Goal: Contribute content: Contribute content

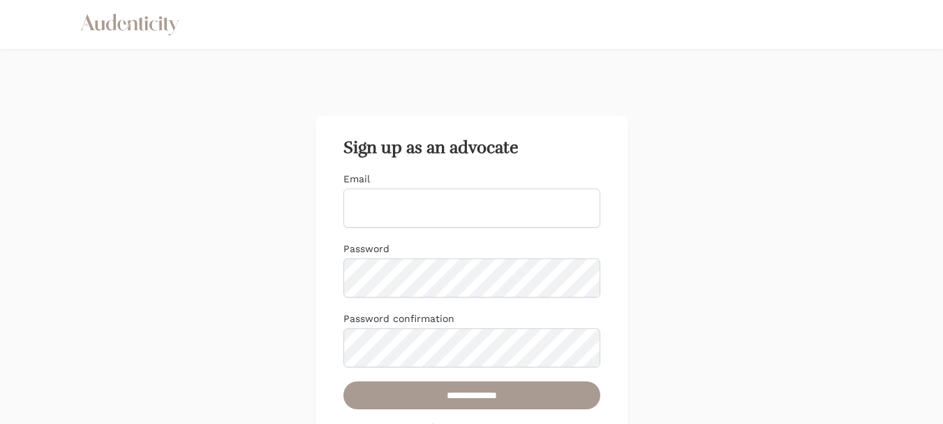
click at [454, 204] on input "Email" at bounding box center [471, 207] width 257 height 39
type input "**********"
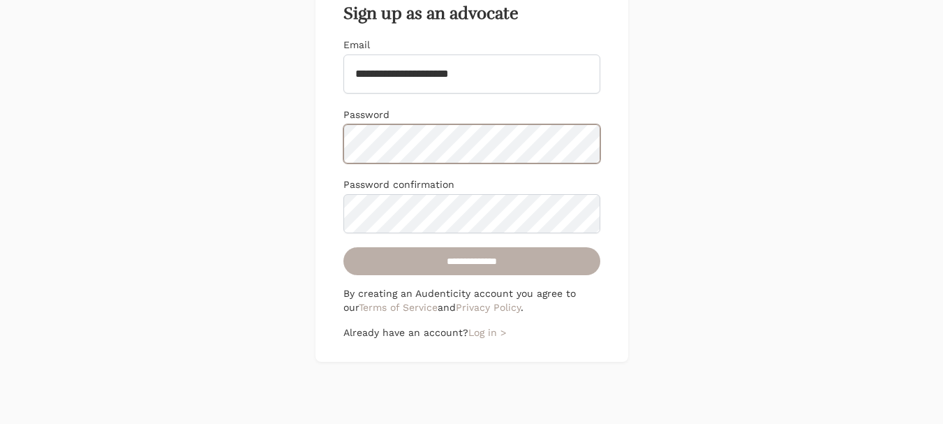
scroll to position [140, 0]
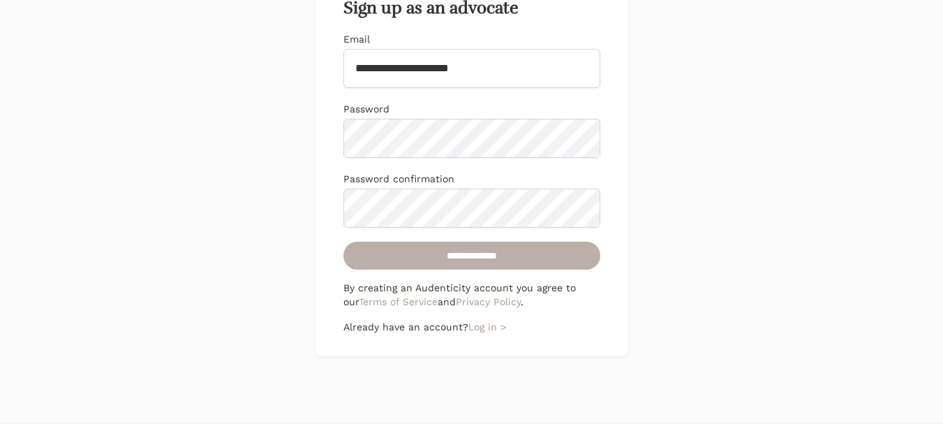
click at [446, 255] on input "**********" at bounding box center [471, 255] width 257 height 28
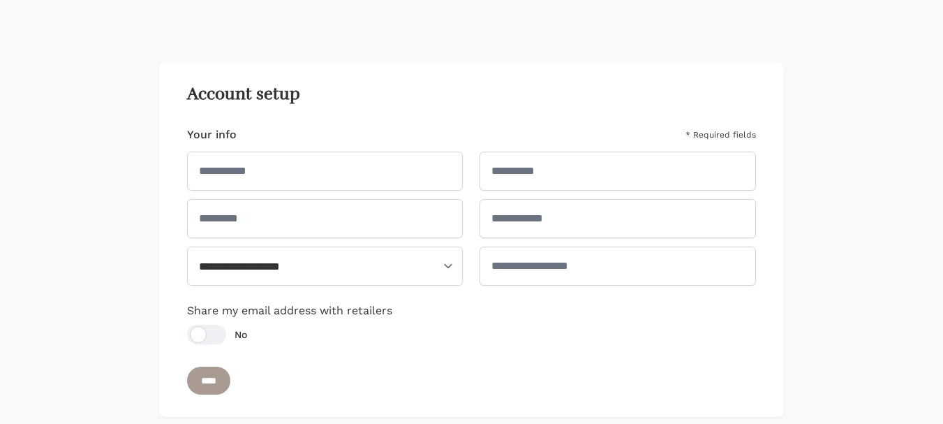
scroll to position [70, 0]
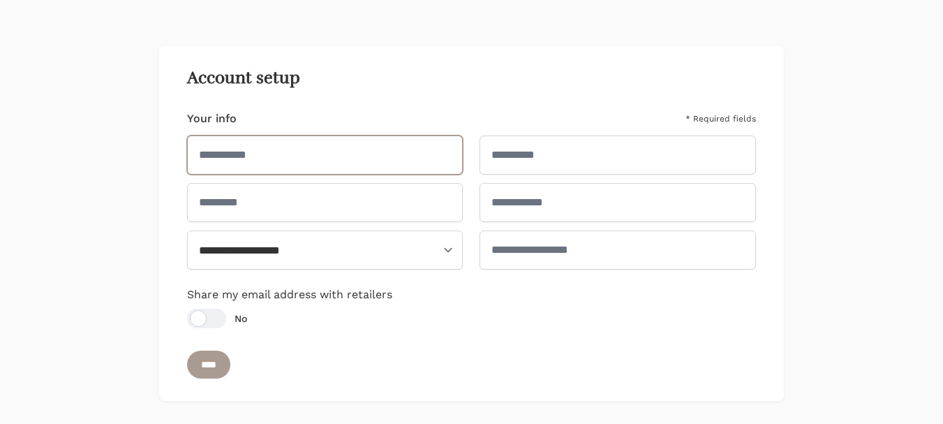
click at [308, 158] on input "text" at bounding box center [325, 154] width 276 height 39
type input "***"
type input "*******"
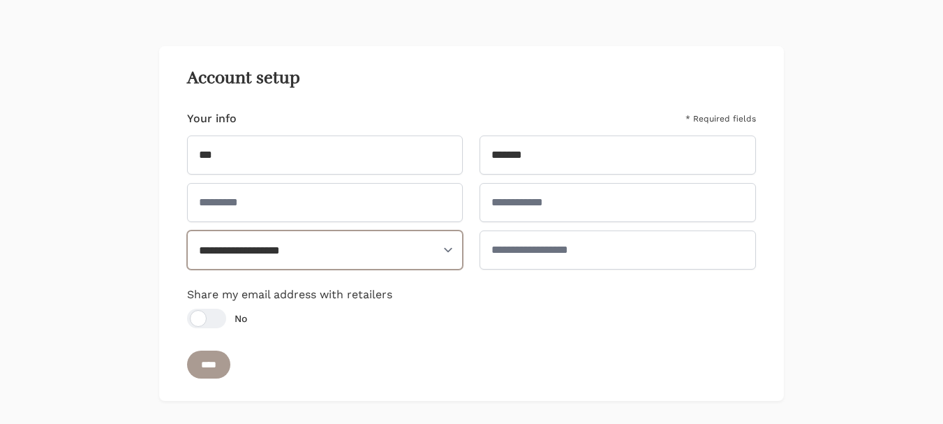
select select "**"
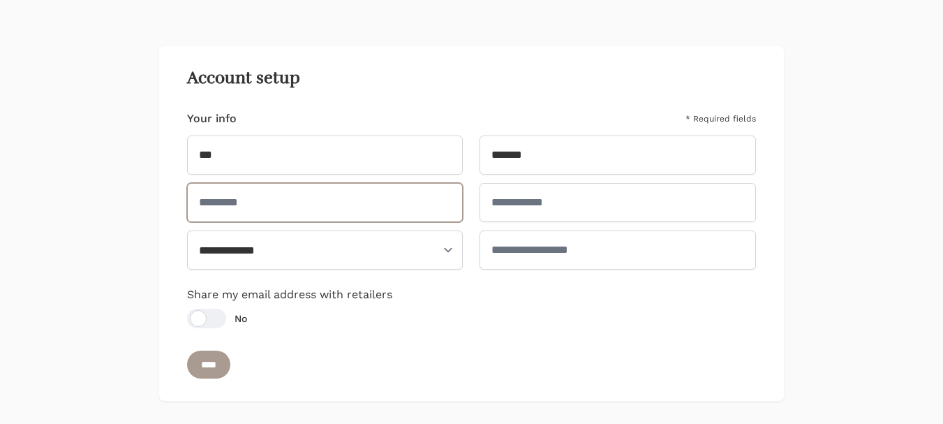
click at [308, 202] on input "text" at bounding box center [325, 202] width 276 height 39
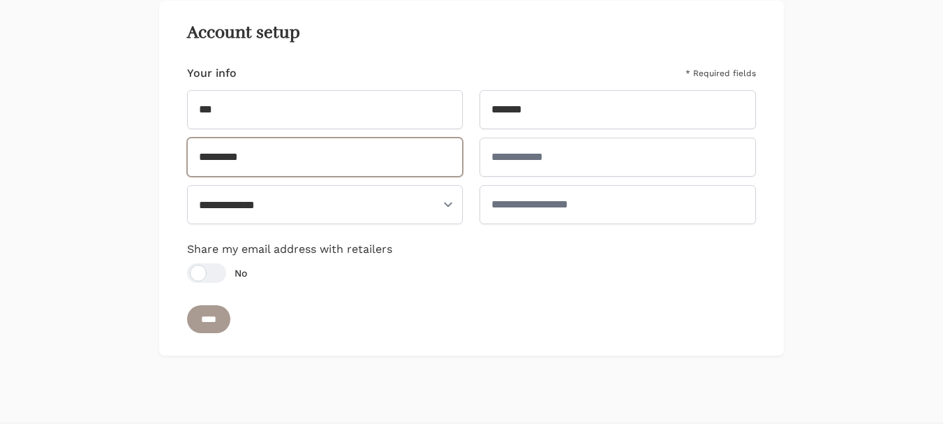
scroll to position [140, 0]
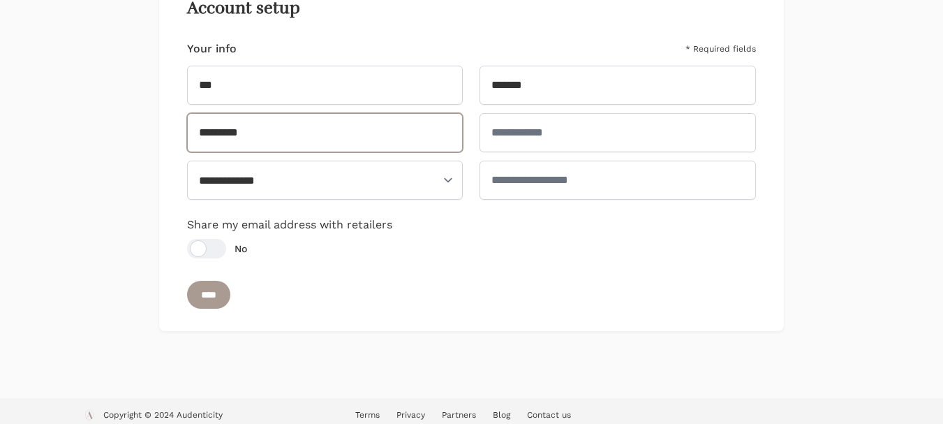
type input "*********"
click at [195, 247] on div at bounding box center [206, 249] width 39 height 20
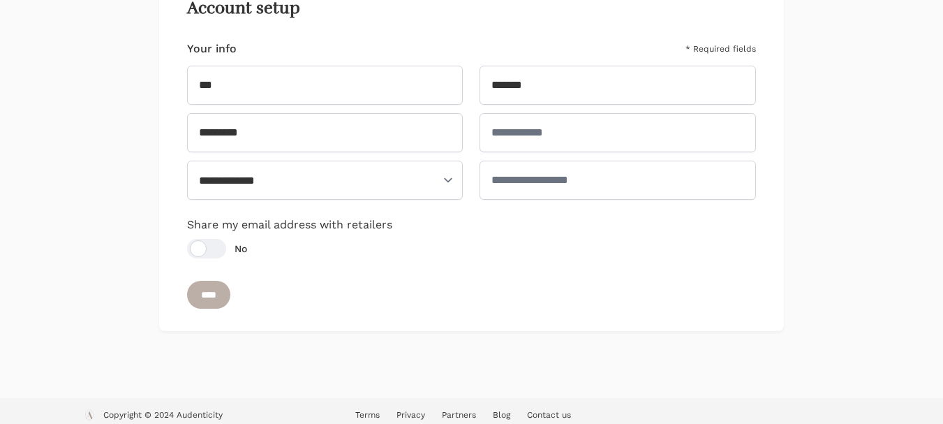
click at [205, 293] on input "****" at bounding box center [208, 294] width 43 height 28
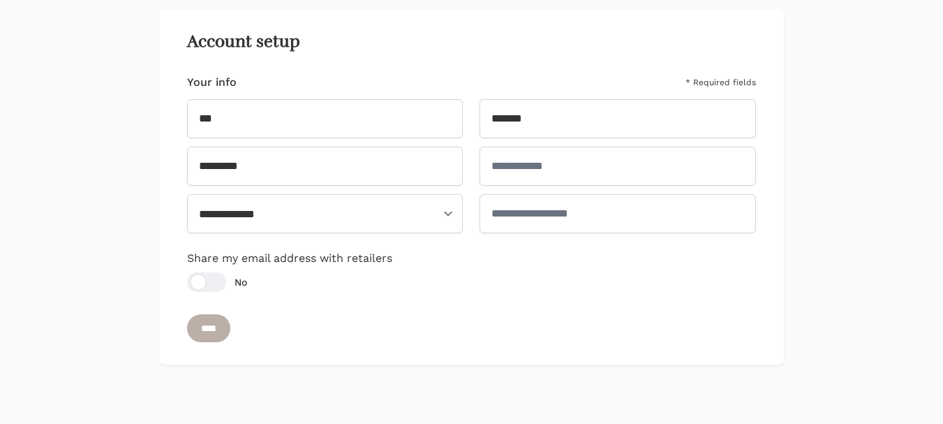
click at [209, 325] on input "****" at bounding box center [208, 328] width 43 height 28
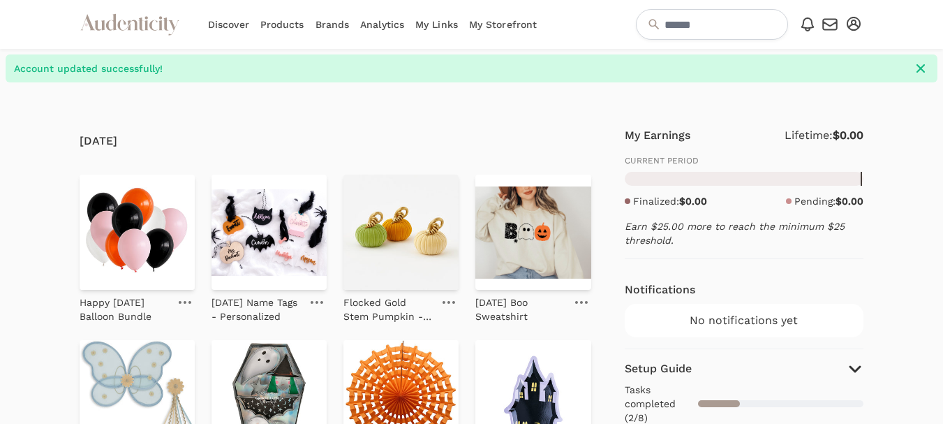
click at [237, 28] on link "Discover" at bounding box center [228, 24] width 41 height 49
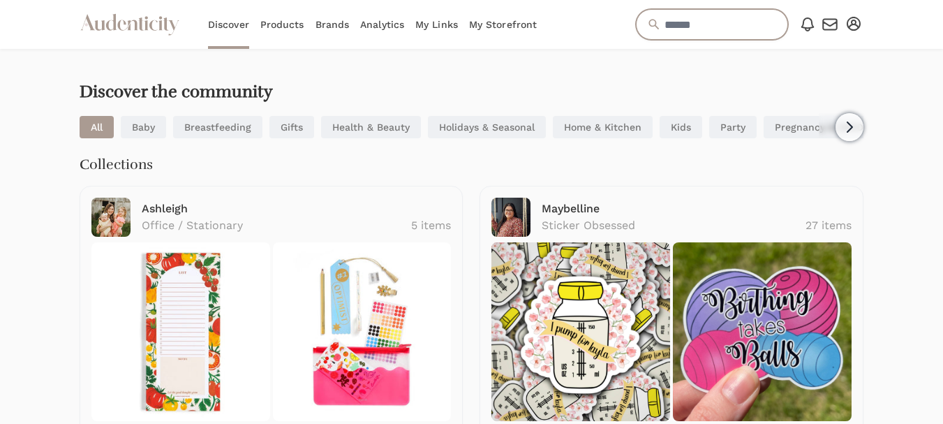
click at [696, 19] on input "text" at bounding box center [712, 24] width 152 height 31
click at [153, 24] on icon "Audenticity Logo" at bounding box center [130, 24] width 100 height 25
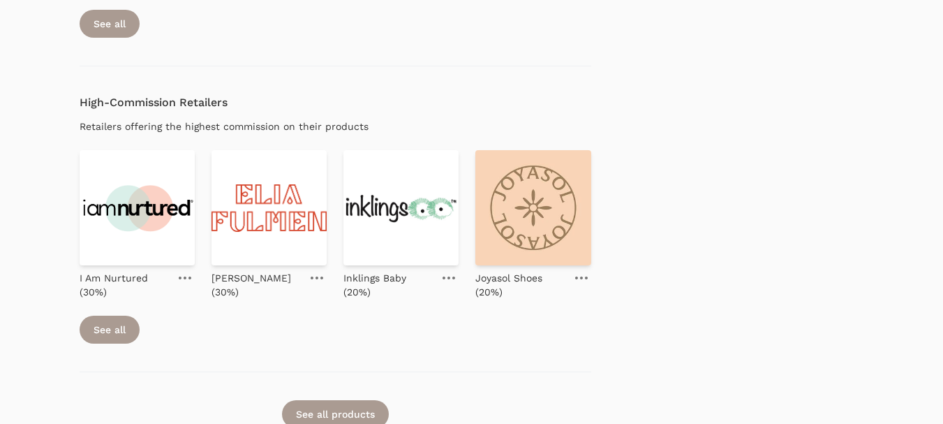
scroll to position [1443, 0]
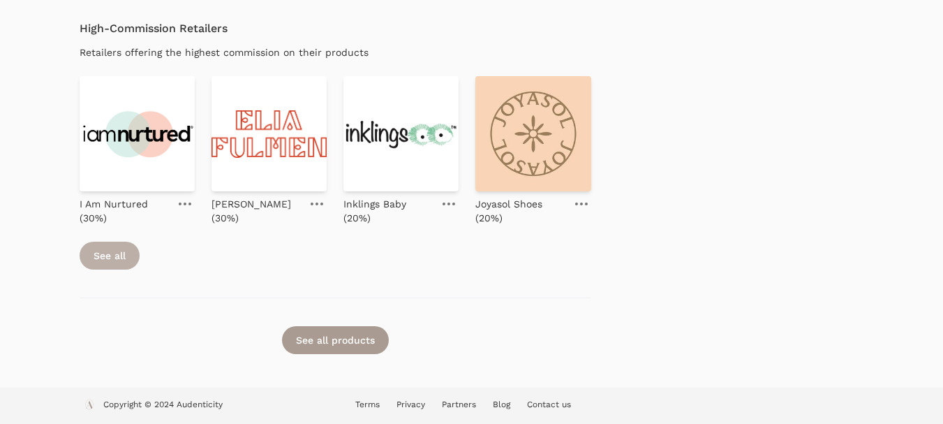
click at [115, 260] on link "See all" at bounding box center [110, 255] width 60 height 28
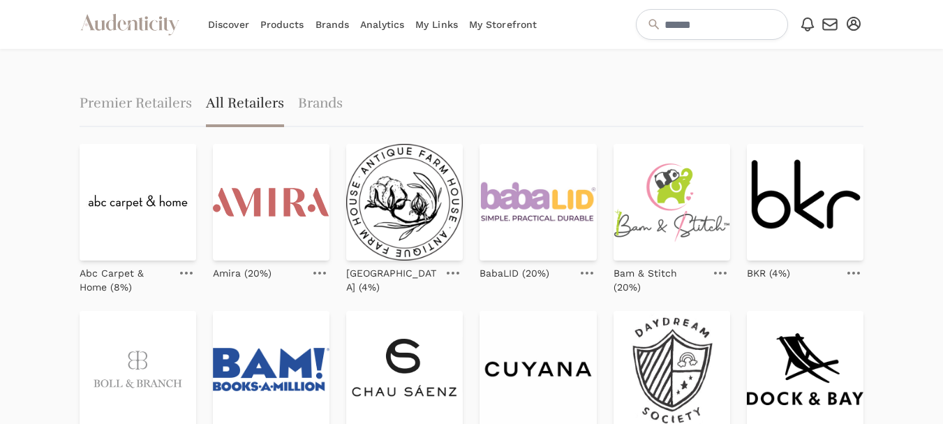
scroll to position [70, 0]
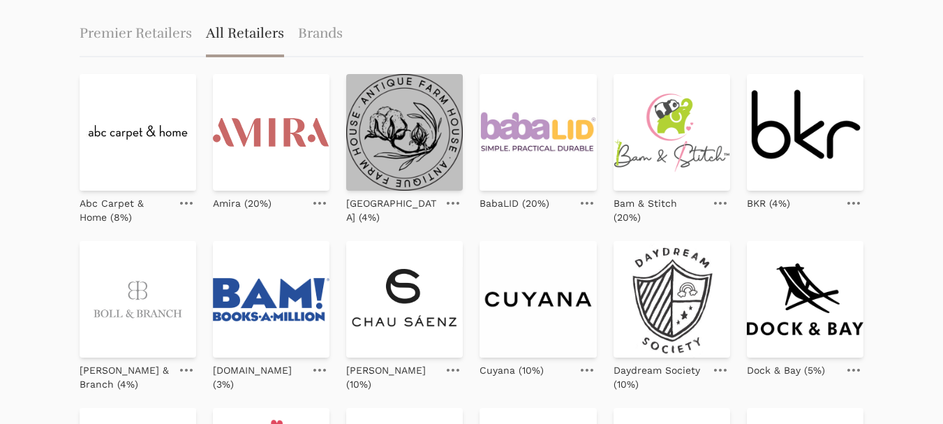
click at [403, 159] on img at bounding box center [404, 132] width 117 height 117
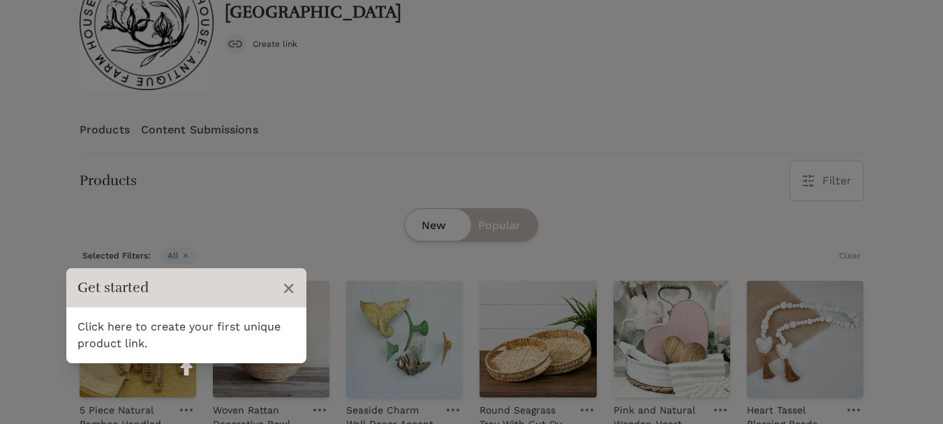
scroll to position [135, 0]
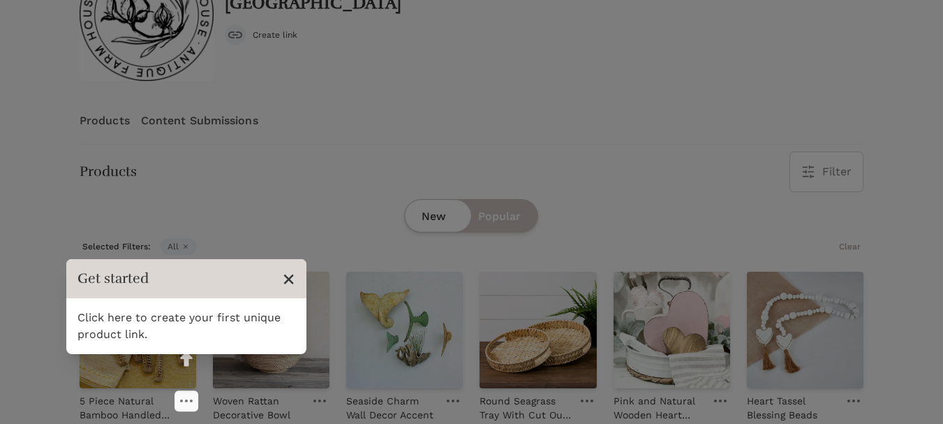
click at [293, 275] on span "×" at bounding box center [288, 278] width 13 height 27
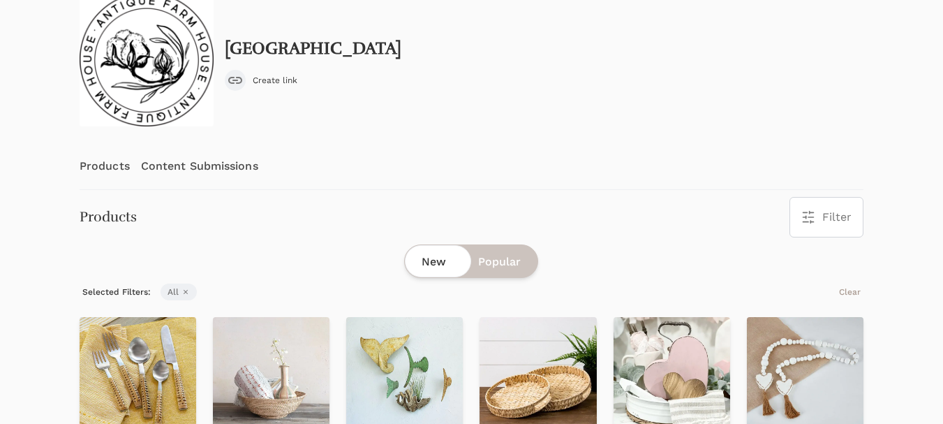
scroll to position [0, 0]
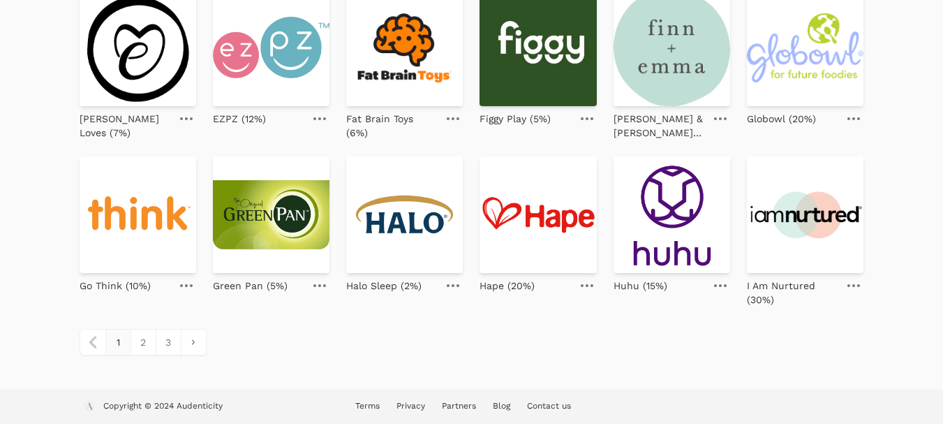
scroll to position [657, 0]
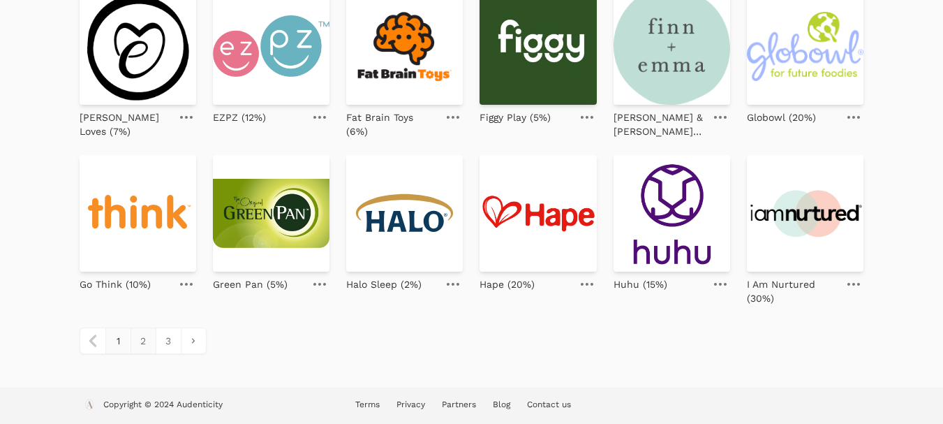
click at [146, 339] on link "2" at bounding box center [142, 340] width 25 height 25
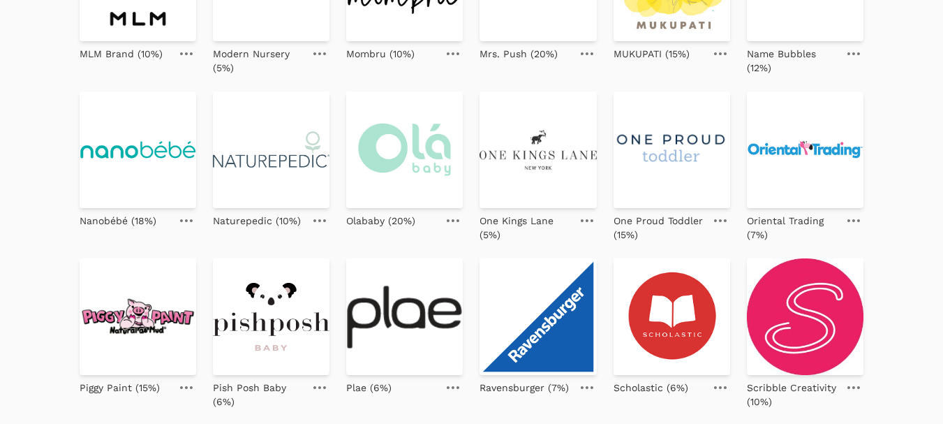
scroll to position [657, 0]
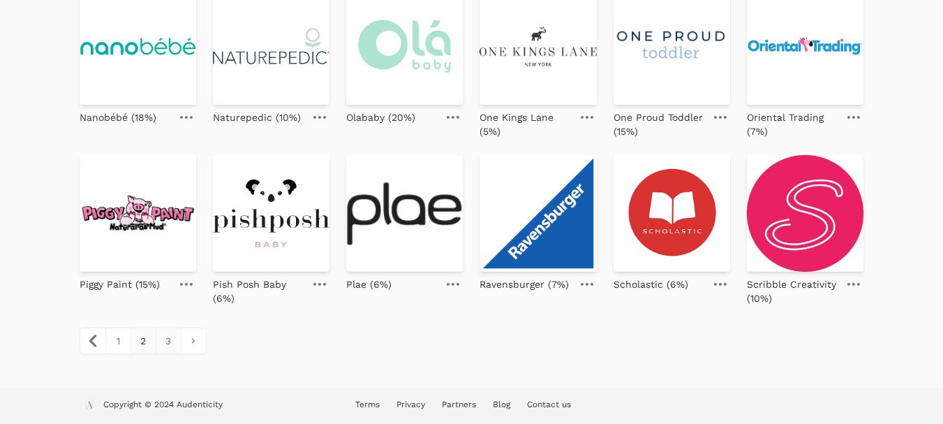
click at [169, 338] on link "3" at bounding box center [168, 340] width 25 height 25
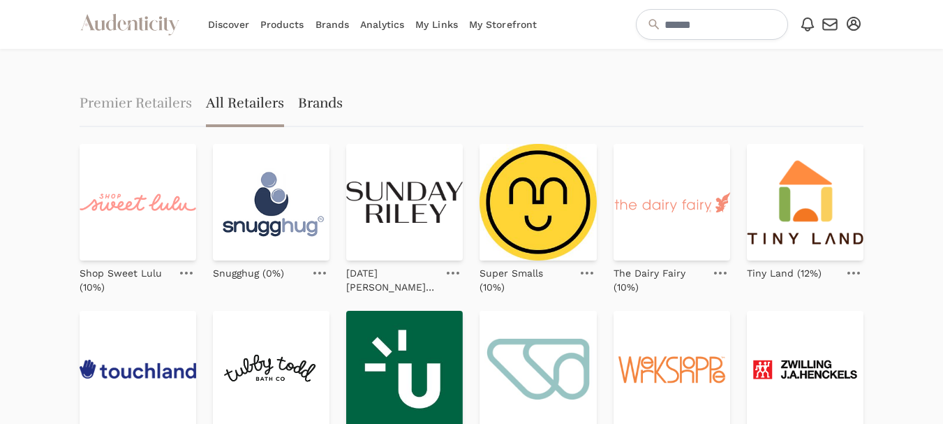
click at [310, 105] on link "Brands" at bounding box center [320, 104] width 45 height 45
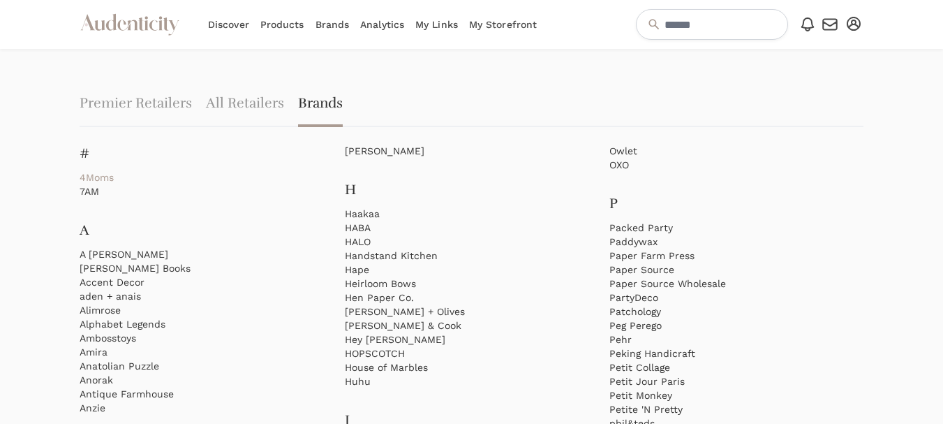
click at [101, 174] on link "4Moms" at bounding box center [207, 177] width 254 height 14
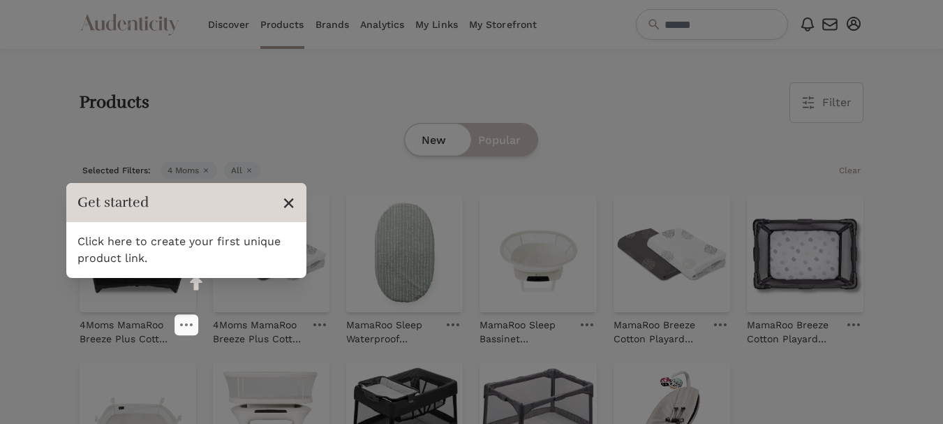
click at [286, 202] on span "×" at bounding box center [288, 202] width 13 height 27
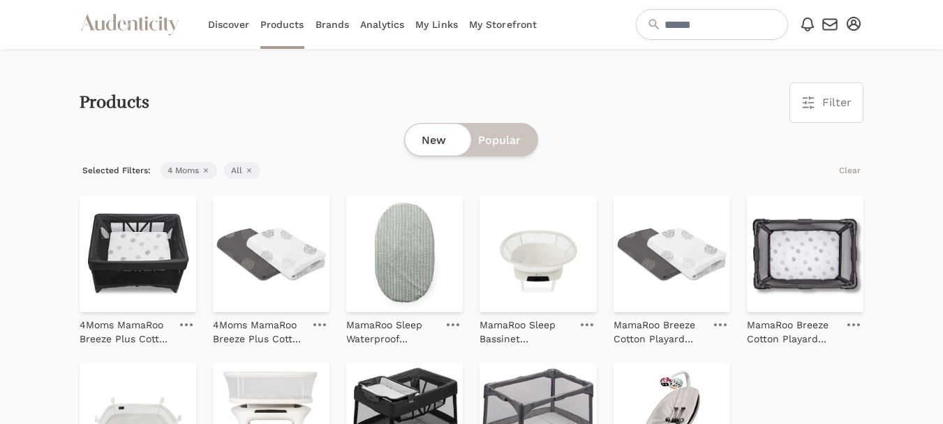
click at [38, 257] on div at bounding box center [34, 322] width 68 height 547
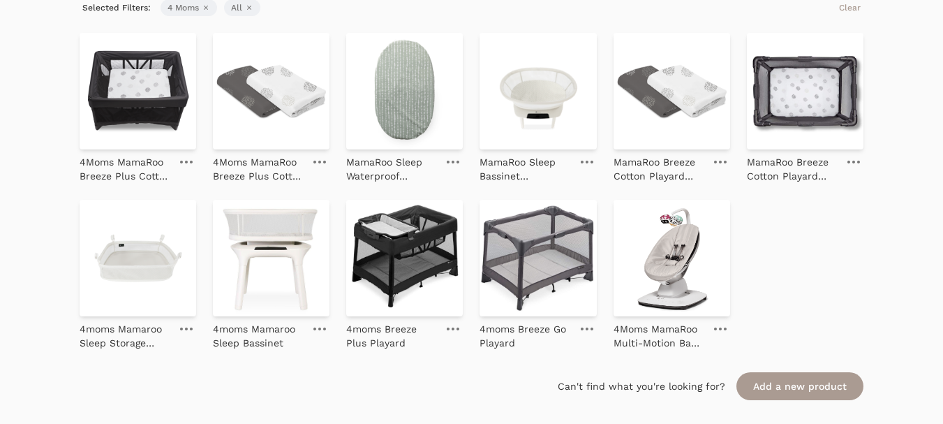
scroll to position [69, 0]
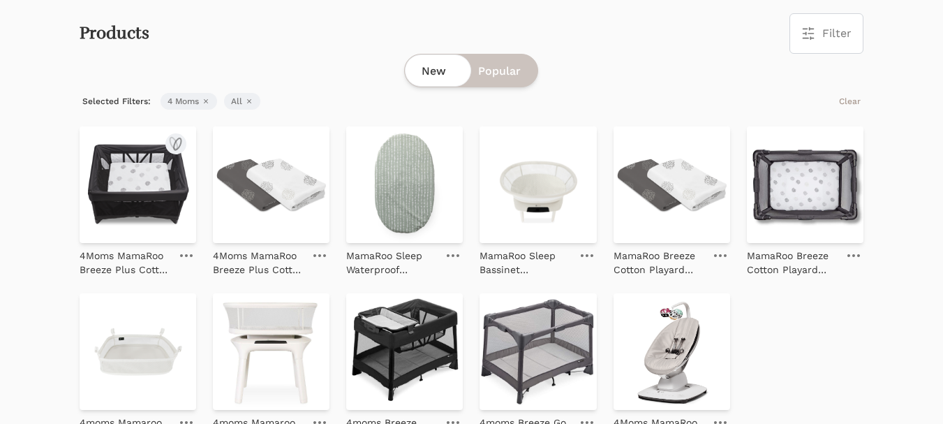
click at [186, 254] on icon at bounding box center [186, 255] width 13 height 3
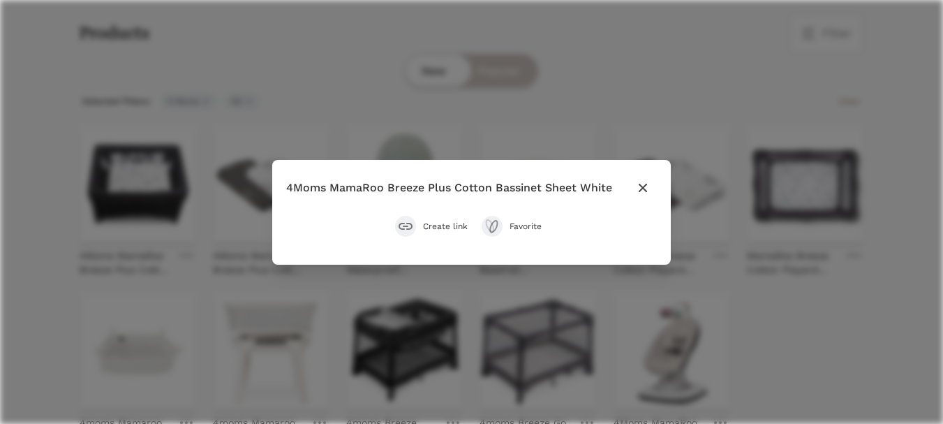
click at [438, 229] on span "Create link" at bounding box center [445, 225] width 45 height 11
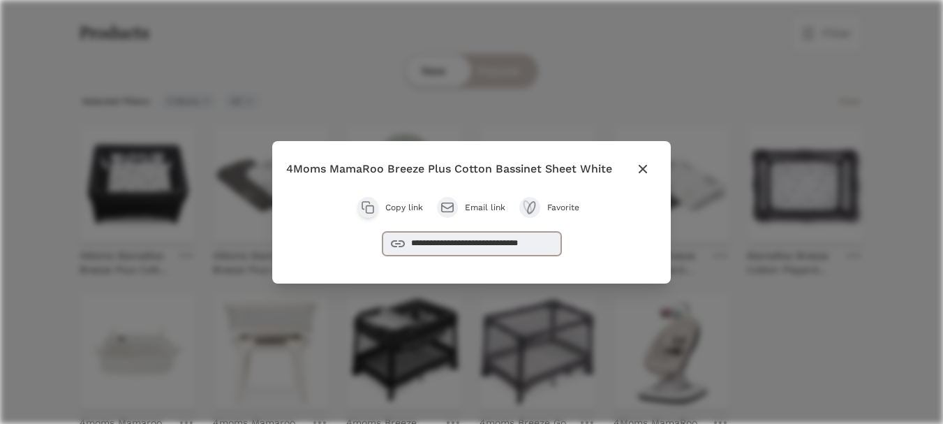
drag, startPoint x: 556, startPoint y: 246, endPoint x: 391, endPoint y: 244, distance: 165.4
click at [391, 244] on div "**********" at bounding box center [471, 244] width 179 height 24
click at [40, 225] on div "**********" at bounding box center [471, 212] width 943 height 424
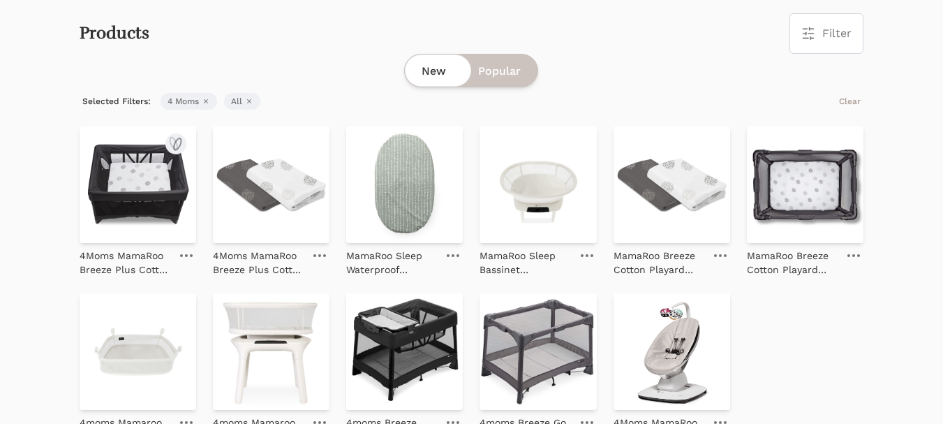
click at [130, 190] on img at bounding box center [138, 184] width 117 height 117
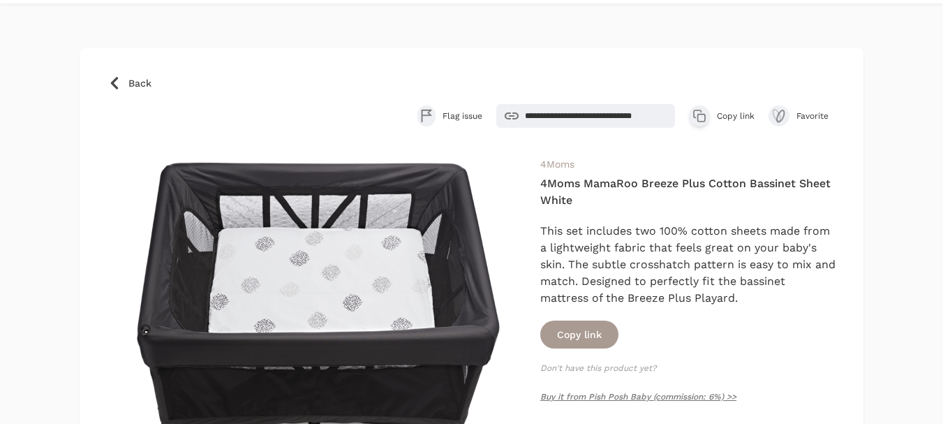
scroll to position [70, 0]
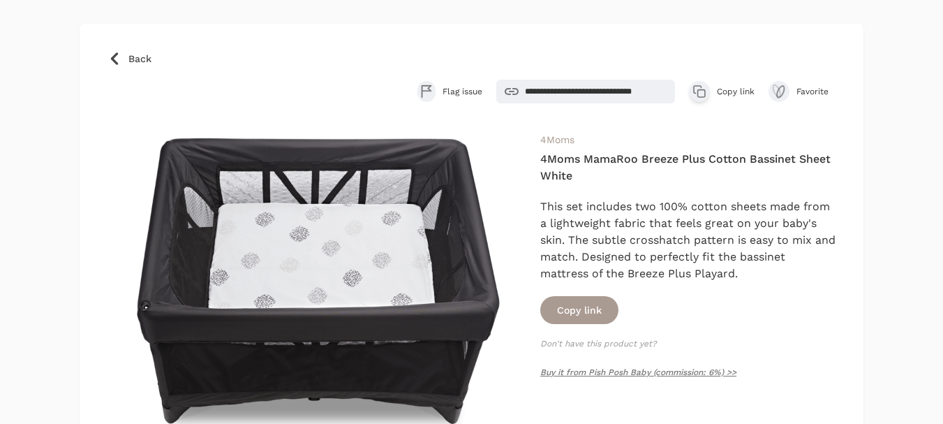
click at [733, 87] on span "Copy link" at bounding box center [736, 91] width 38 height 11
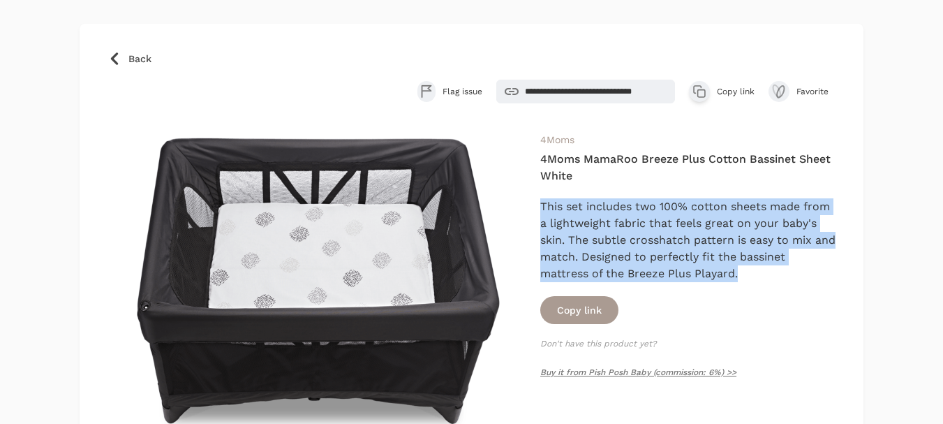
drag, startPoint x: 738, startPoint y: 269, endPoint x: 536, endPoint y: 197, distance: 214.7
click at [536, 197] on div "4Moms 4Moms MamaRoo Breeze Plus Cotton Bassinet Sheet White This set includes t…" at bounding box center [471, 283] width 728 height 304
copy div "This set includes two 100% cotton sheets made from a lightweight fabric that fe…"
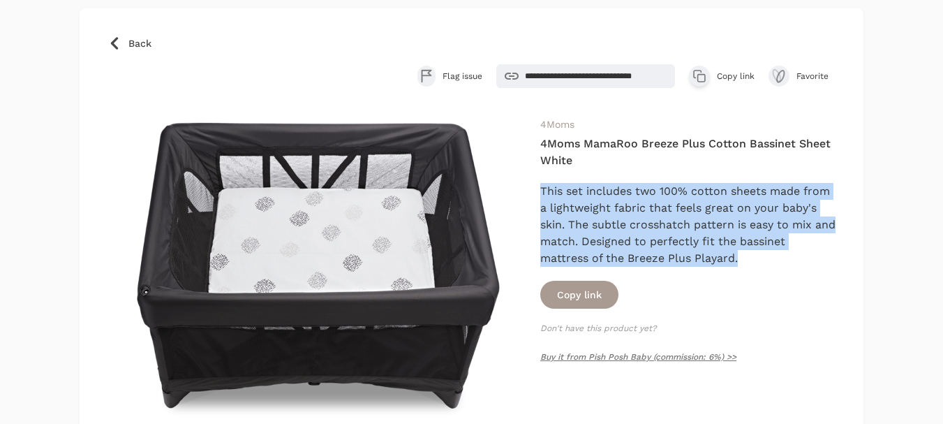
scroll to position [66, 0]
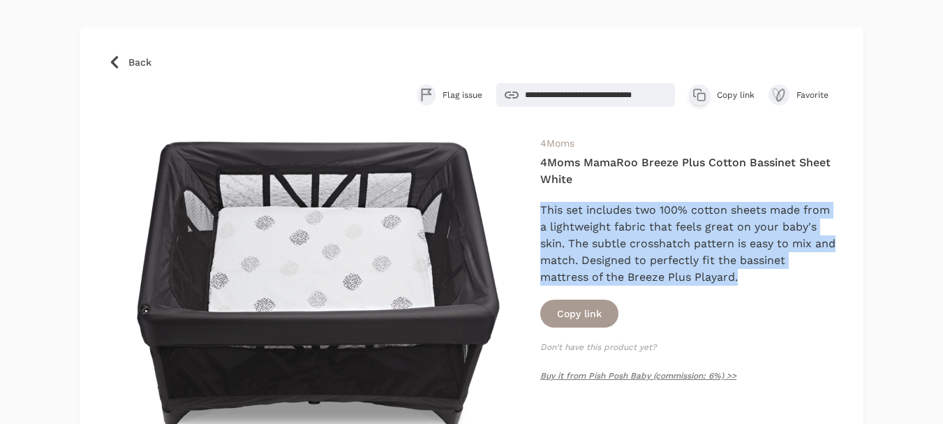
click at [136, 59] on span "Back" at bounding box center [139, 62] width 23 height 14
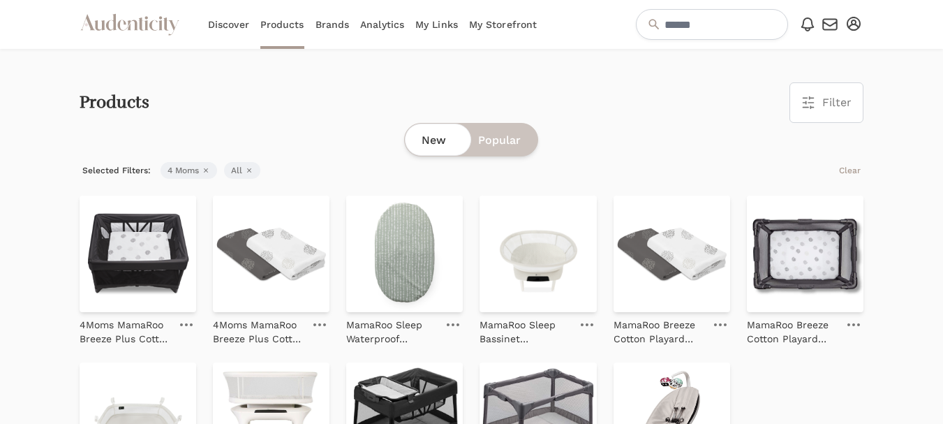
scroll to position [70, 0]
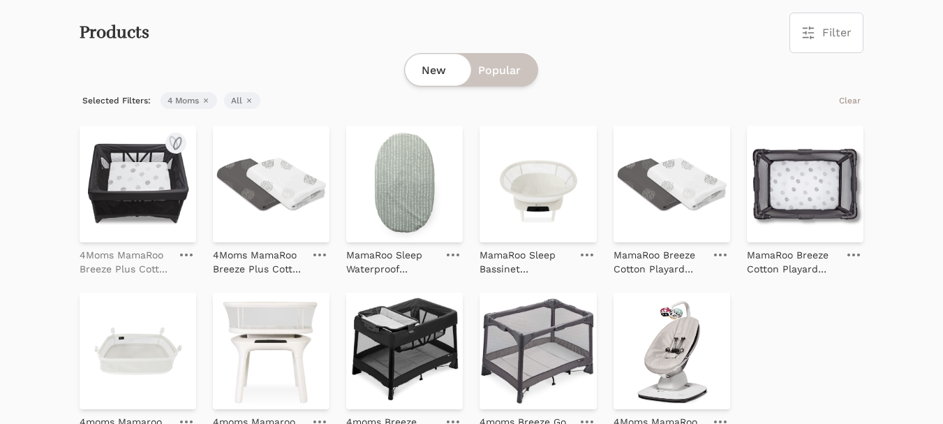
click at [146, 256] on p "4Moms MamaRoo Breeze Plus Cotton Bassinet Sheet White" at bounding box center [125, 262] width 91 height 28
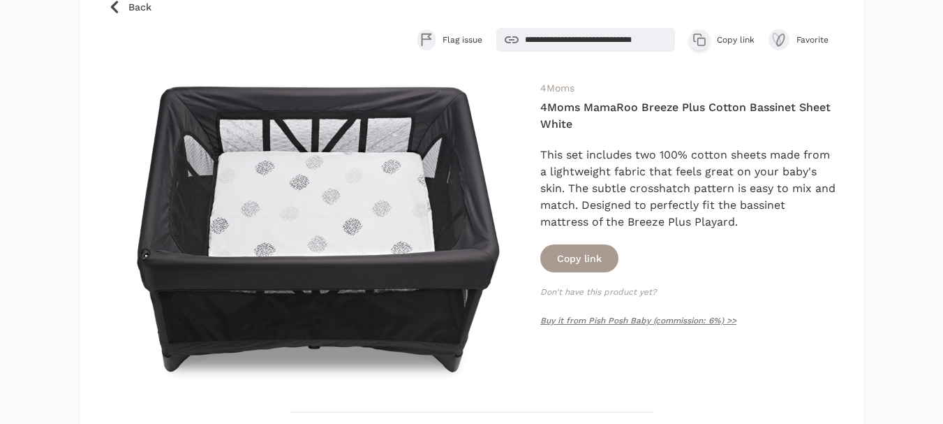
scroll to position [140, 0]
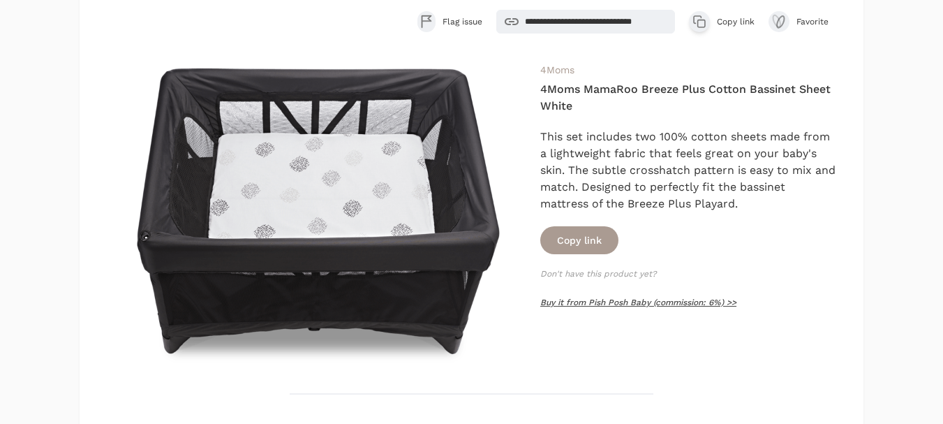
click at [653, 302] on link "Buy it from Pish Posh Baby (commission: 6%) >>" at bounding box center [638, 302] width 196 height 10
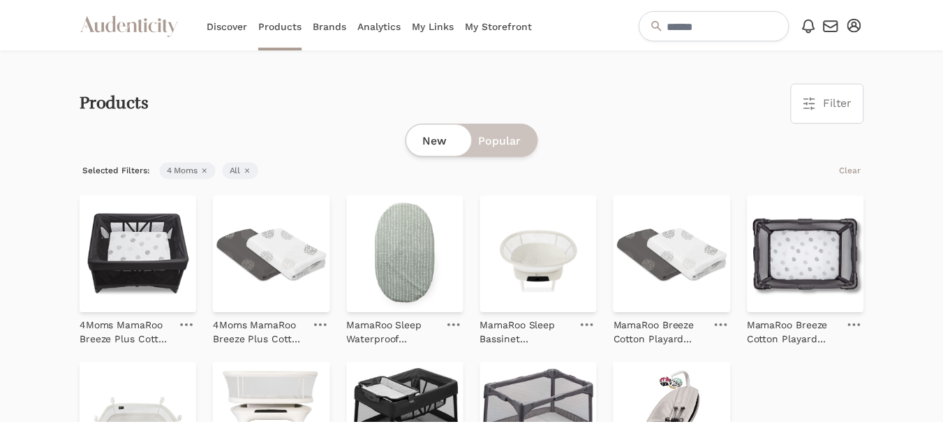
scroll to position [70, 0]
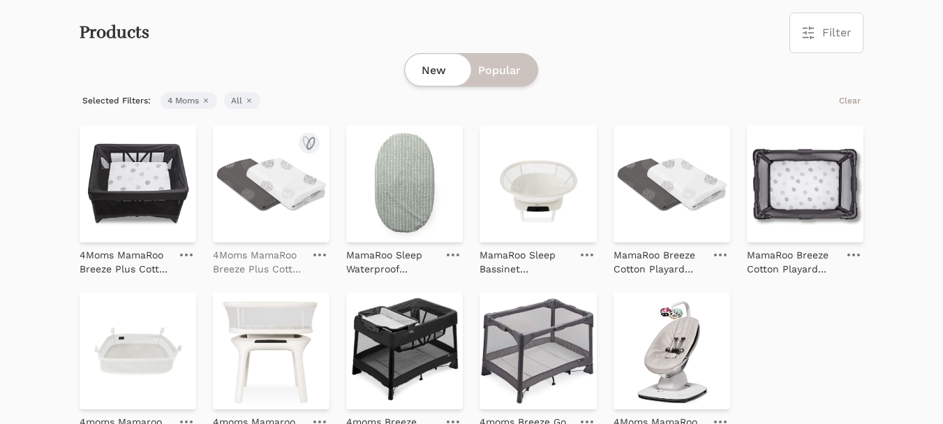
click at [253, 266] on p "4Moms MamaRoo Breeze Plus Cotton Bassinet Sheet 2-Pack" at bounding box center [258, 262] width 91 height 28
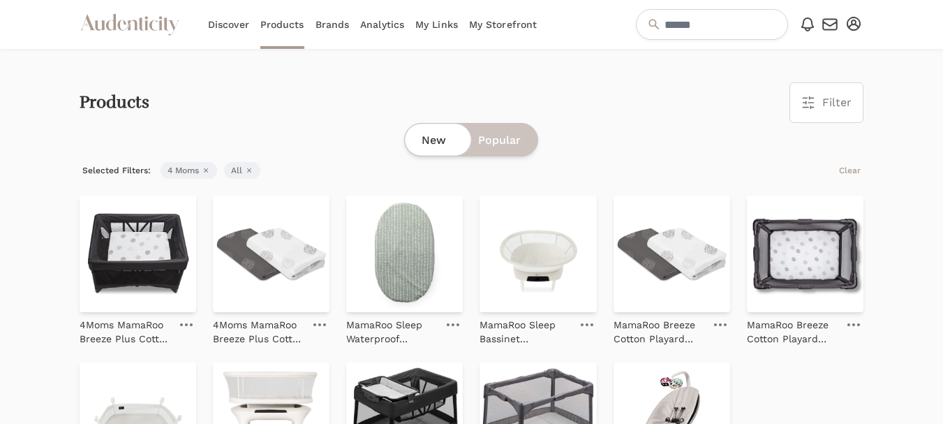
scroll to position [70, 0]
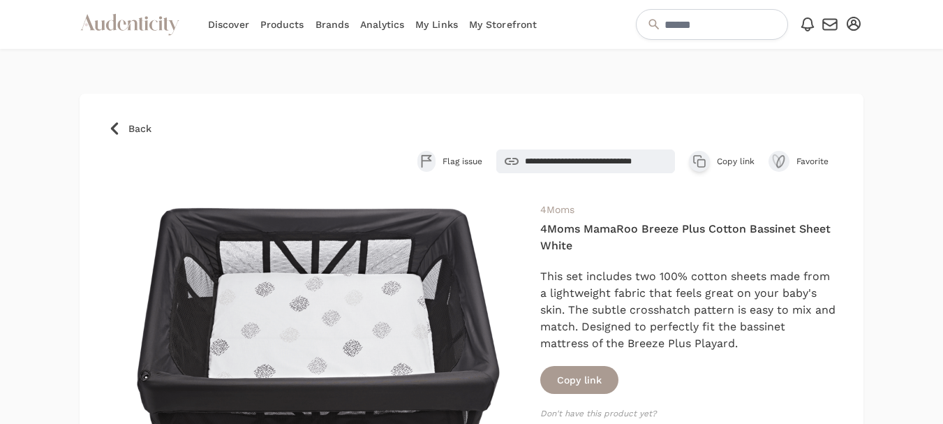
click at [126, 128] on link "Back" at bounding box center [471, 128] width 728 height 14
click at [238, 25] on link "Discover" at bounding box center [228, 24] width 41 height 49
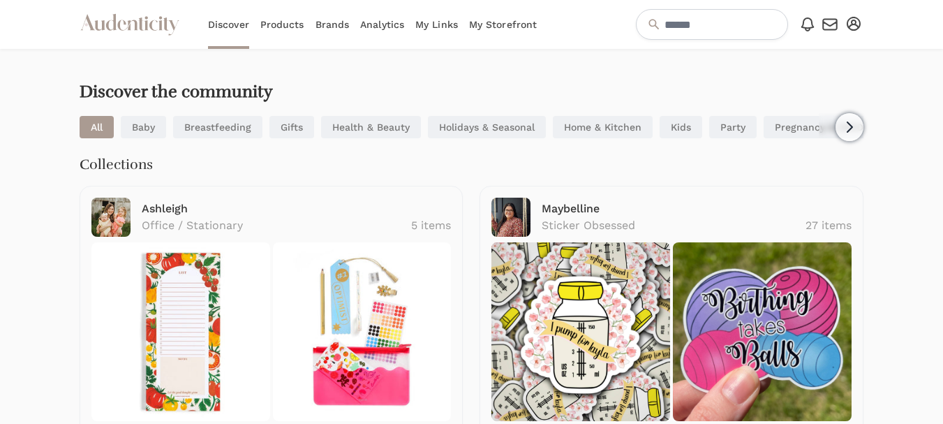
click at [332, 26] on link "Brands" at bounding box center [332, 24] width 34 height 49
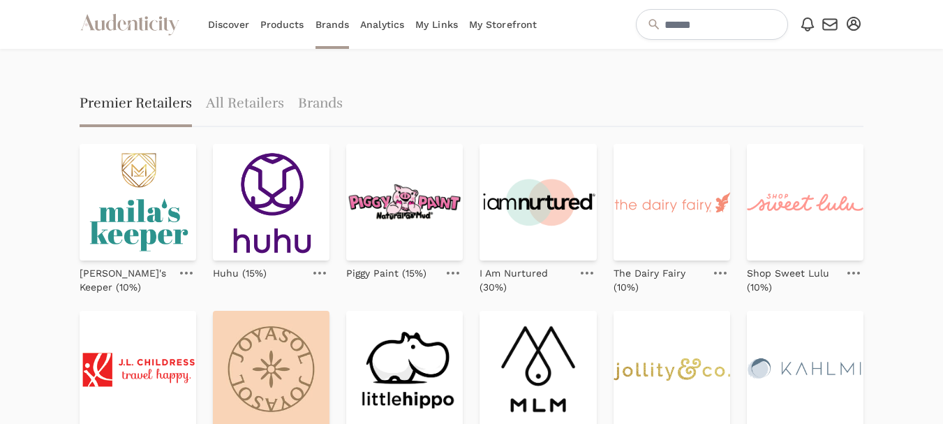
click at [516, 19] on link "My Storefront" at bounding box center [503, 24] width 68 height 49
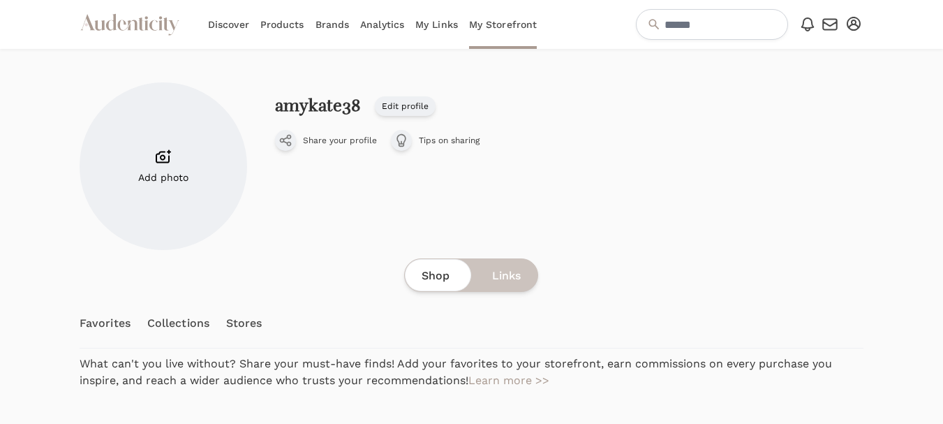
click at [230, 25] on link "Discover" at bounding box center [228, 24] width 41 height 49
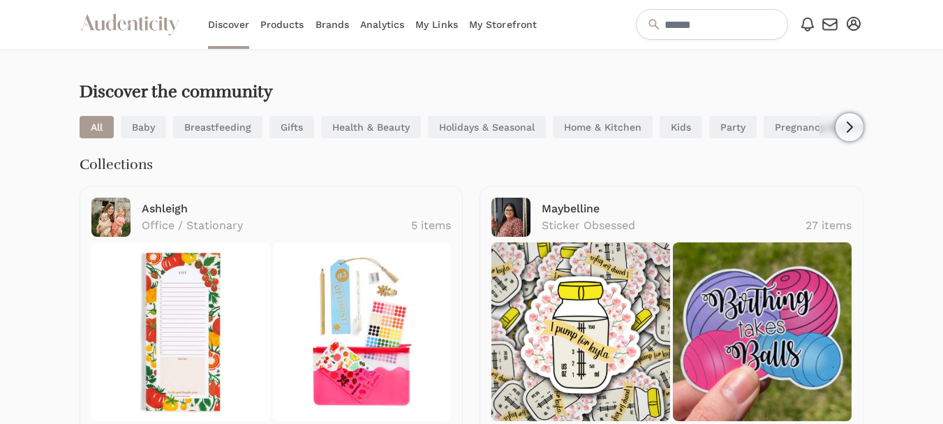
click at [127, 26] on icon "Audenticity Logo" at bounding box center [130, 24] width 100 height 25
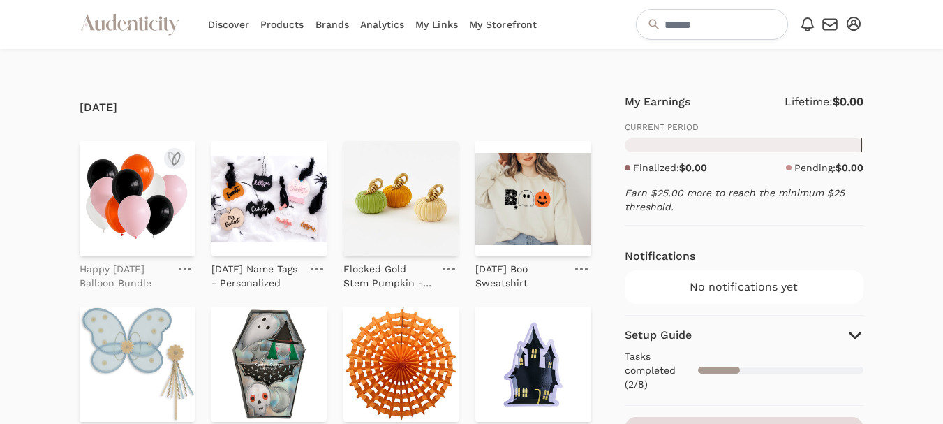
click at [100, 279] on p "Happy Halloween Balloon Bundle" at bounding box center [125, 276] width 90 height 28
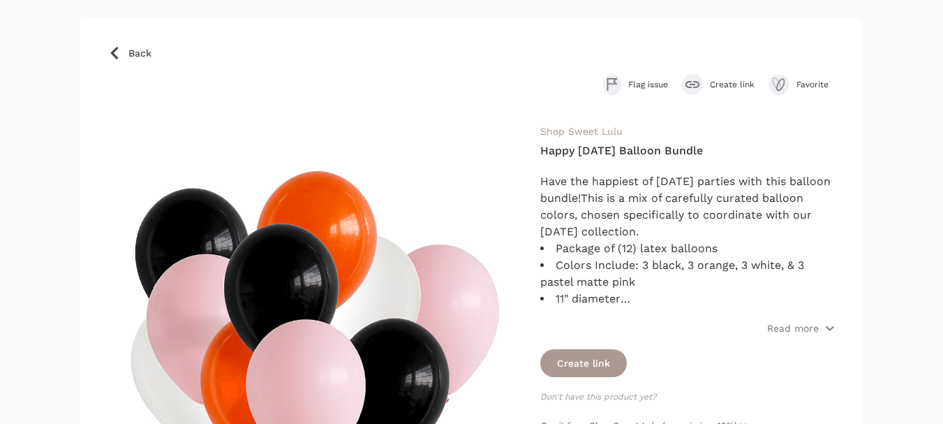
scroll to position [140, 0]
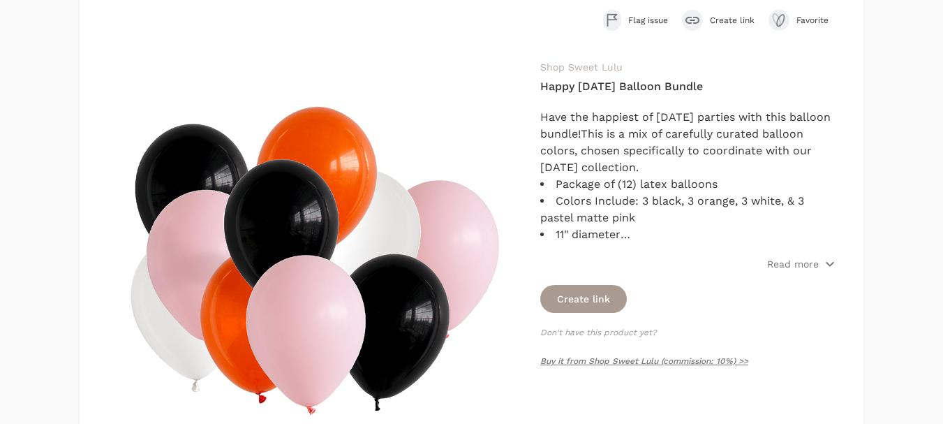
click at [600, 64] on link "Shop Sweet Lulu" at bounding box center [581, 66] width 82 height 11
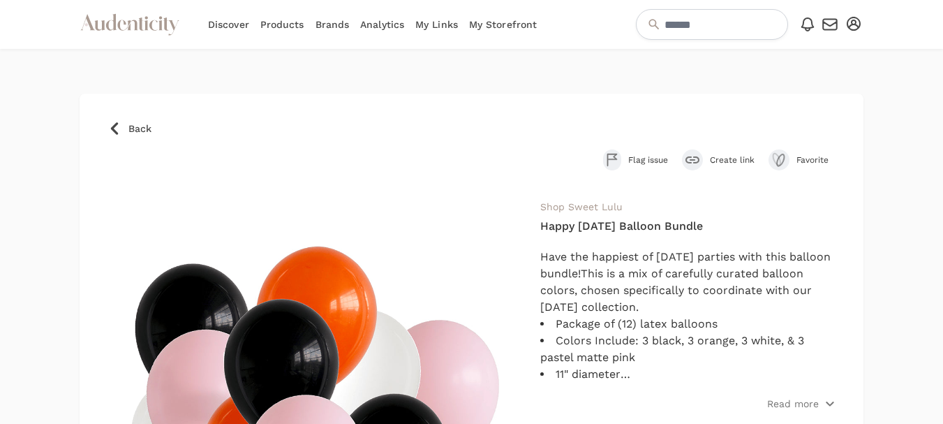
scroll to position [140, 0]
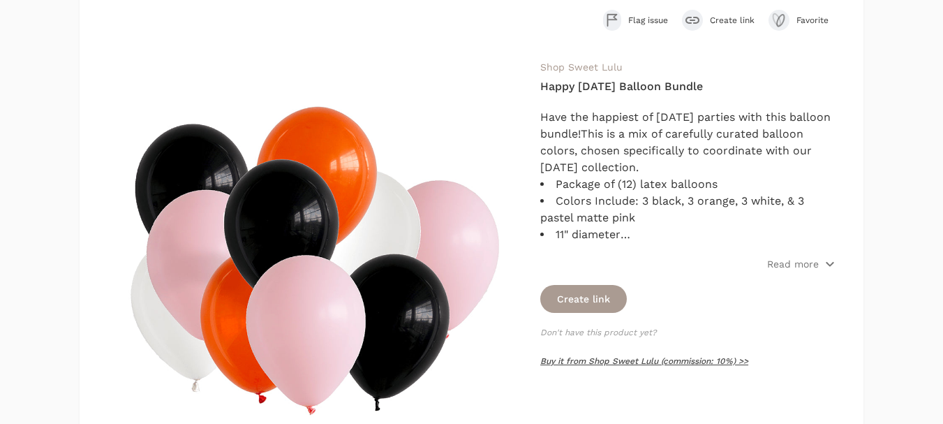
click at [662, 364] on link "Buy it from Shop Sweet Lulu (commission: 10%) >>" at bounding box center [644, 361] width 208 height 10
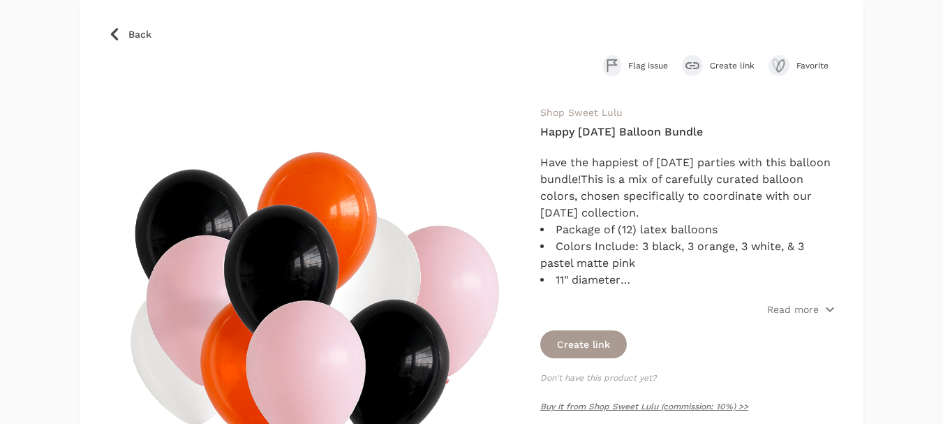
scroll to position [70, 0]
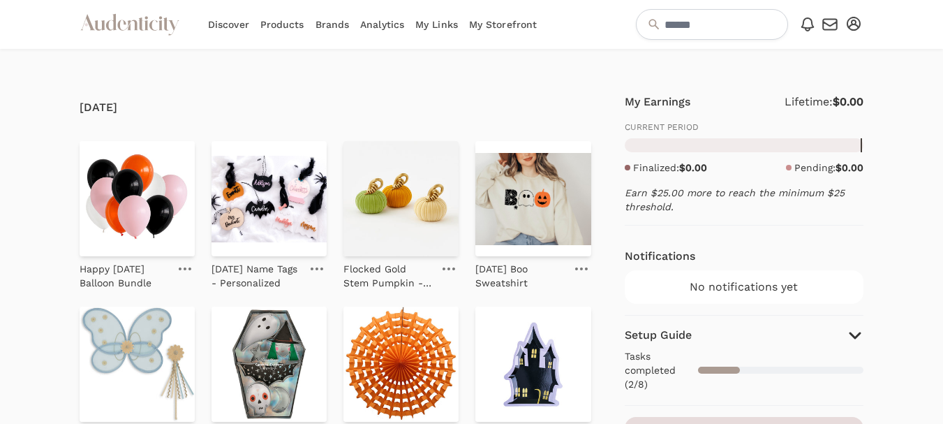
click at [127, 21] on icon "Audenticity Logo" at bounding box center [130, 24] width 100 height 25
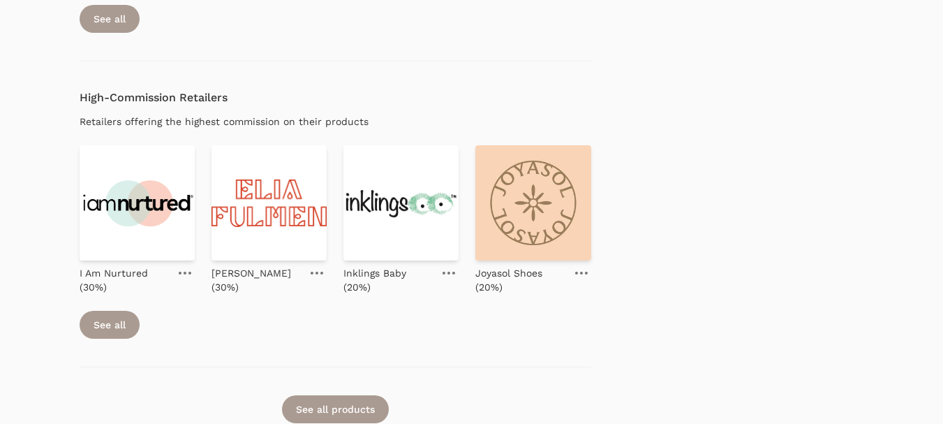
scroll to position [1443, 0]
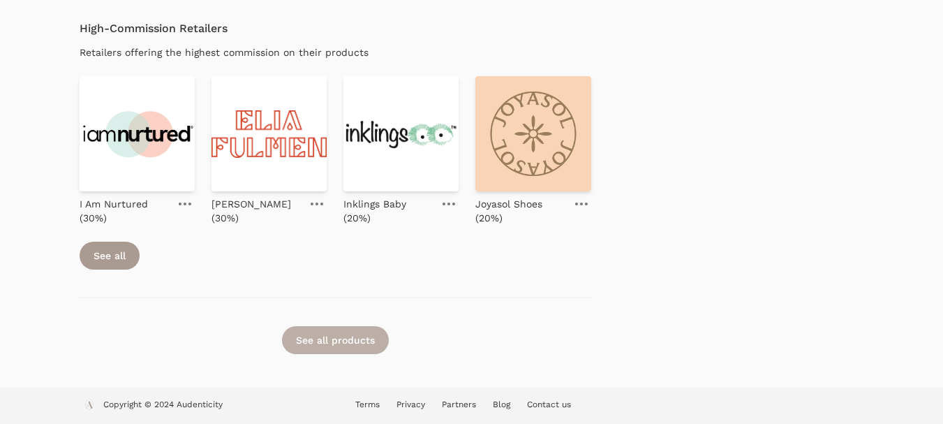
click at [334, 338] on link "See all products" at bounding box center [335, 340] width 107 height 28
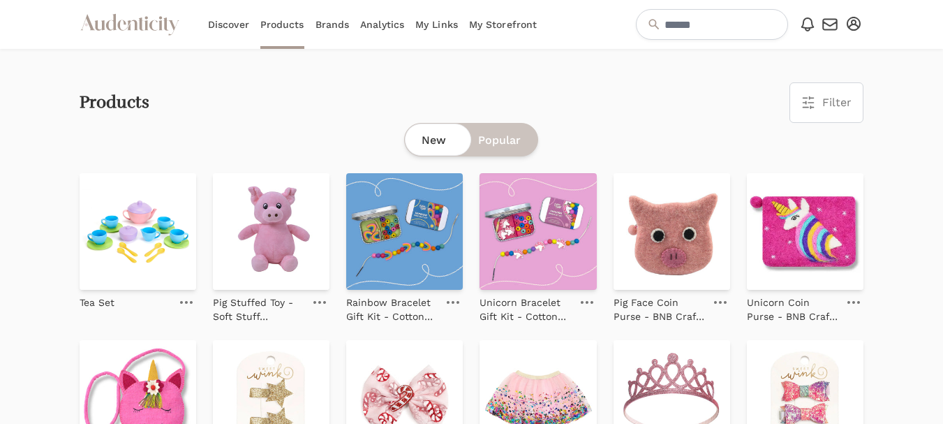
click at [428, 22] on link "My Links" at bounding box center [436, 24] width 43 height 49
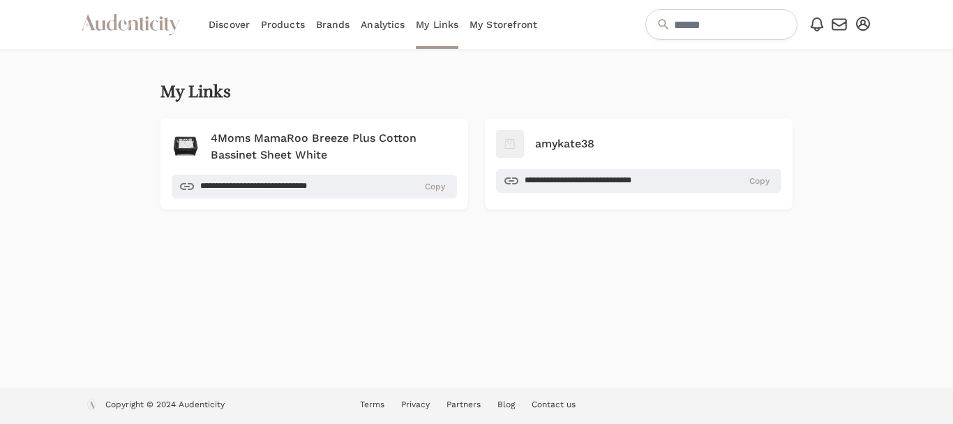
click at [233, 29] on link "Discover" at bounding box center [229, 24] width 41 height 49
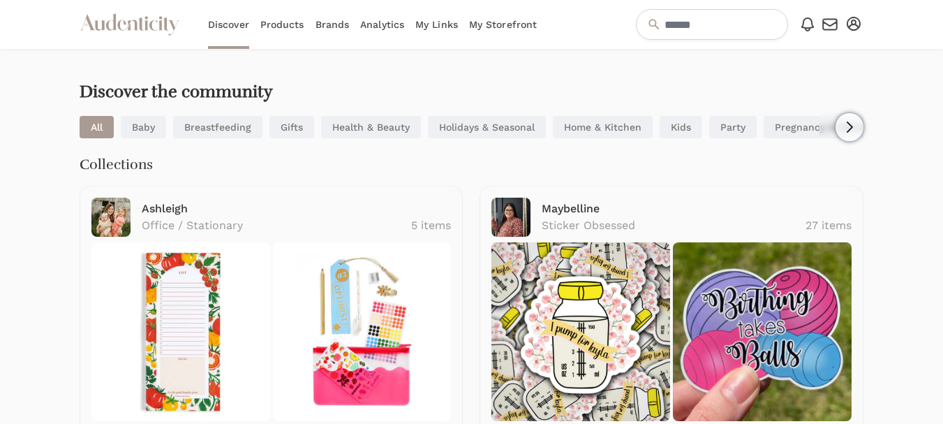
click at [505, 22] on link "My Storefront" at bounding box center [503, 24] width 68 height 49
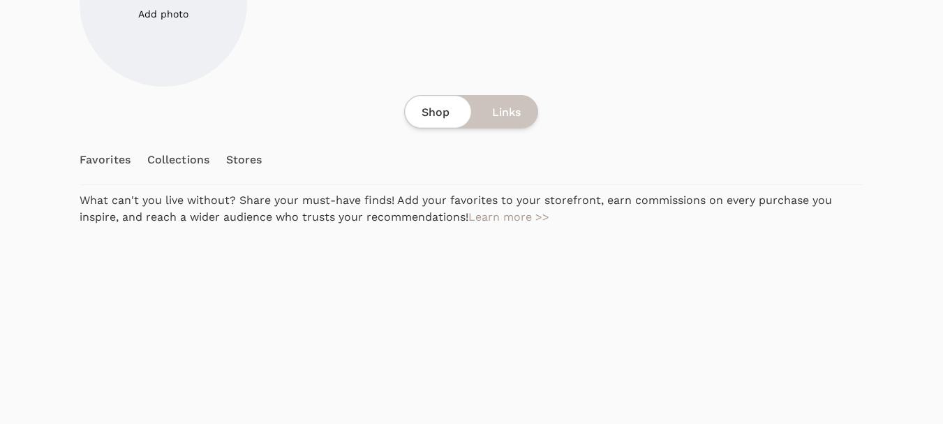
scroll to position [140, 0]
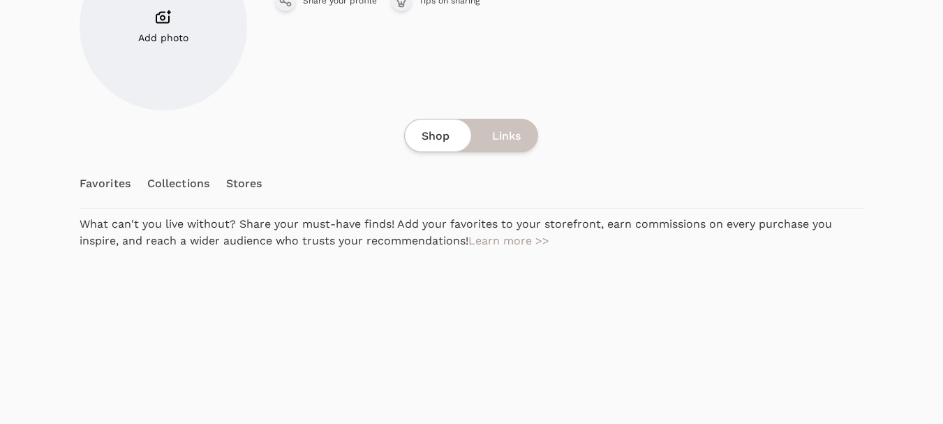
click at [93, 173] on link "Favorites" at bounding box center [105, 183] width 51 height 49
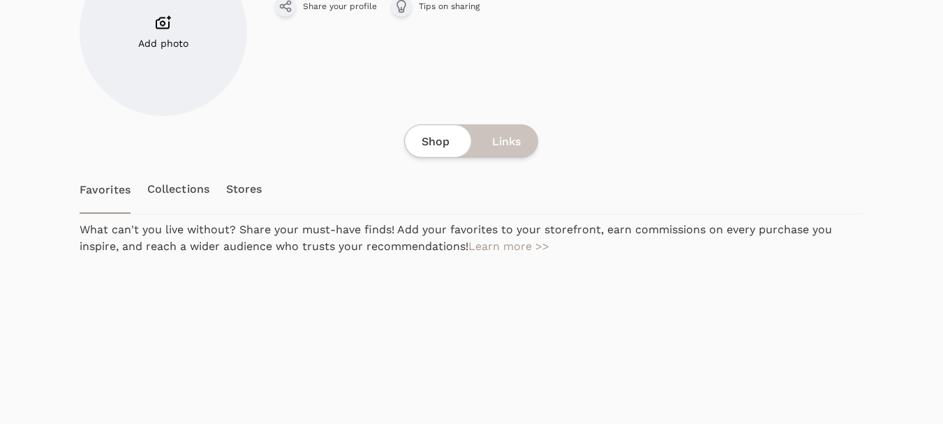
scroll to position [140, 0]
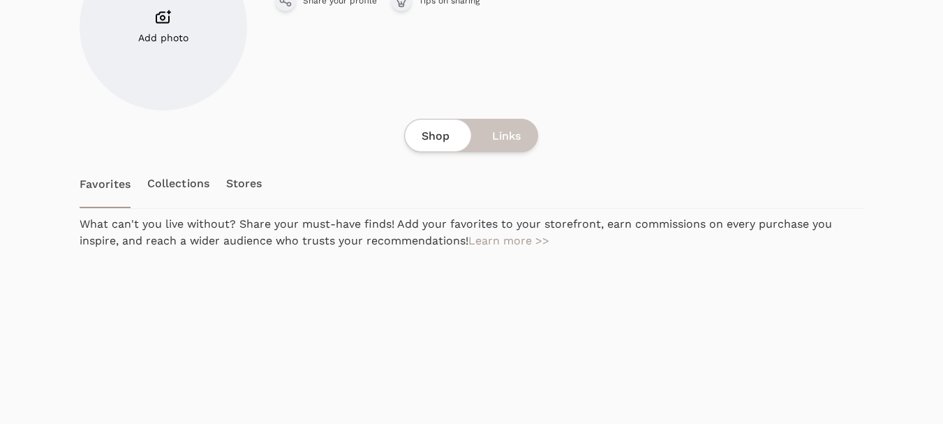
click at [255, 182] on link "Stores" at bounding box center [244, 183] width 36 height 49
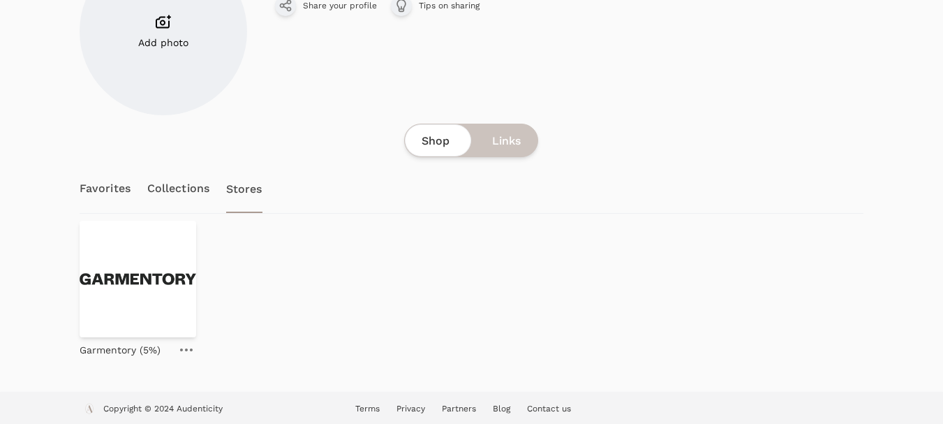
scroll to position [139, 0]
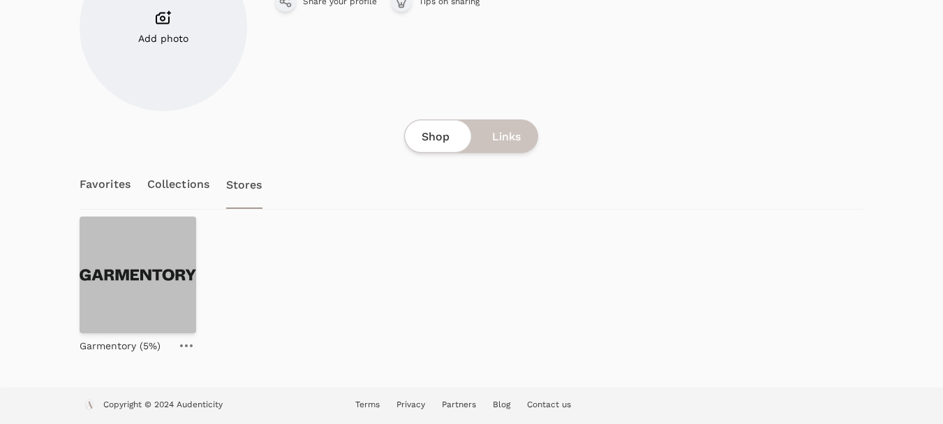
click at [128, 278] on img at bounding box center [138, 274] width 117 height 117
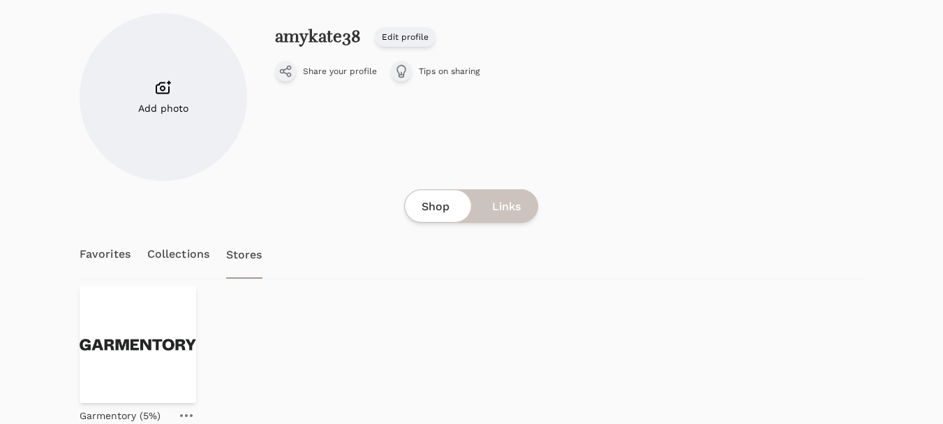
scroll to position [172, 0]
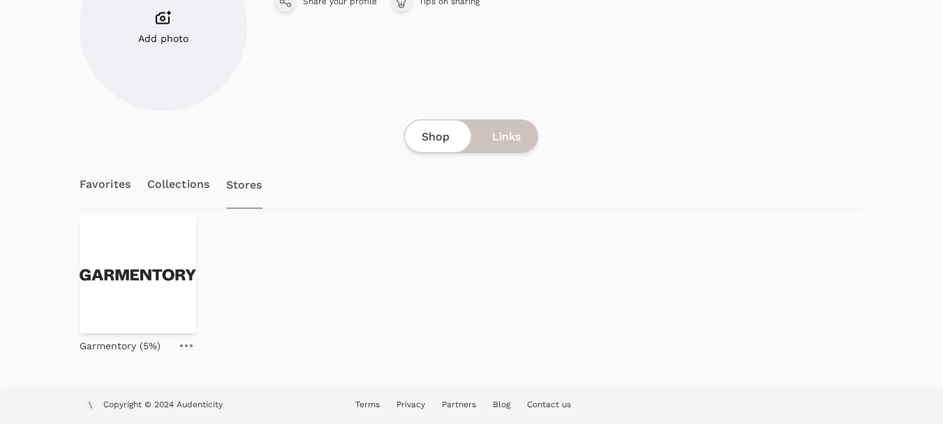
click at [184, 345] on icon at bounding box center [186, 345] width 13 height 3
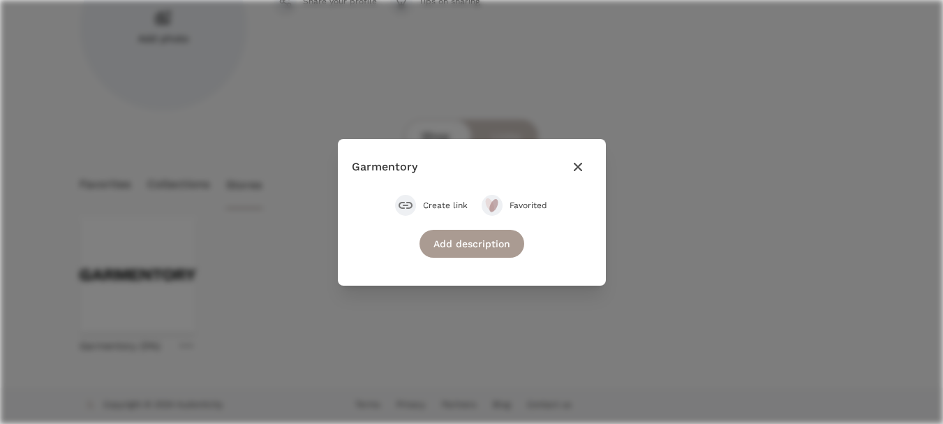
click at [581, 163] on icon "button" at bounding box center [577, 166] width 8 height 8
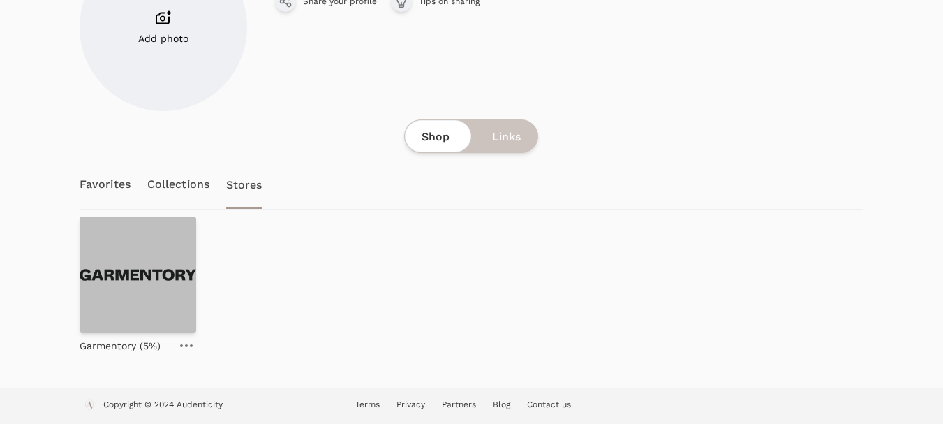
click at [142, 298] on img at bounding box center [138, 274] width 117 height 117
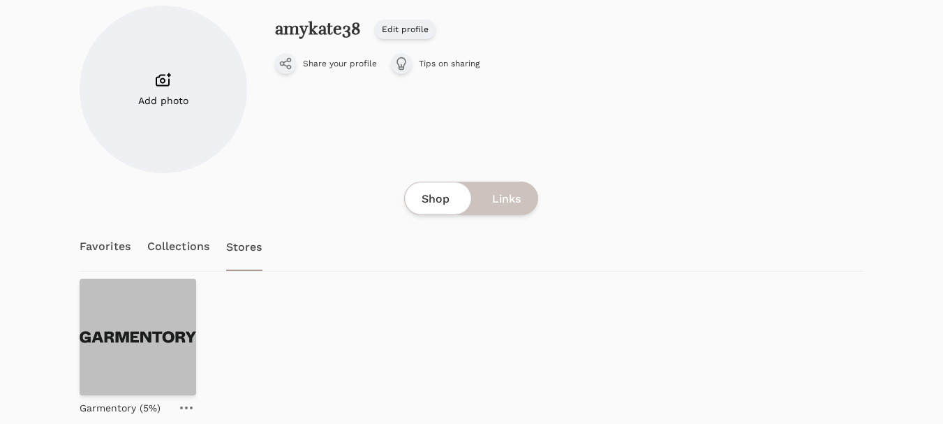
scroll to position [140, 0]
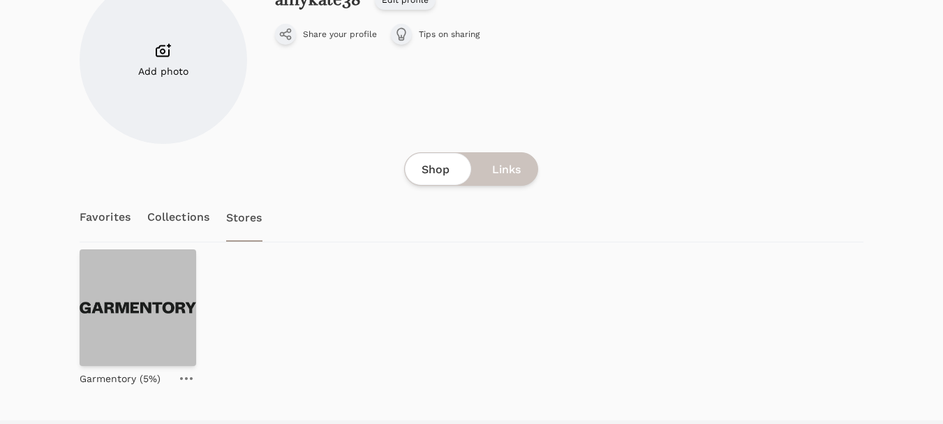
click at [140, 301] on img at bounding box center [138, 307] width 117 height 117
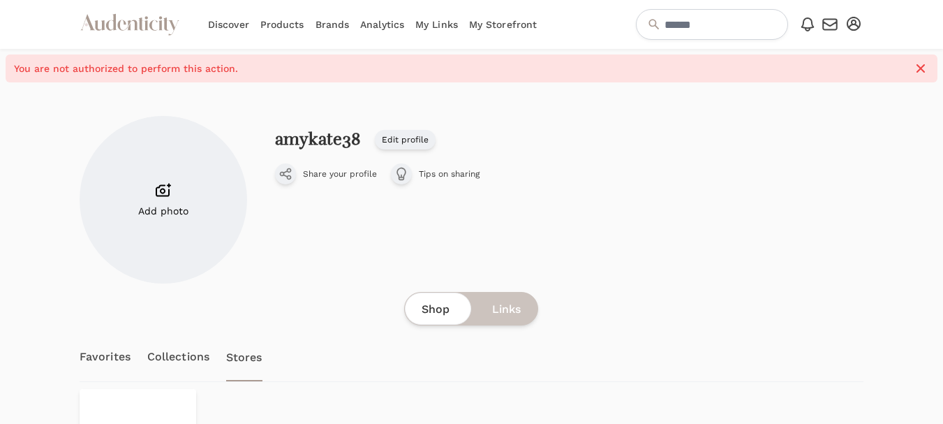
click at [435, 27] on link "My Links" at bounding box center [436, 24] width 43 height 49
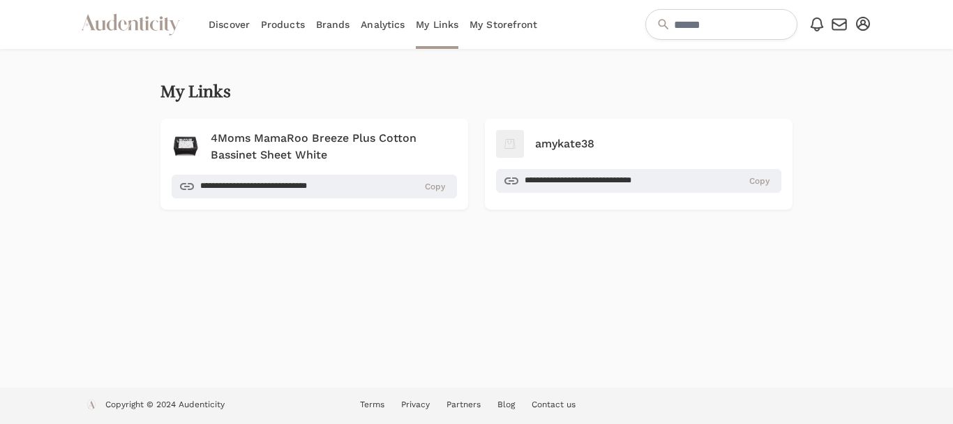
click at [378, 23] on link "Analytics" at bounding box center [383, 24] width 44 height 49
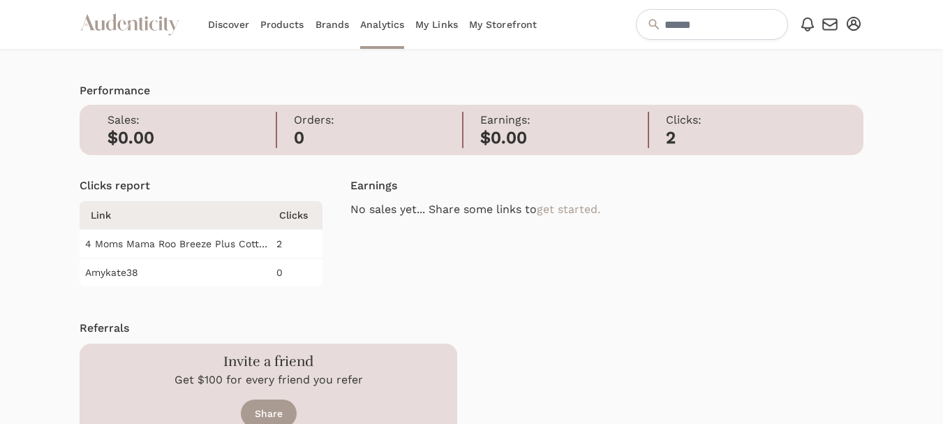
click at [336, 25] on link "Brands" at bounding box center [332, 24] width 34 height 49
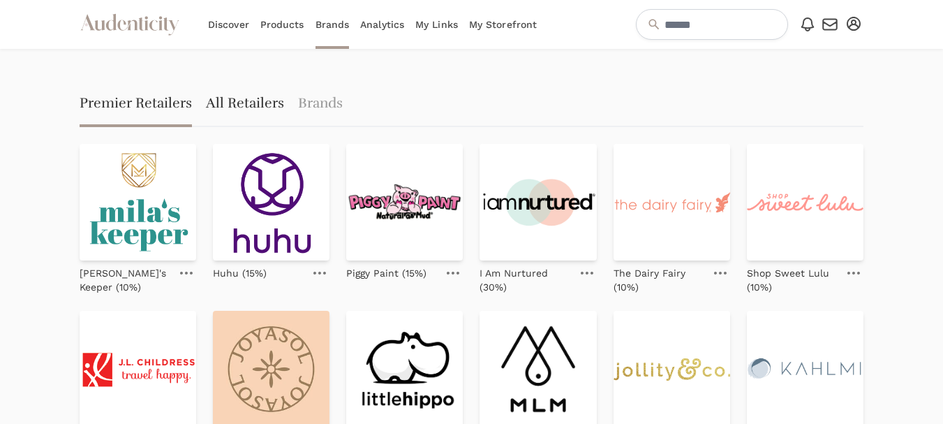
click at [244, 102] on link "All Retailers" at bounding box center [245, 104] width 78 height 45
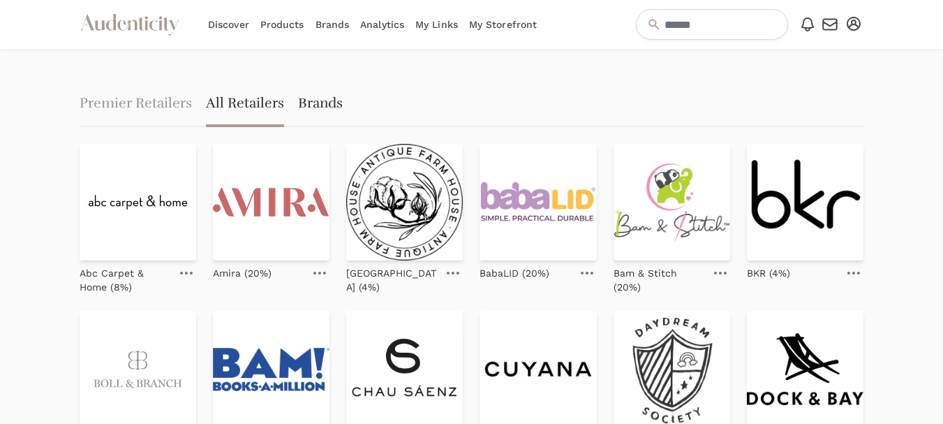
click at [321, 103] on link "Brands" at bounding box center [320, 104] width 45 height 45
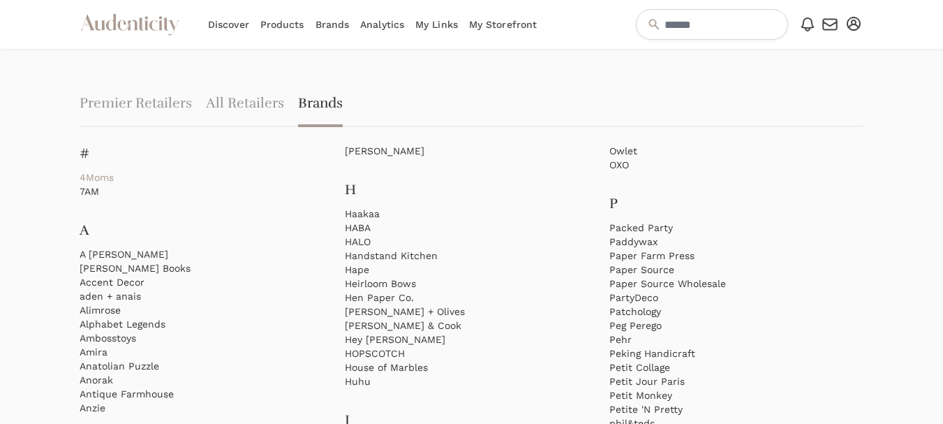
click at [96, 179] on link "4Moms" at bounding box center [207, 177] width 254 height 14
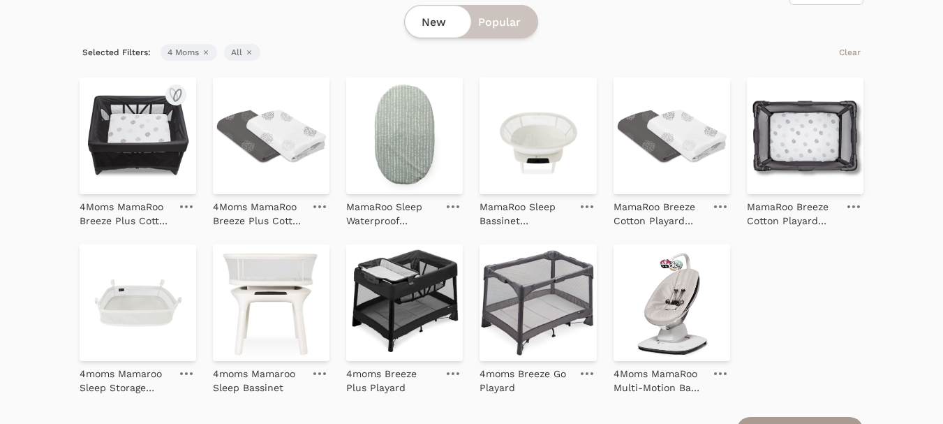
scroll to position [140, 0]
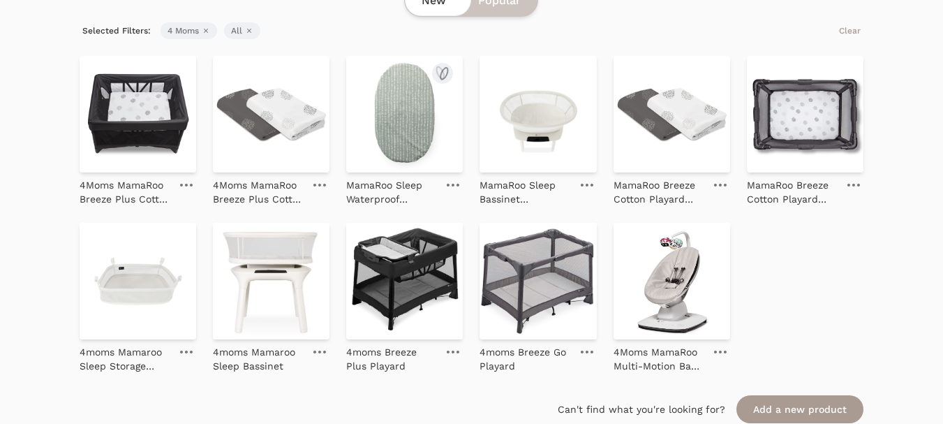
click at [413, 113] on img at bounding box center [404, 114] width 117 height 117
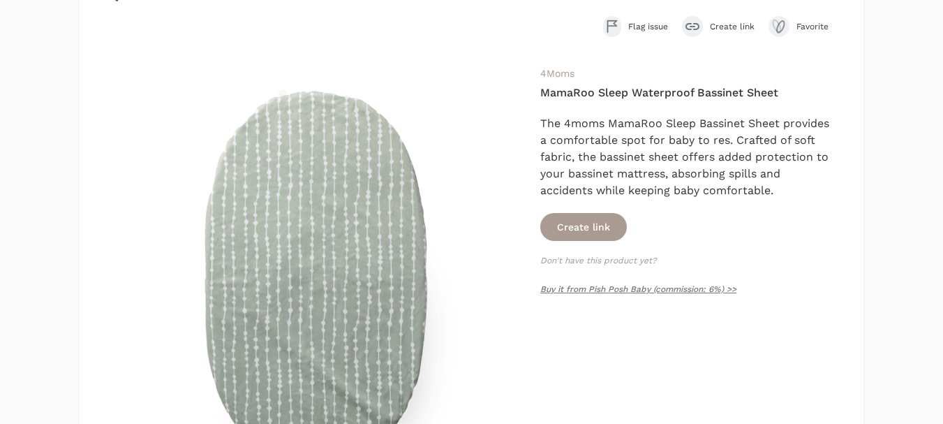
scroll to position [140, 0]
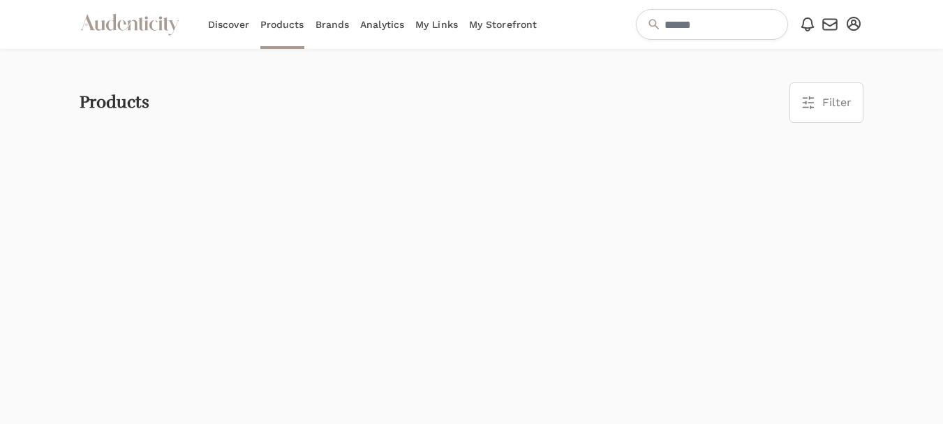
scroll to position [140, 0]
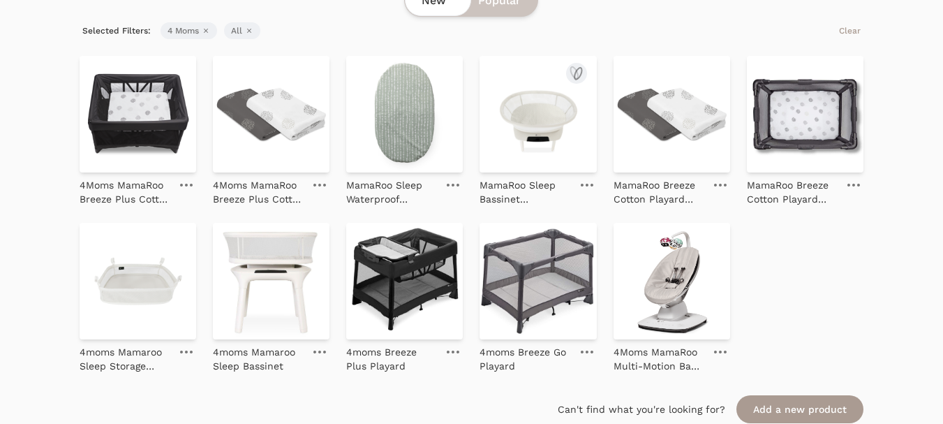
click at [539, 119] on img at bounding box center [537, 114] width 117 height 117
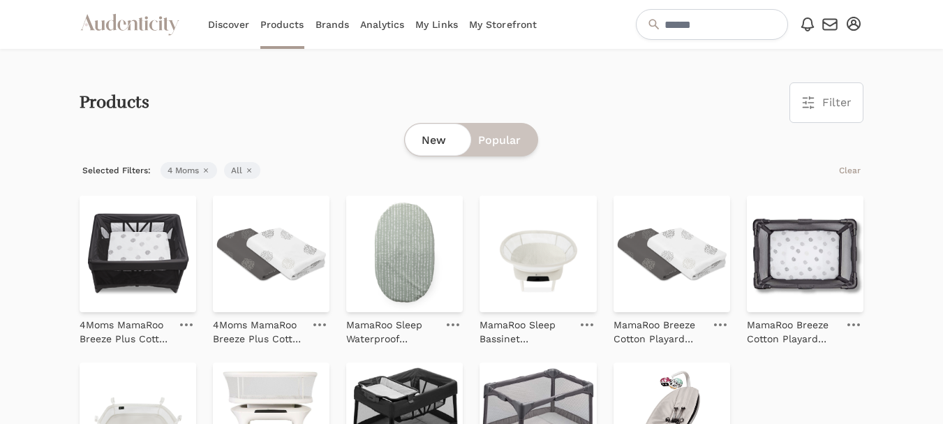
scroll to position [140, 0]
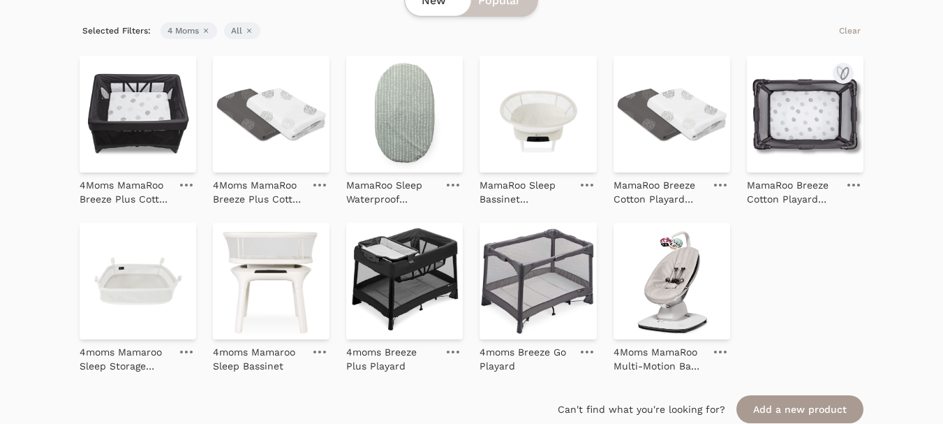
click at [828, 130] on img at bounding box center [805, 114] width 117 height 117
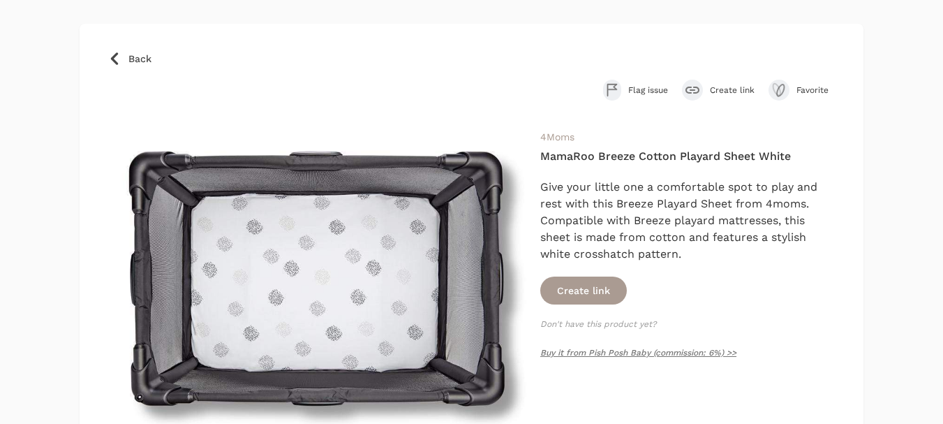
scroll to position [140, 0]
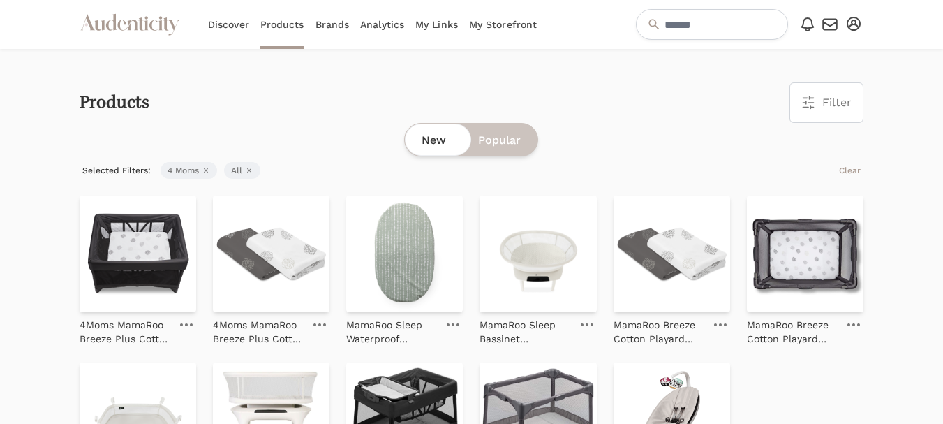
scroll to position [140, 0]
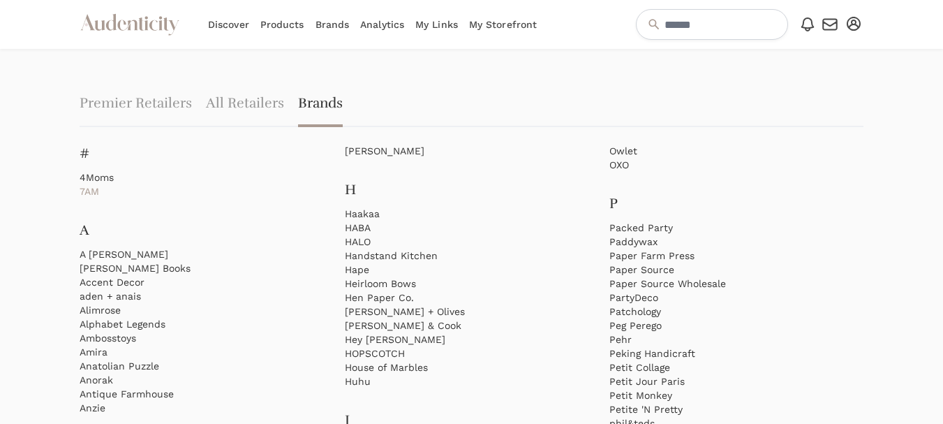
click at [93, 190] on link "7AM" at bounding box center [207, 191] width 254 height 14
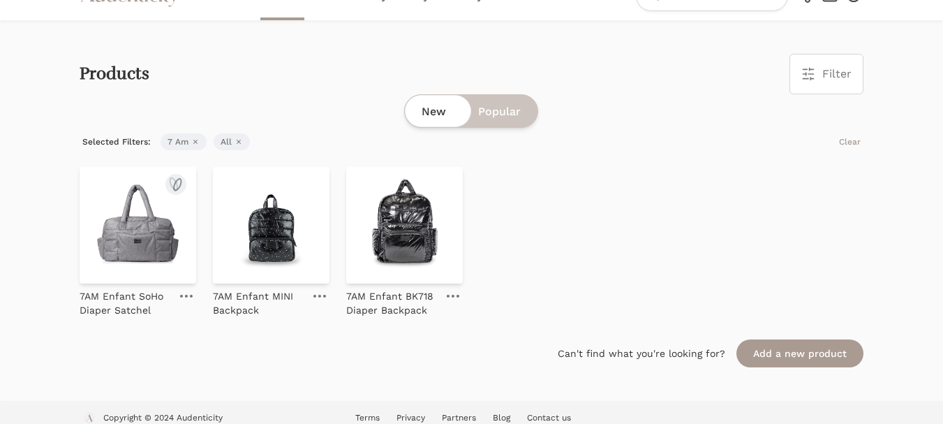
scroll to position [42, 0]
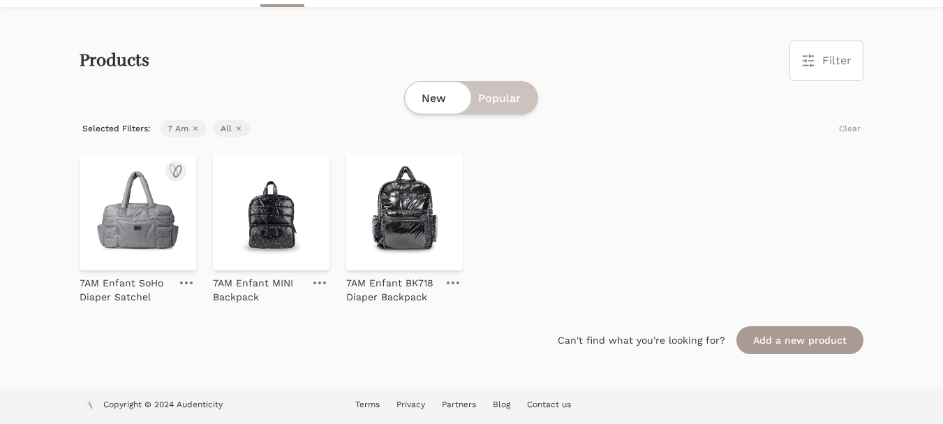
click at [130, 216] on img at bounding box center [138, 211] width 117 height 117
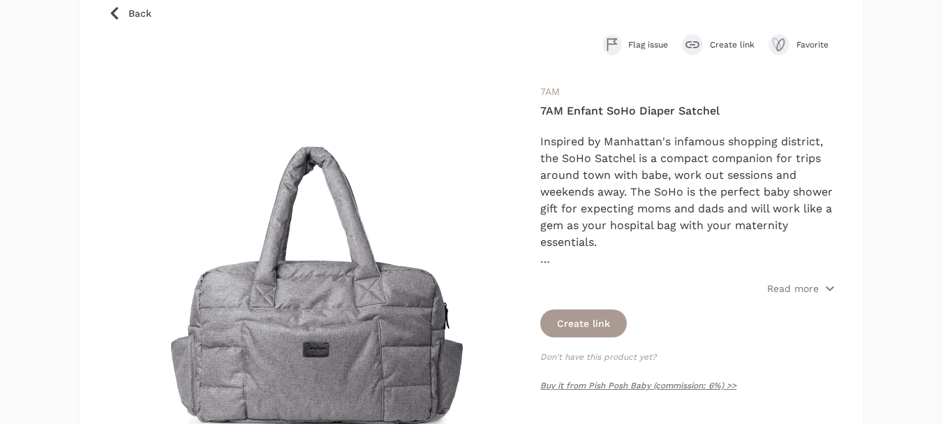
scroll to position [140, 0]
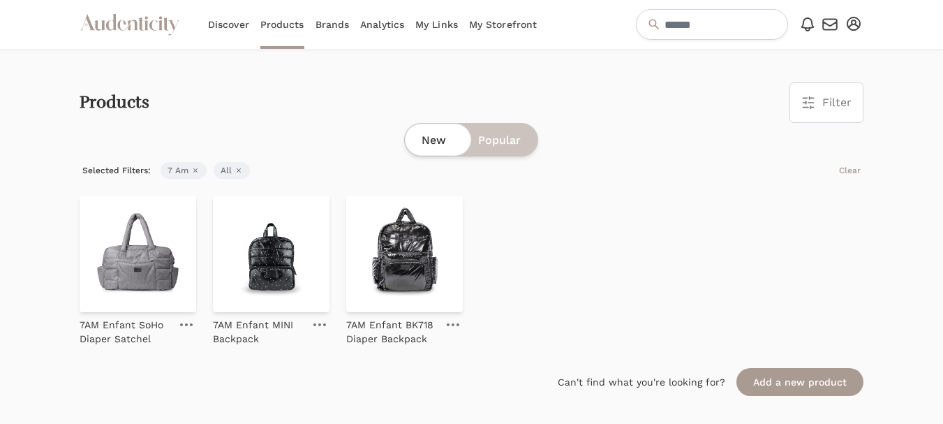
click at [229, 23] on link "Discover" at bounding box center [228, 24] width 41 height 49
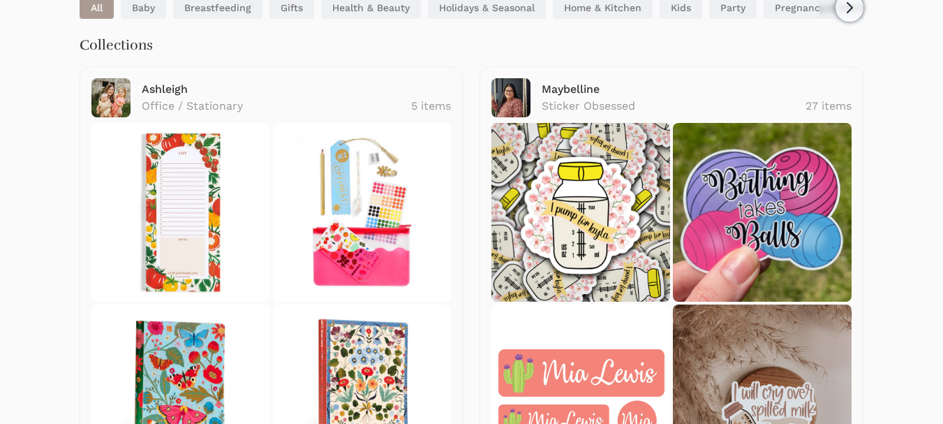
scroll to position [140, 0]
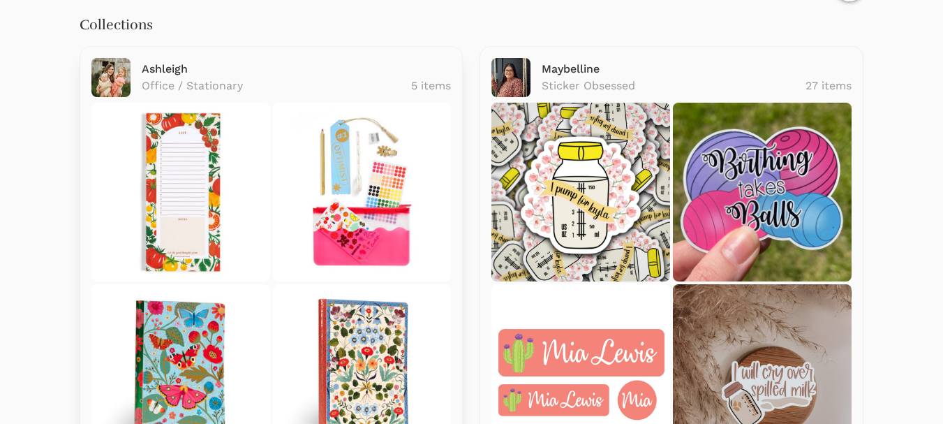
click at [156, 189] on img at bounding box center [180, 192] width 179 height 179
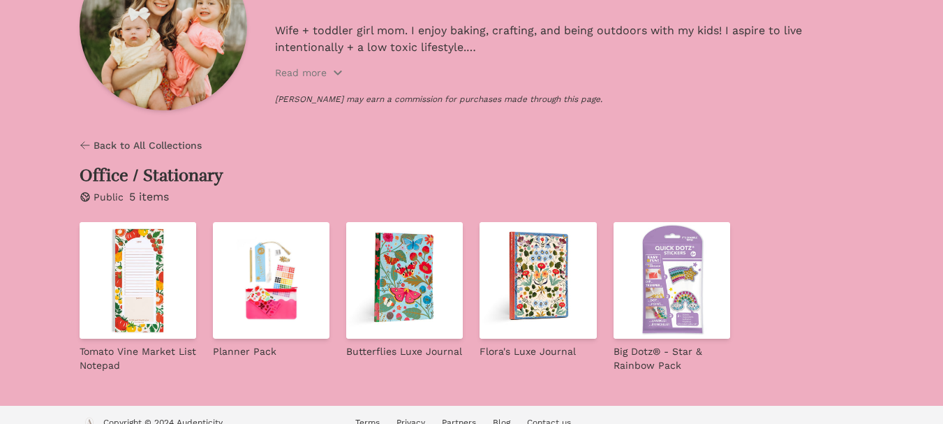
scroll to position [158, 0]
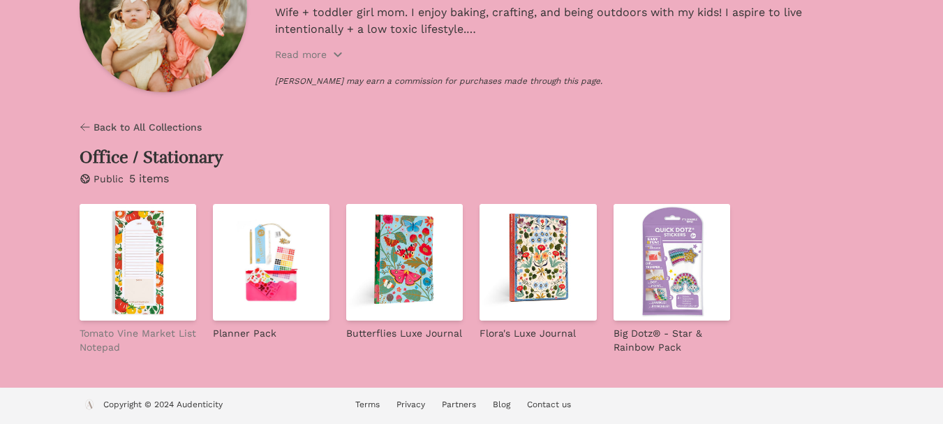
click at [143, 333] on p "Tomato Vine Market List Notepad" at bounding box center [138, 340] width 117 height 28
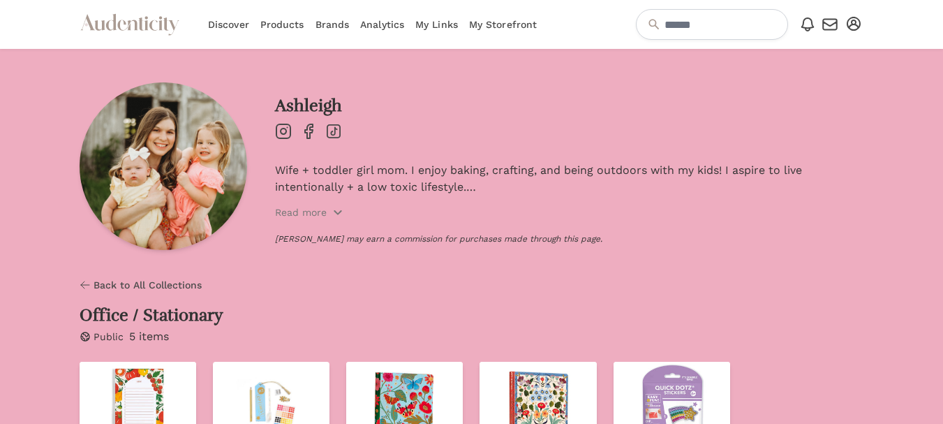
scroll to position [158, 0]
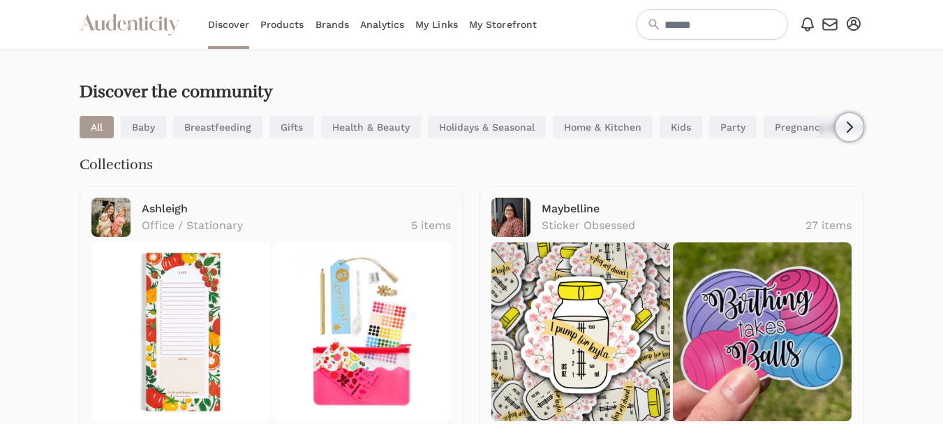
click at [280, 21] on link "Products" at bounding box center [282, 24] width 44 height 49
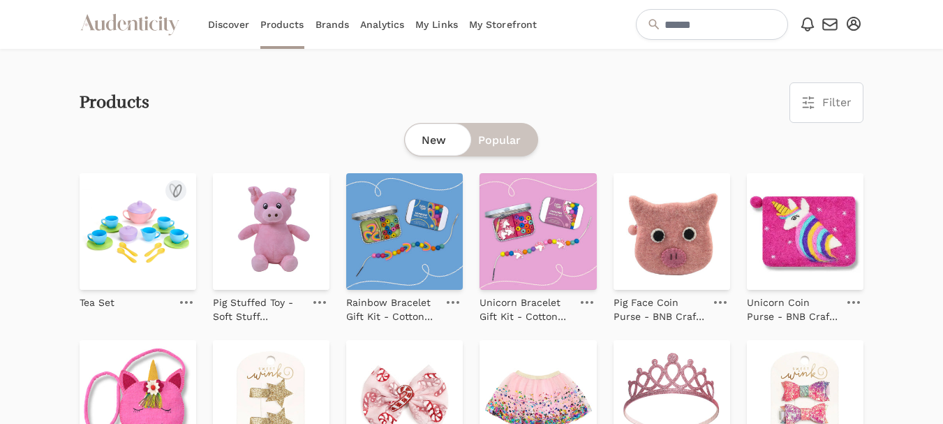
click at [151, 224] on img at bounding box center [138, 231] width 117 height 117
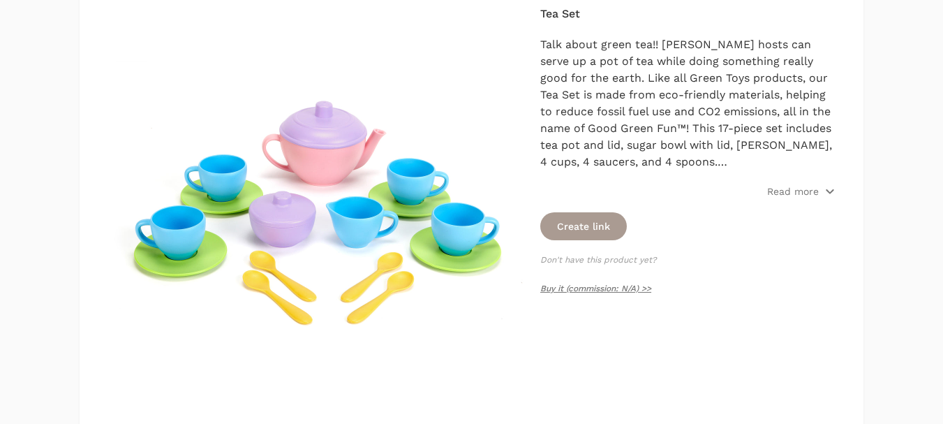
scroll to position [209, 0]
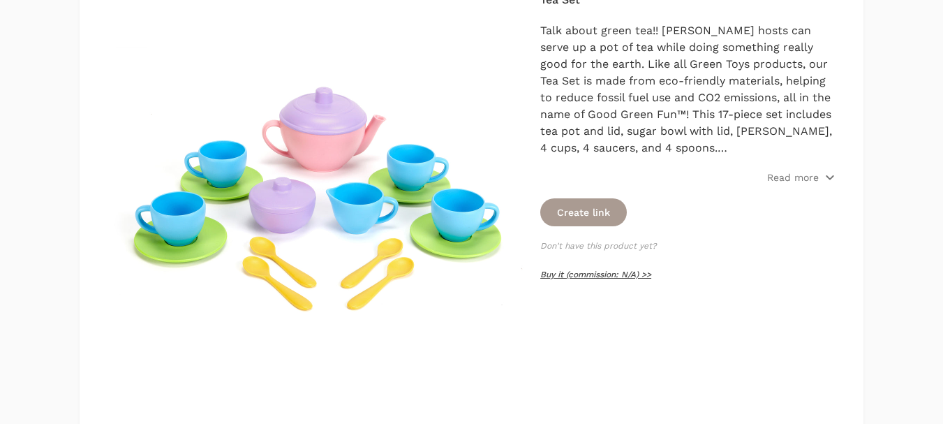
click at [590, 276] on link "Buy it (commission: N/A) >>" at bounding box center [595, 274] width 111 height 10
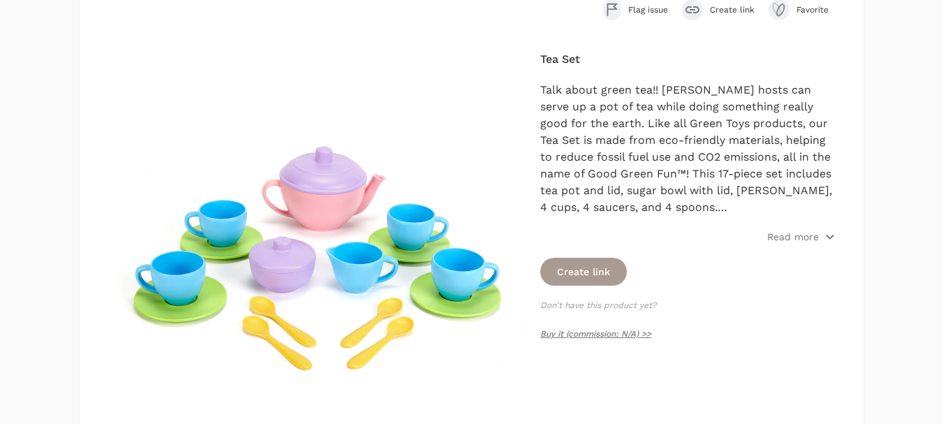
scroll to position [70, 0]
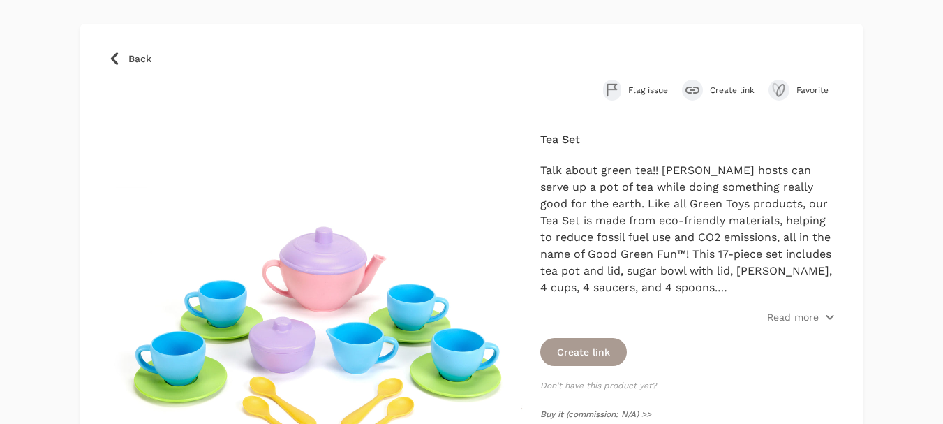
click at [725, 89] on span "Create link" at bounding box center [732, 89] width 45 height 11
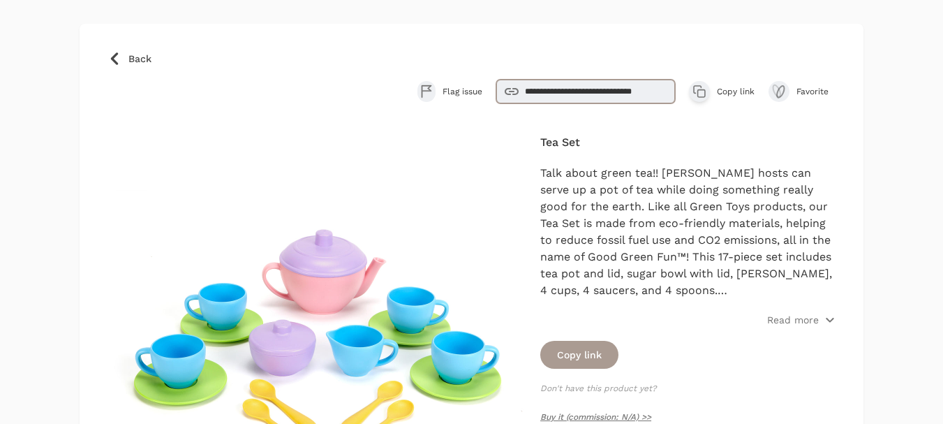
drag, startPoint x: 666, startPoint y: 89, endPoint x: 547, endPoint y: 86, distance: 118.7
click at [547, 86] on input "**********" at bounding box center [585, 92] width 179 height 24
click at [735, 90] on span "Copy link" at bounding box center [736, 91] width 38 height 11
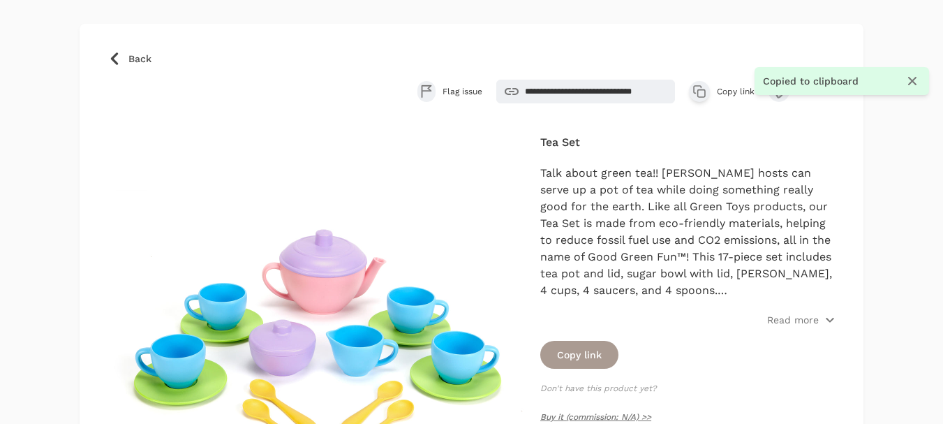
scroll to position [0, 0]
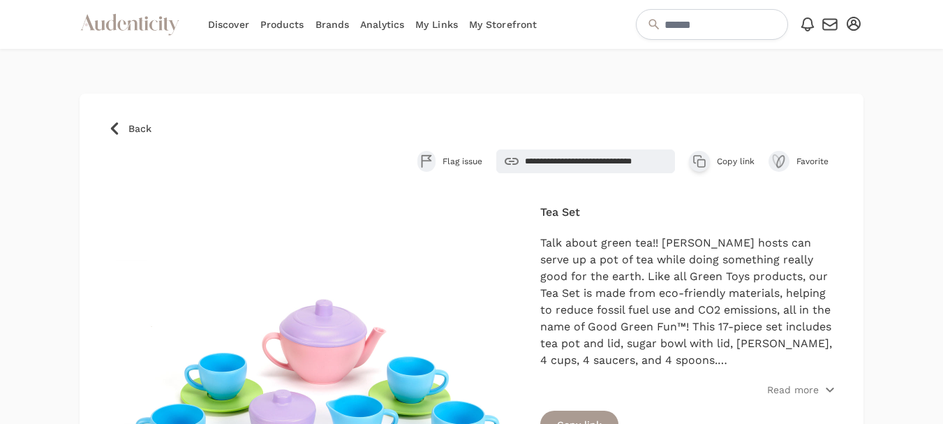
click at [797, 158] on span "Favorite" at bounding box center [815, 161] width 39 height 11
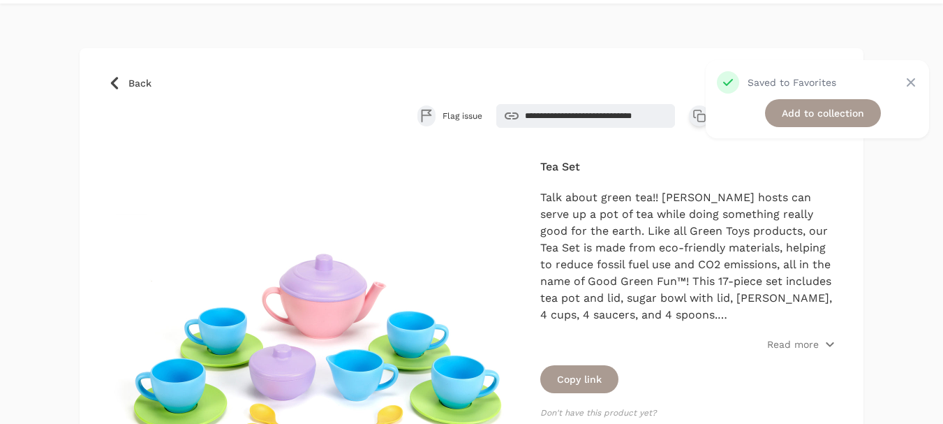
scroll to position [70, 0]
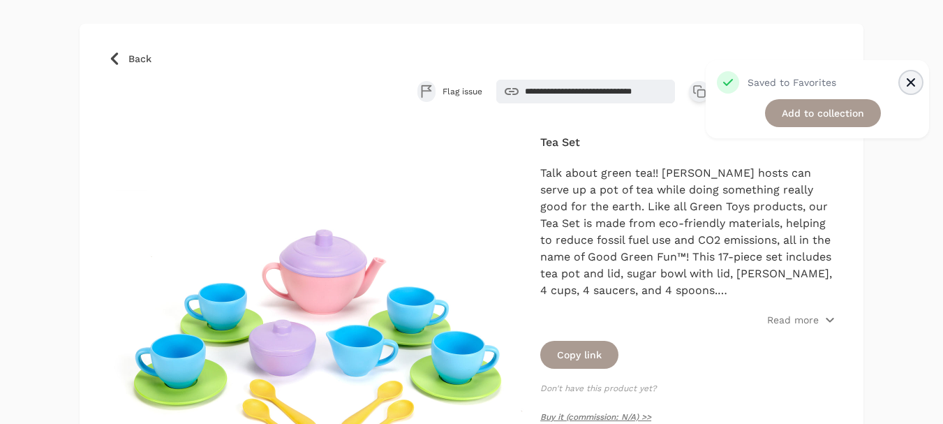
click at [915, 80] on icon "Close" at bounding box center [911, 82] width 14 height 14
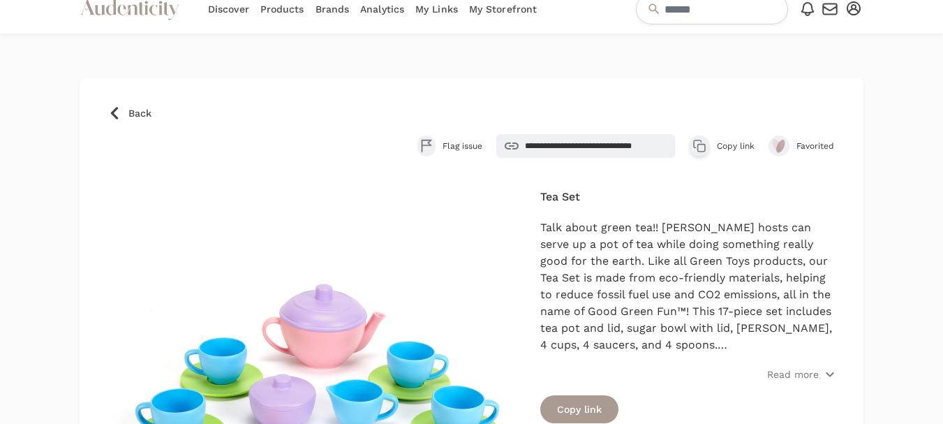
scroll to position [0, 0]
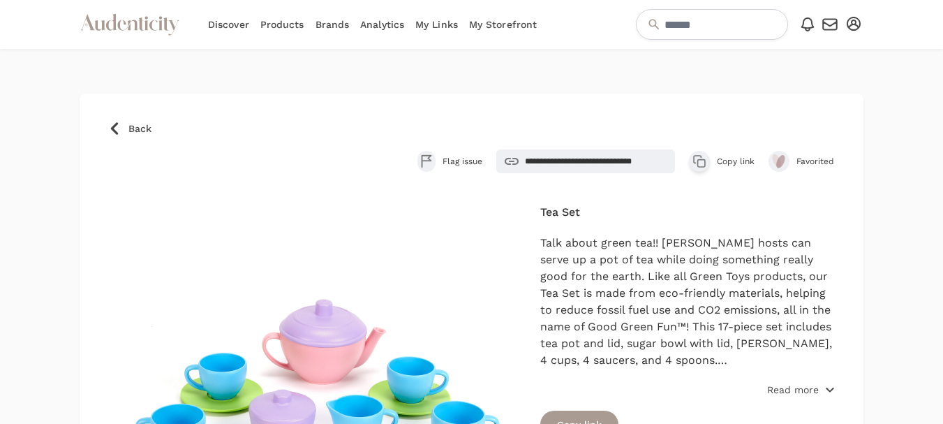
click at [792, 392] on p "Read more" at bounding box center [793, 389] width 52 height 14
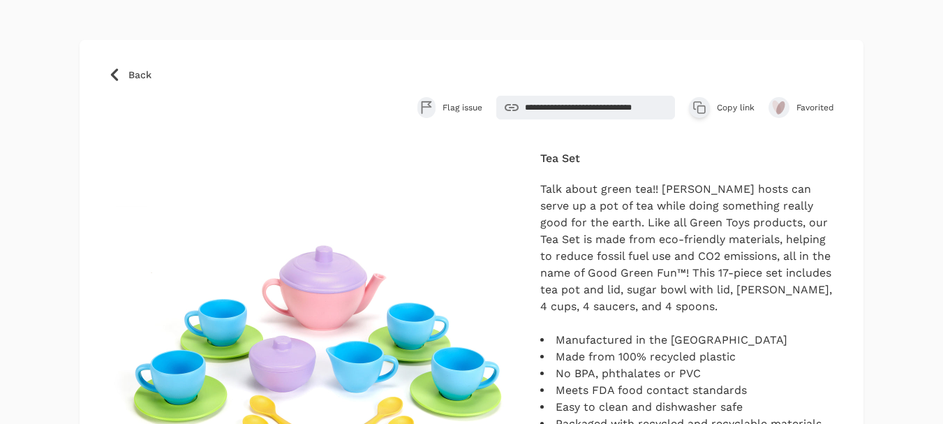
scroll to position [70, 0]
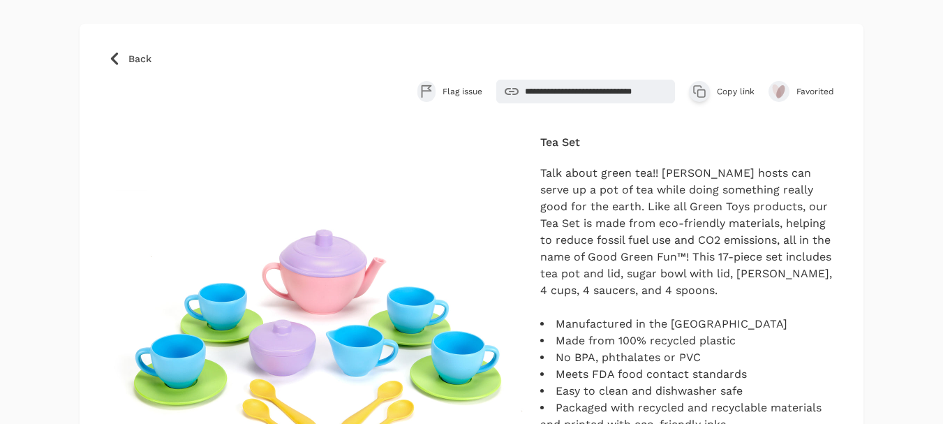
click at [135, 57] on span "Back" at bounding box center [139, 59] width 23 height 14
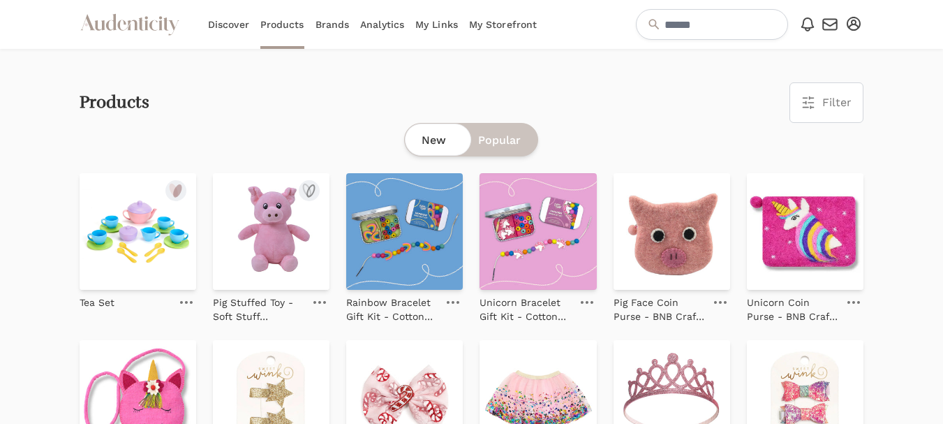
click at [289, 244] on img at bounding box center [271, 231] width 117 height 117
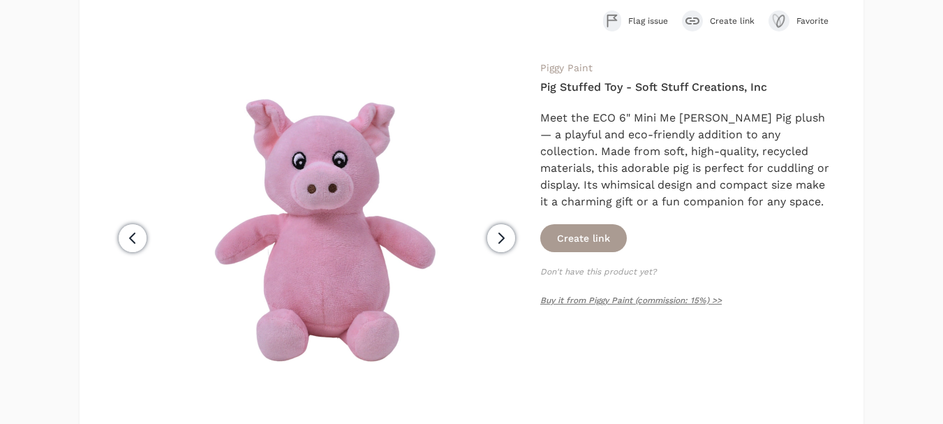
scroll to position [140, 0]
click at [646, 299] on link "Buy it from Piggy Paint (commission: 15%) >>" at bounding box center [630, 299] width 181 height 10
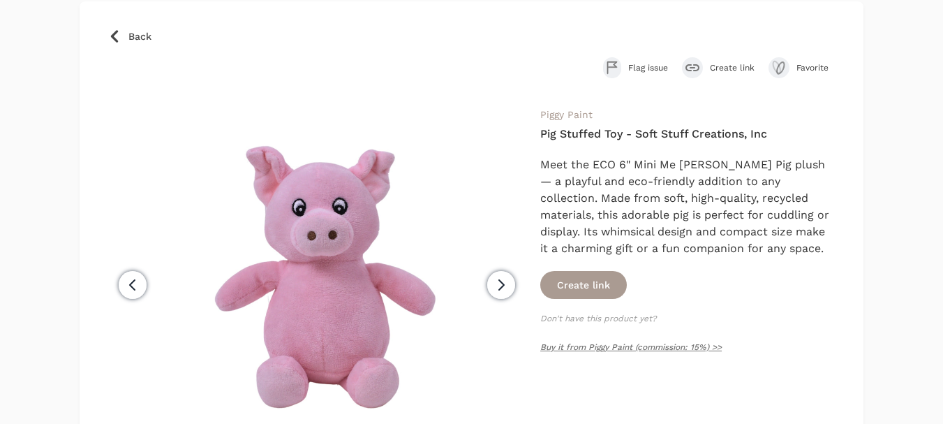
scroll to position [70, 0]
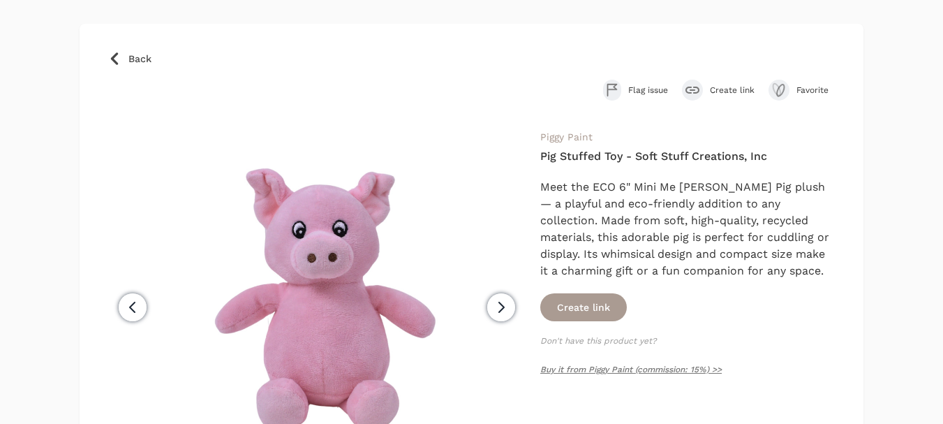
click at [722, 87] on span "Create link" at bounding box center [732, 89] width 45 height 11
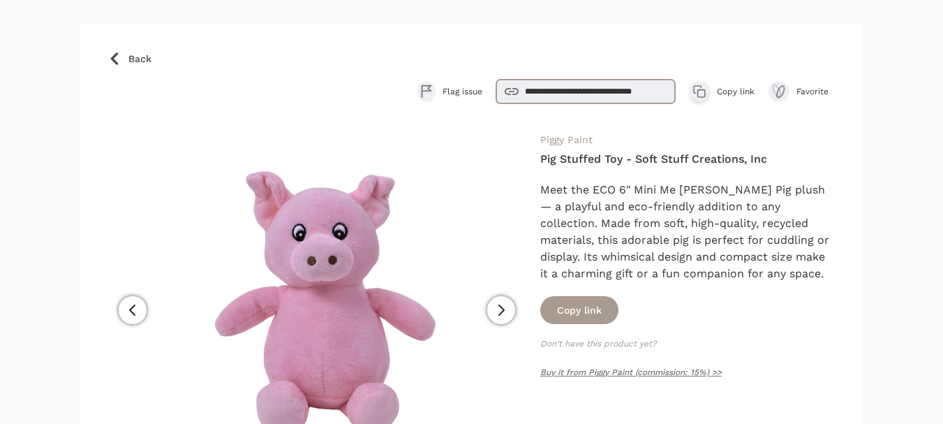
drag, startPoint x: 658, startPoint y: 96, endPoint x: 517, endPoint y: 89, distance: 141.1
click at [517, 89] on div "**********" at bounding box center [585, 92] width 179 height 24
click at [133, 54] on span "Back" at bounding box center [139, 59] width 23 height 14
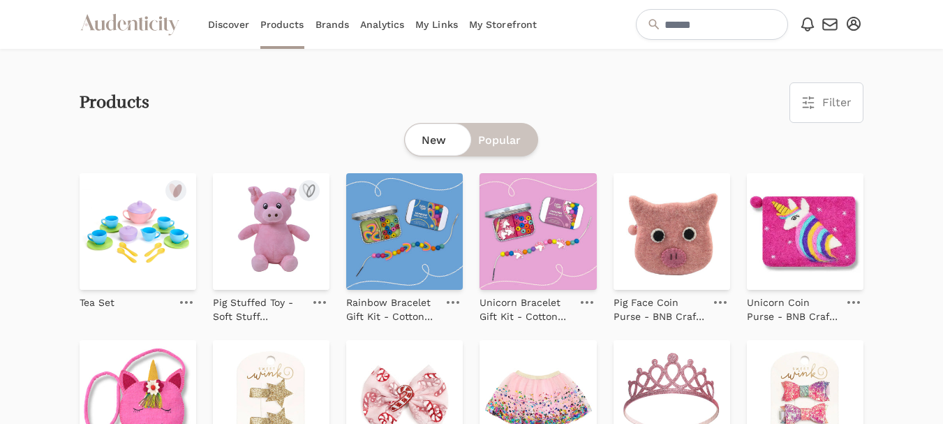
click at [269, 242] on img at bounding box center [271, 231] width 117 height 117
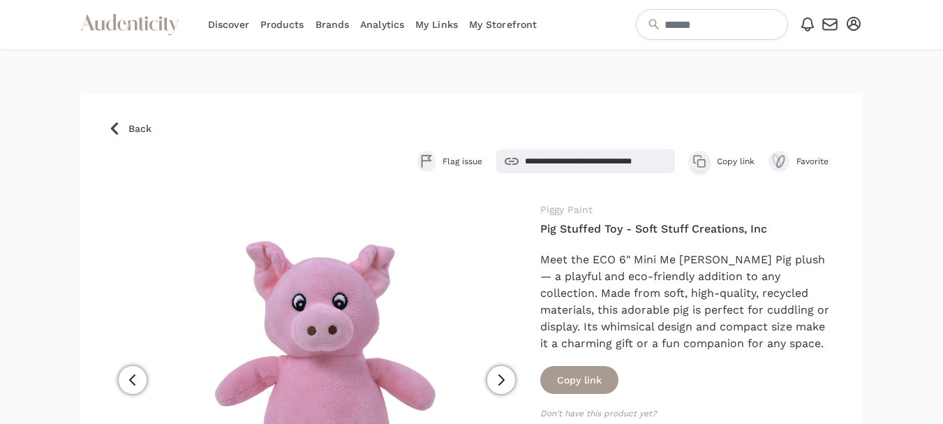
click at [578, 207] on link "Piggy Paint" at bounding box center [566, 209] width 52 height 11
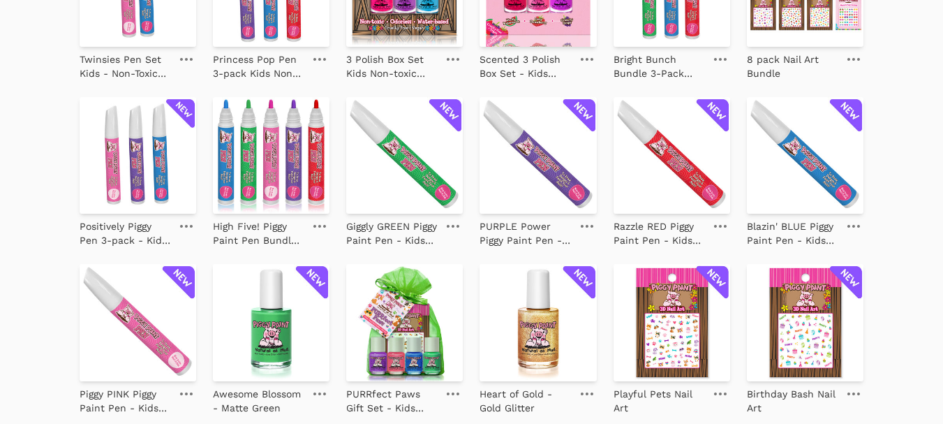
scroll to position [1116, 0]
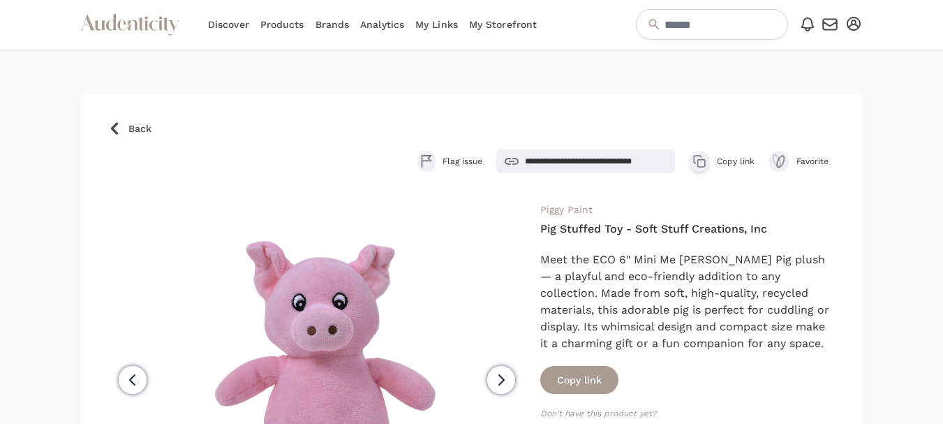
click at [133, 126] on span "Back" at bounding box center [139, 128] width 23 height 14
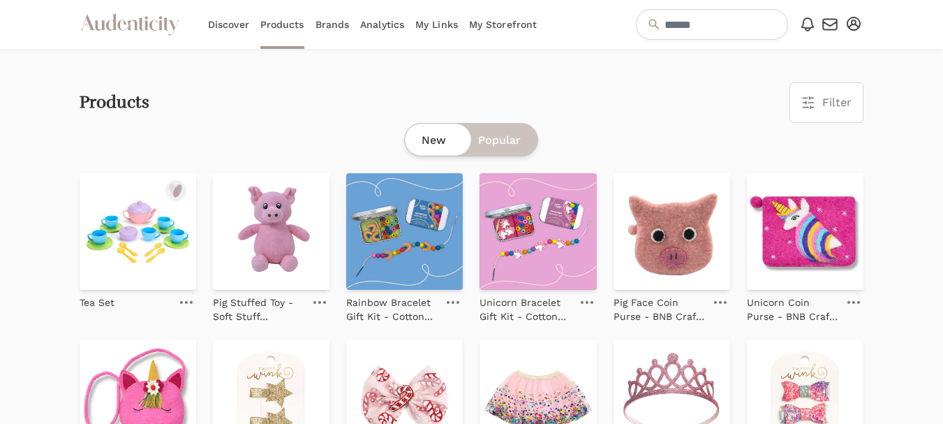
click at [135, 232] on img at bounding box center [138, 231] width 117 height 117
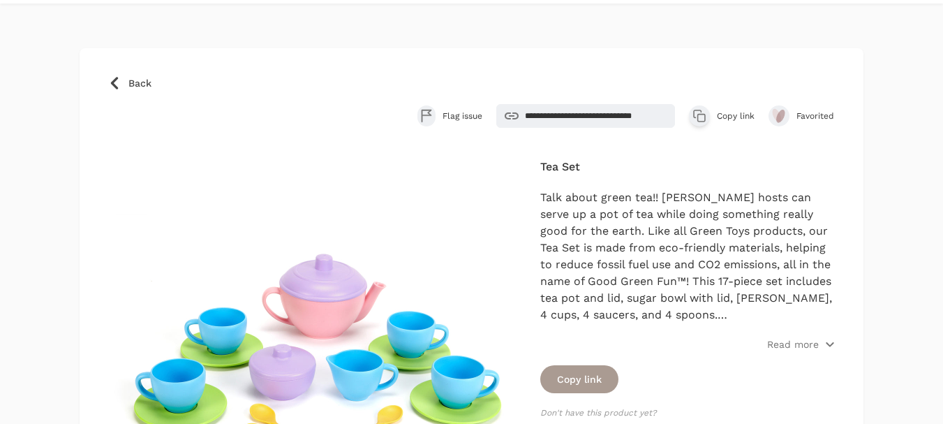
scroll to position [70, 0]
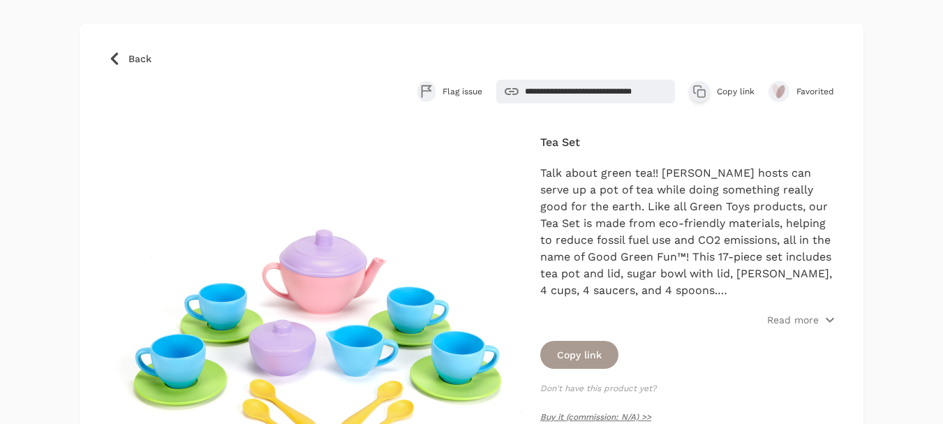
click at [741, 91] on span "Copy link" at bounding box center [736, 91] width 38 height 11
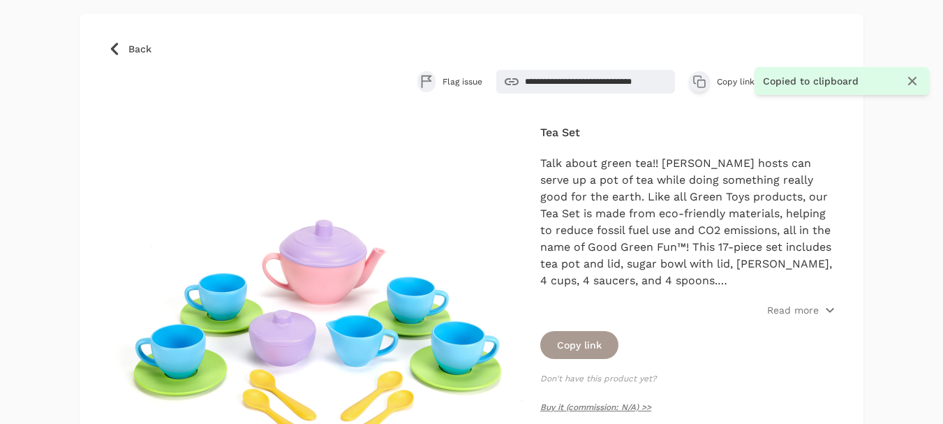
scroll to position [140, 0]
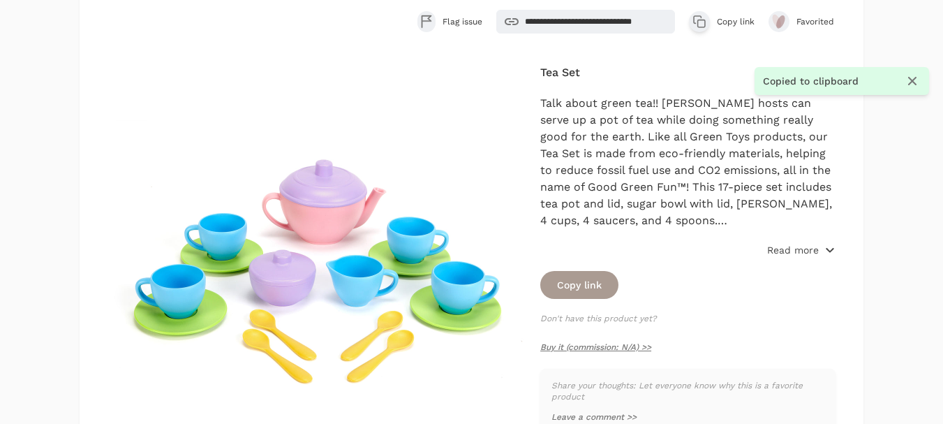
click at [807, 248] on p "Read more" at bounding box center [793, 250] width 52 height 14
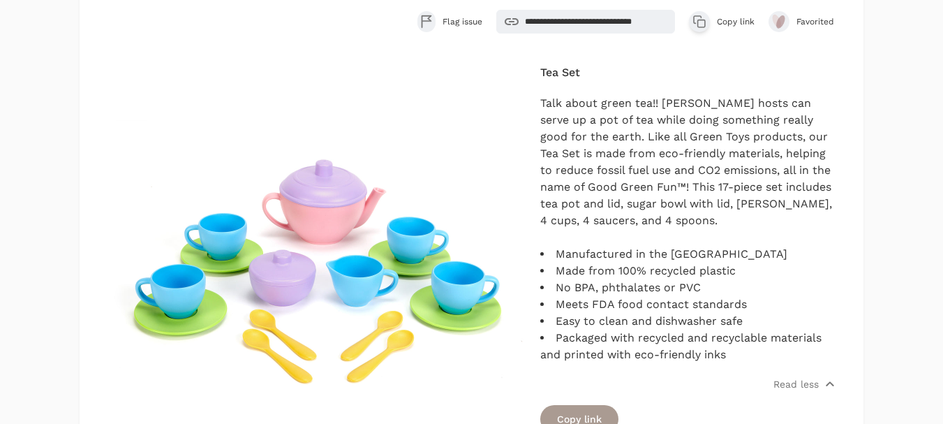
scroll to position [70, 0]
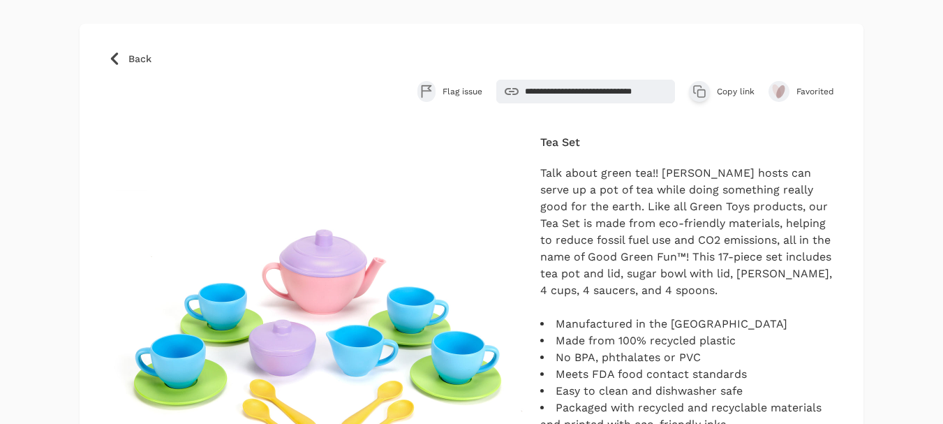
click at [733, 88] on span "Copy link" at bounding box center [736, 91] width 38 height 11
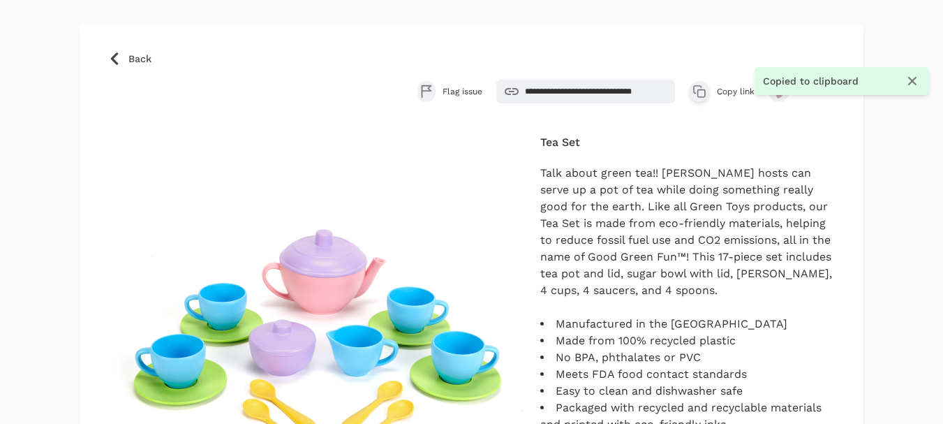
click at [138, 61] on span "Back" at bounding box center [139, 59] width 23 height 14
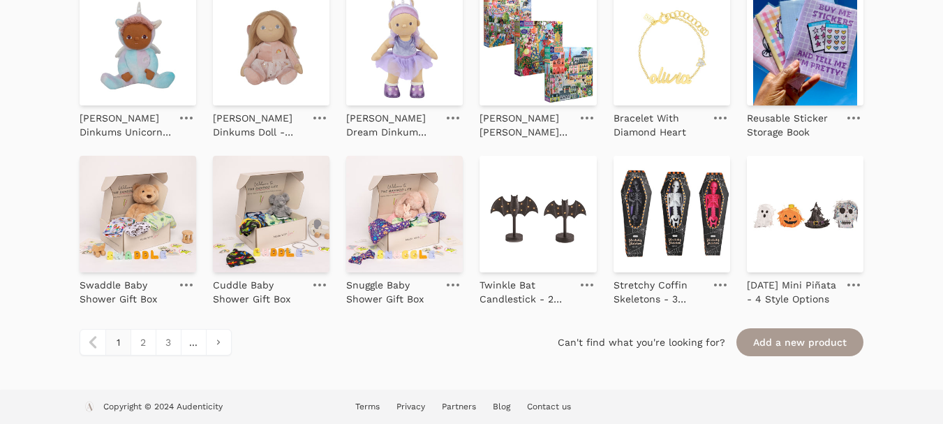
scroll to position [1522, 0]
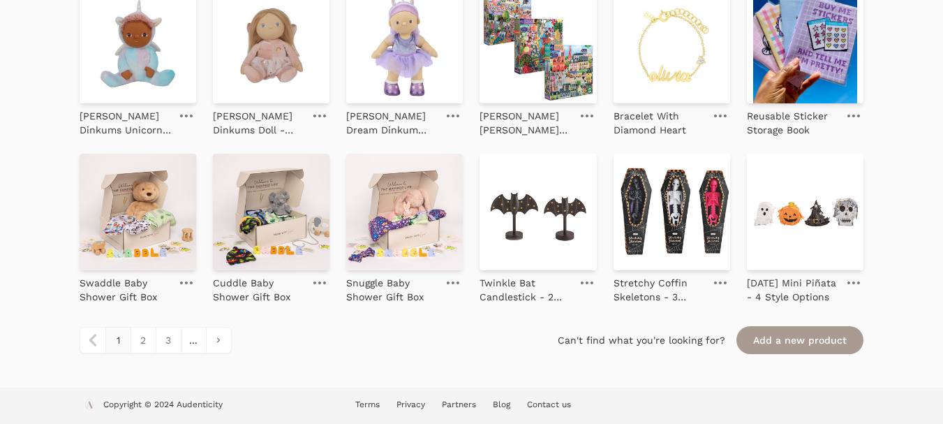
click at [460, 405] on link "Partners" at bounding box center [459, 404] width 34 height 10
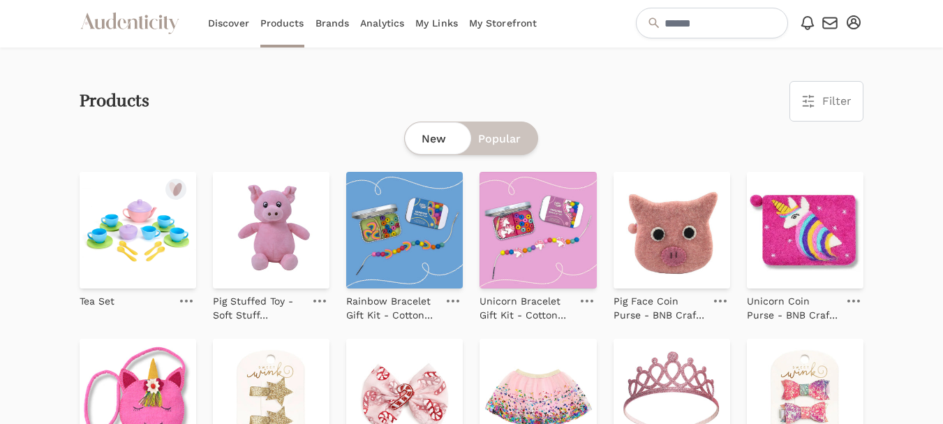
scroll to position [0, 0]
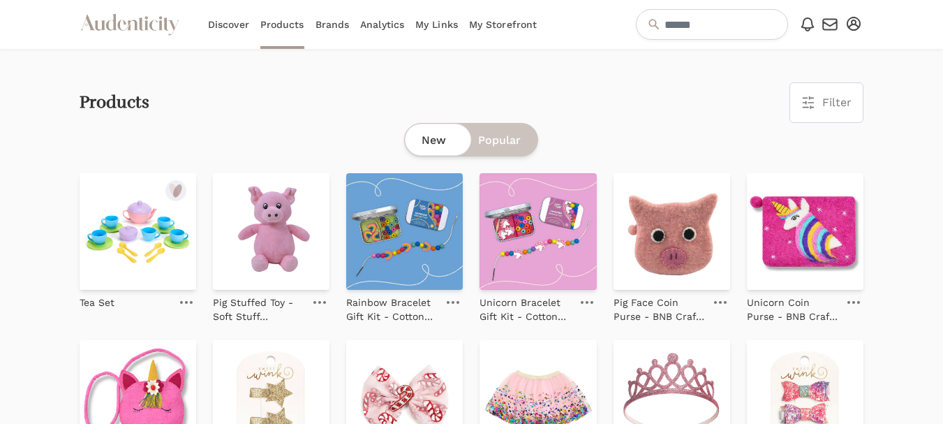
click at [186, 300] on link at bounding box center [187, 302] width 20 height 17
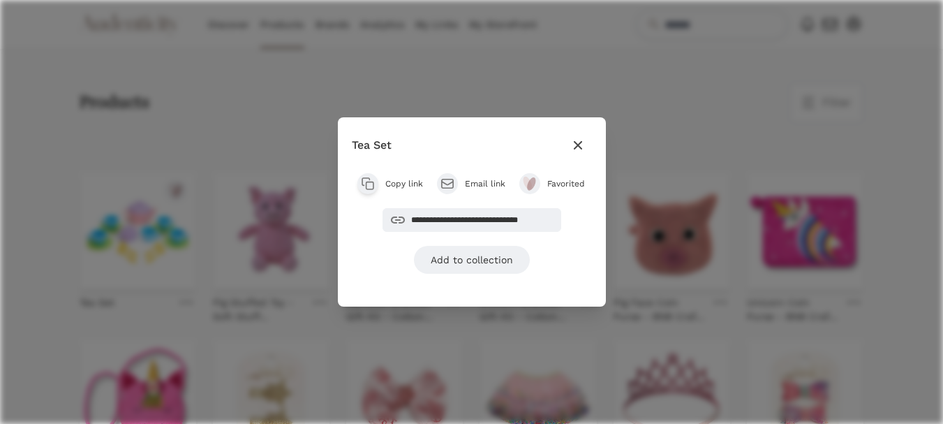
click at [397, 180] on span "Copy link" at bounding box center [404, 183] width 38 height 11
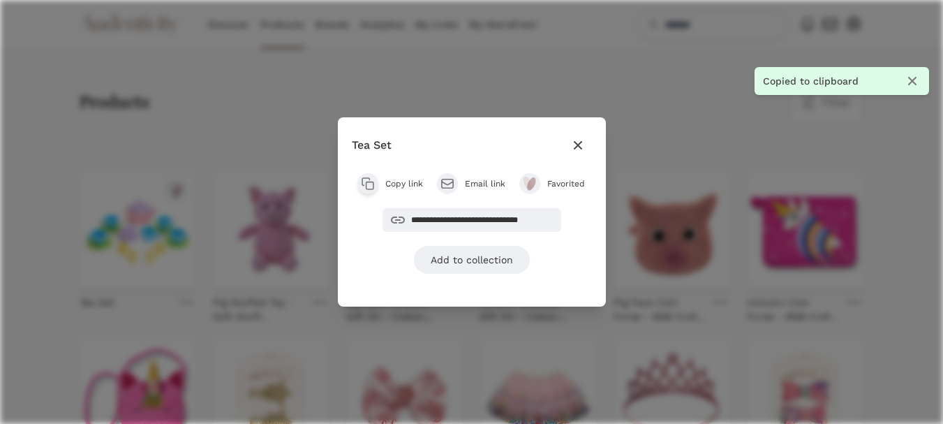
click at [73, 241] on div "**********" at bounding box center [471, 212] width 943 height 424
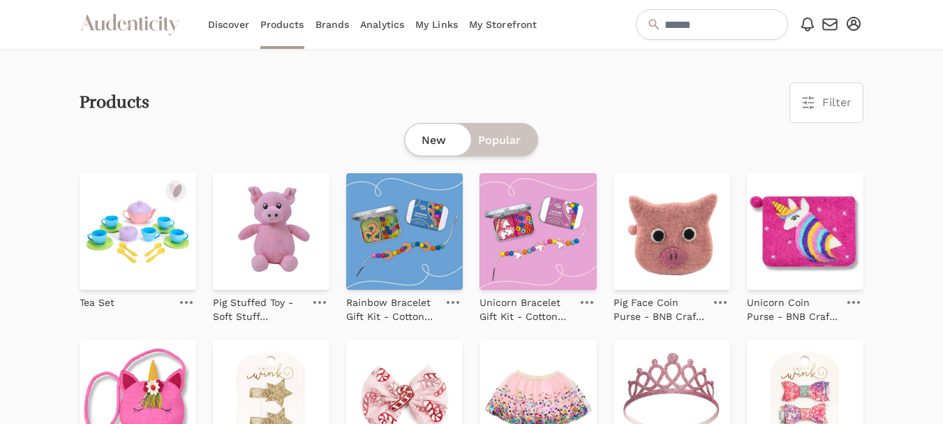
click at [155, 227] on img at bounding box center [138, 231] width 117 height 117
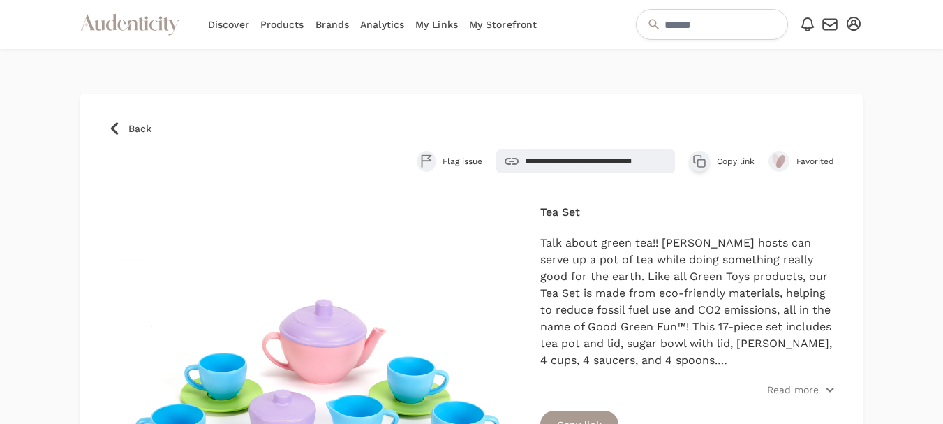
scroll to position [70, 0]
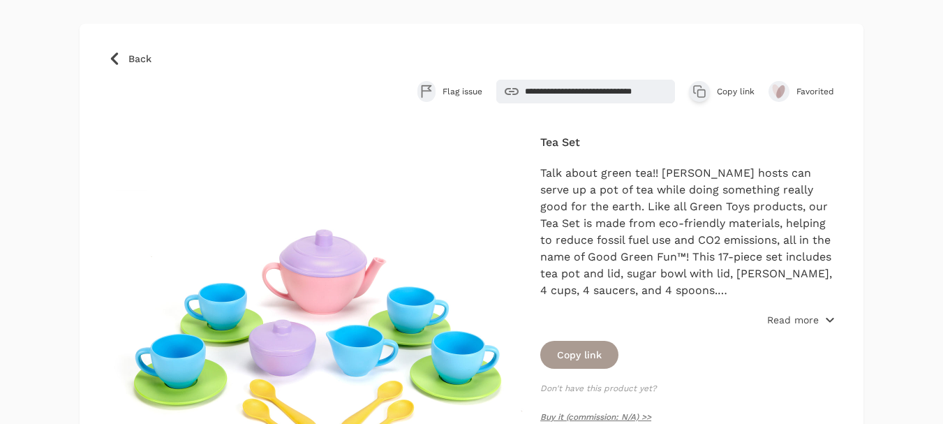
click at [795, 315] on p "Read more" at bounding box center [793, 320] width 52 height 14
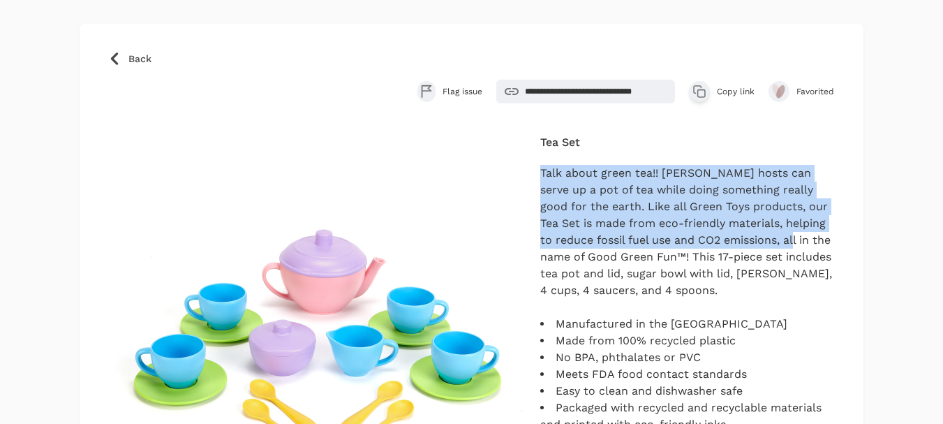
scroll to position [209, 0]
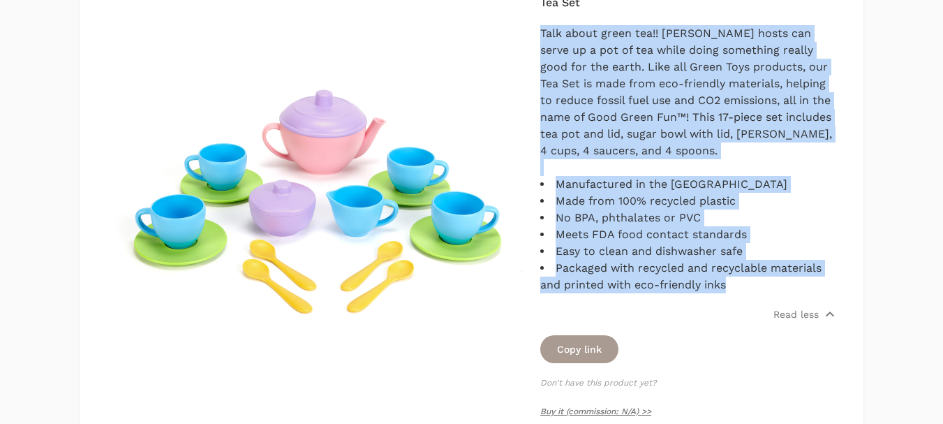
drag, startPoint x: 541, startPoint y: 173, endPoint x: 780, endPoint y: 286, distance: 264.7
click at [780, 286] on div "Talk about green tea!! Young hosts can serve up a pot of tea while doing someth…" at bounding box center [687, 159] width 295 height 268
copy div "Talk about green tea!! Young hosts can serve up a pot of tea while doing someth…"
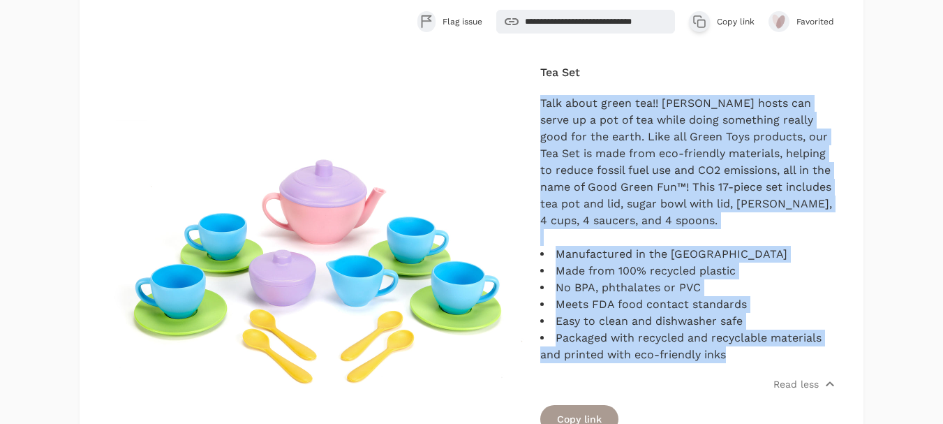
scroll to position [0, 0]
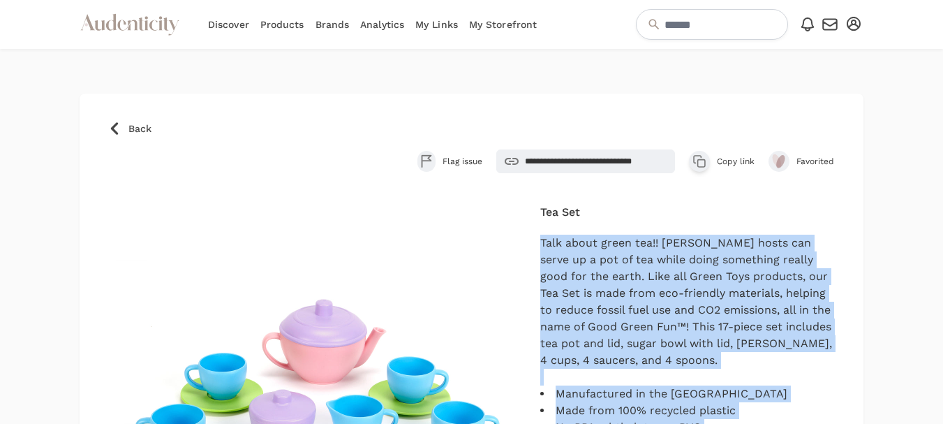
click at [133, 128] on span "Back" at bounding box center [139, 128] width 23 height 14
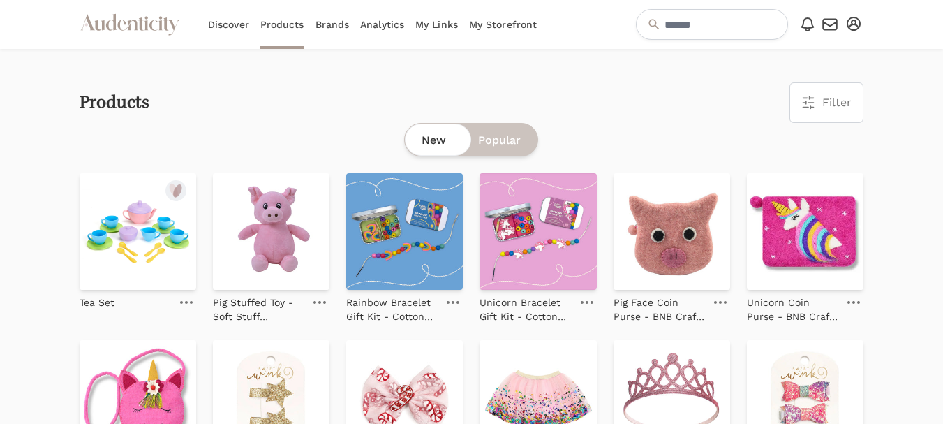
scroll to position [70, 0]
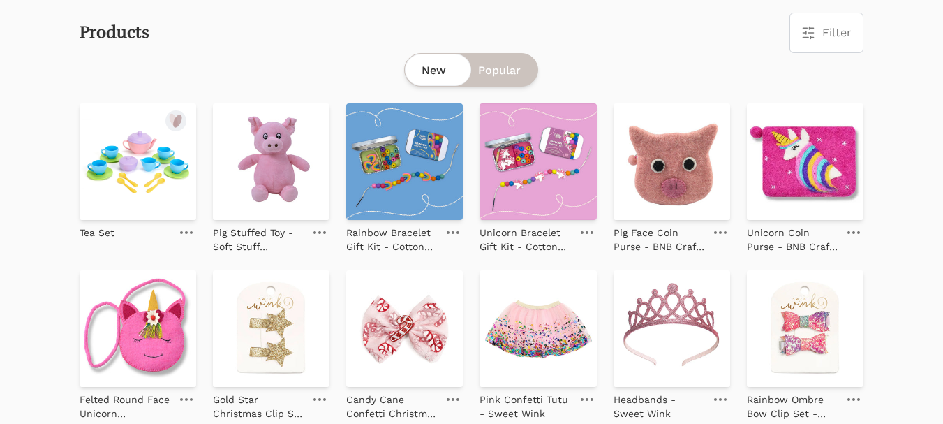
click at [165, 170] on img at bounding box center [138, 161] width 117 height 117
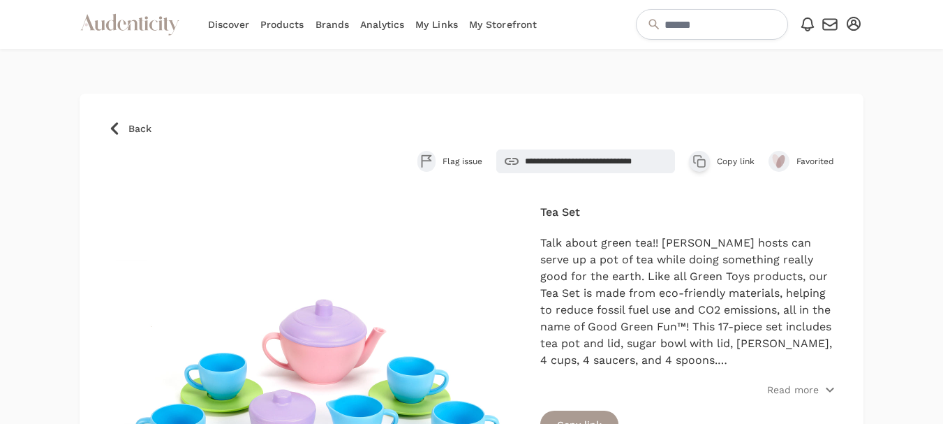
click at [238, 24] on link "Discover" at bounding box center [228, 24] width 41 height 49
click at [284, 24] on link "Products" at bounding box center [282, 24] width 44 height 49
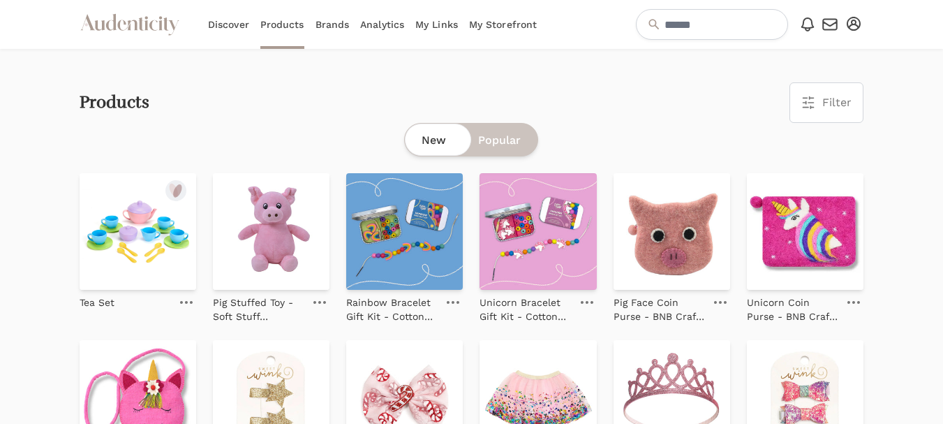
click at [331, 23] on link "Brands" at bounding box center [332, 24] width 34 height 49
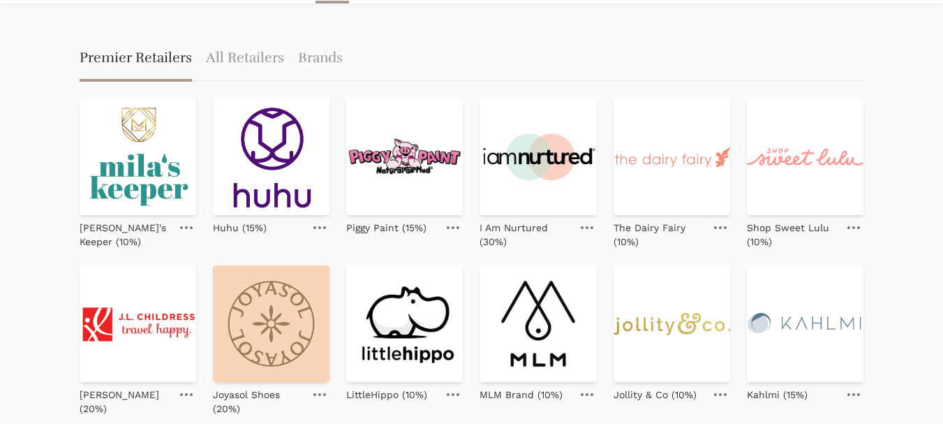
scroll to position [70, 0]
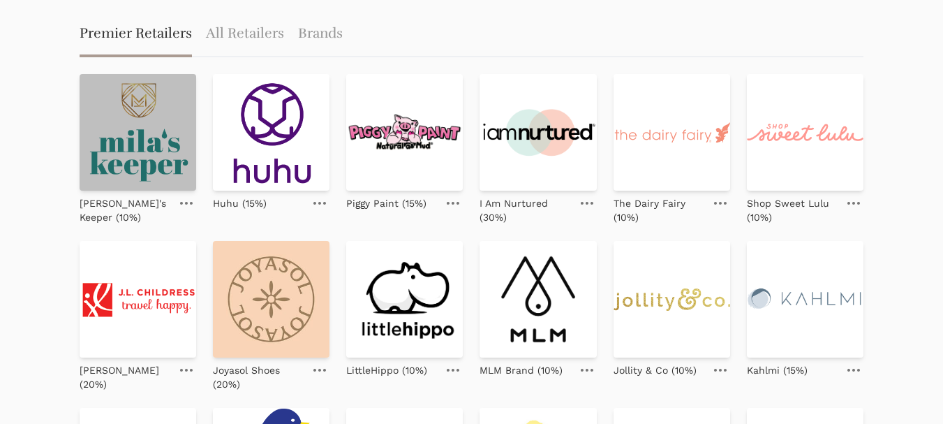
click at [150, 148] on img at bounding box center [138, 132] width 117 height 117
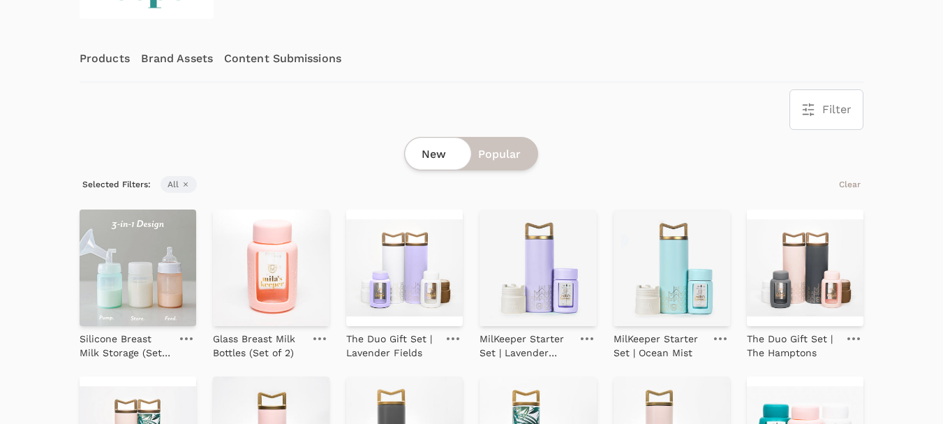
scroll to position [209, 0]
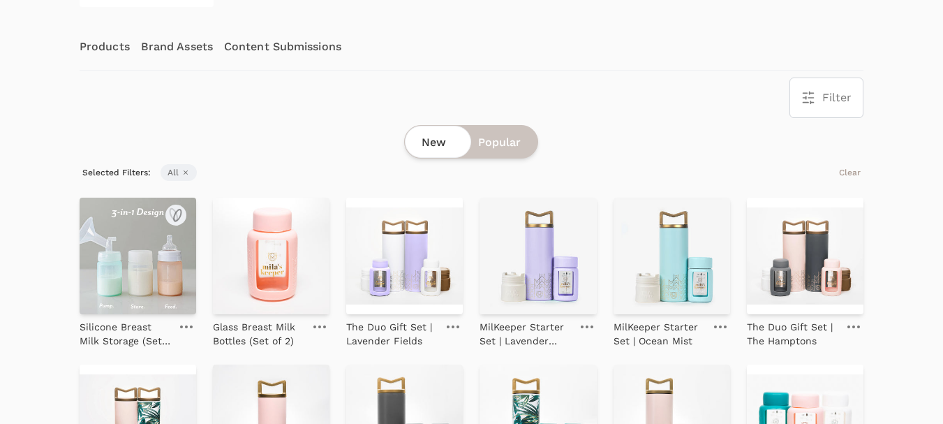
click at [134, 257] on img at bounding box center [138, 255] width 117 height 117
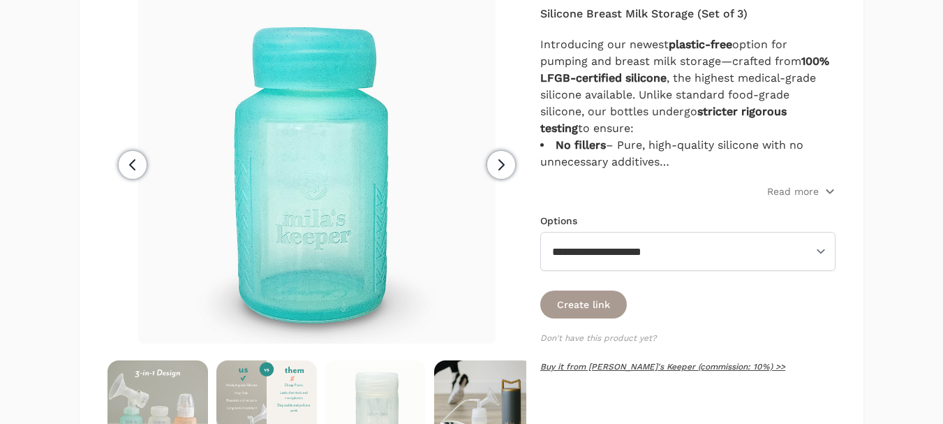
scroll to position [279, 0]
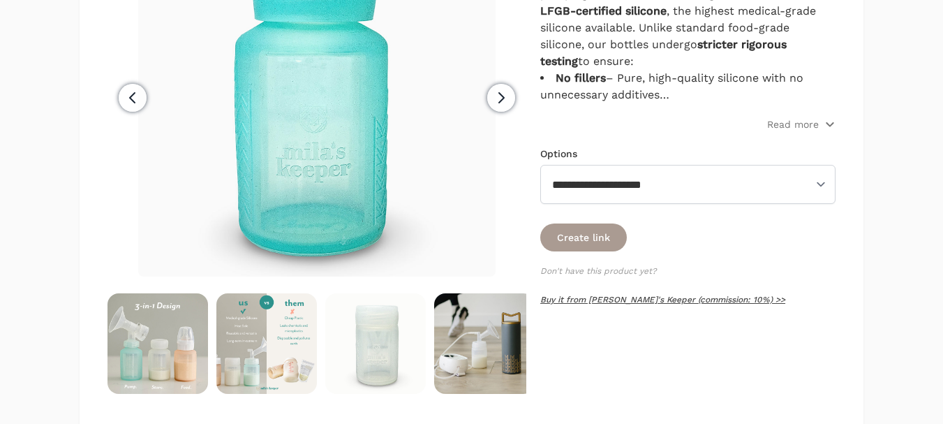
click at [638, 301] on link "Buy it from [PERSON_NAME]'s Keeper (commission: 10%) >>" at bounding box center [662, 299] width 245 height 10
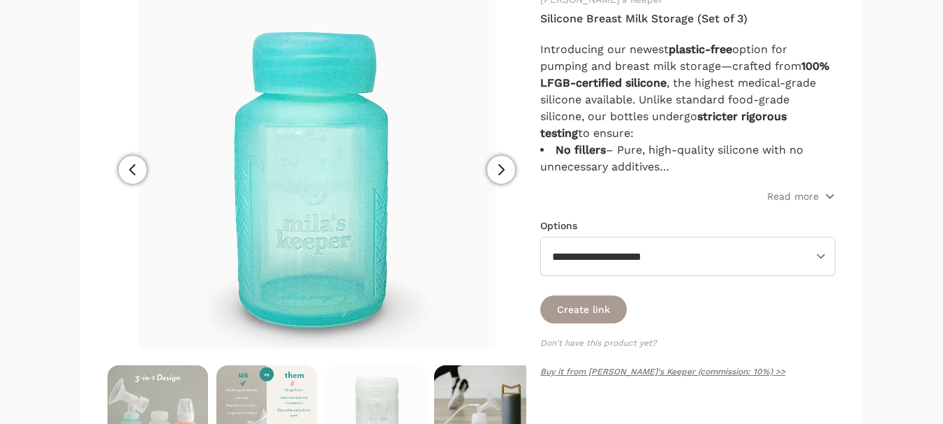
scroll to position [140, 0]
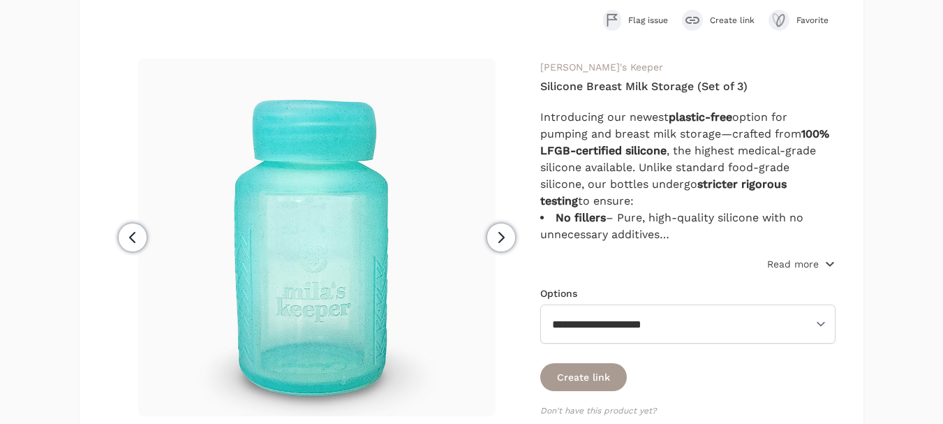
click at [788, 260] on p "Read more" at bounding box center [793, 264] width 52 height 14
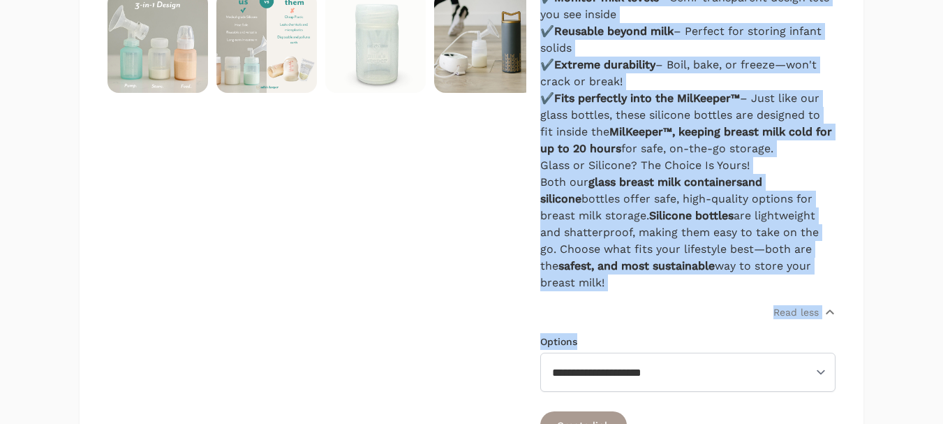
scroll to position [767, 0]
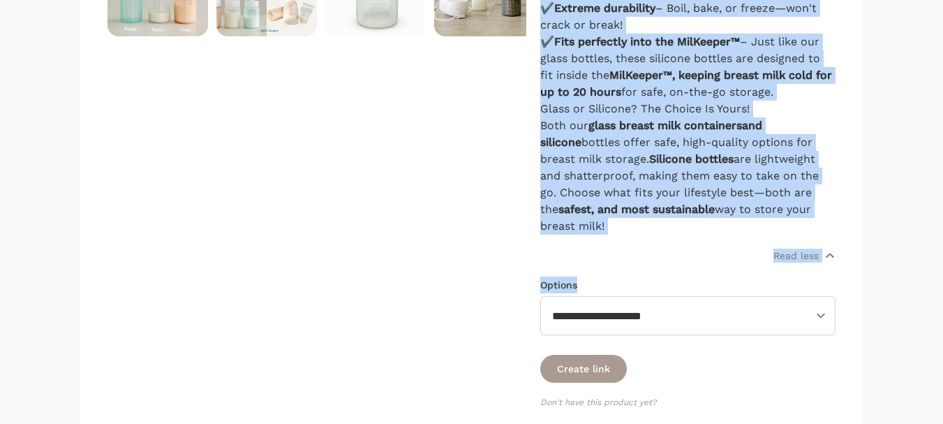
drag, startPoint x: 541, startPoint y: 87, endPoint x: 834, endPoint y: 225, distance: 324.0
copy div "Loremips Dolors Amet Consect (Adi el 8) Seddoeiusmo tem incidi utlabor-etdo mag…"
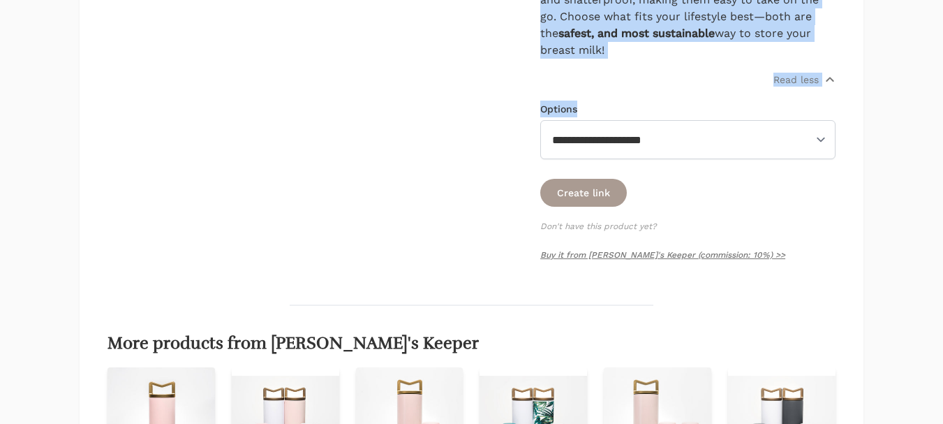
scroll to position [977, 0]
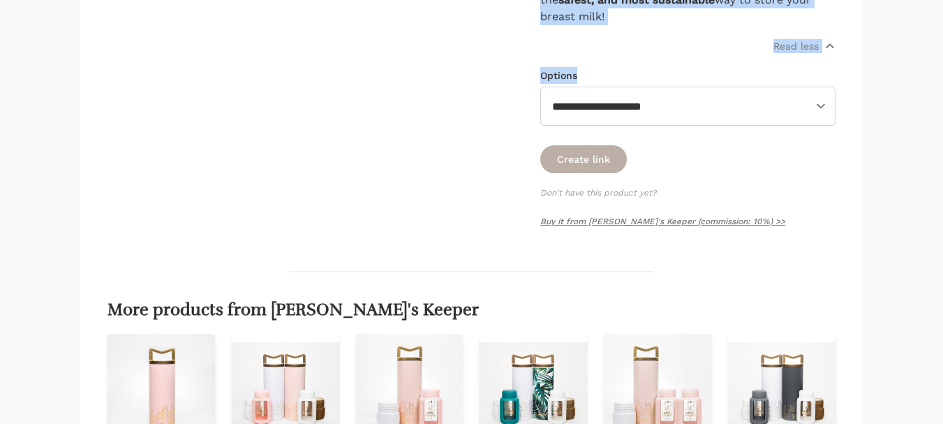
click at [574, 162] on button "Create link" at bounding box center [583, 159] width 87 height 28
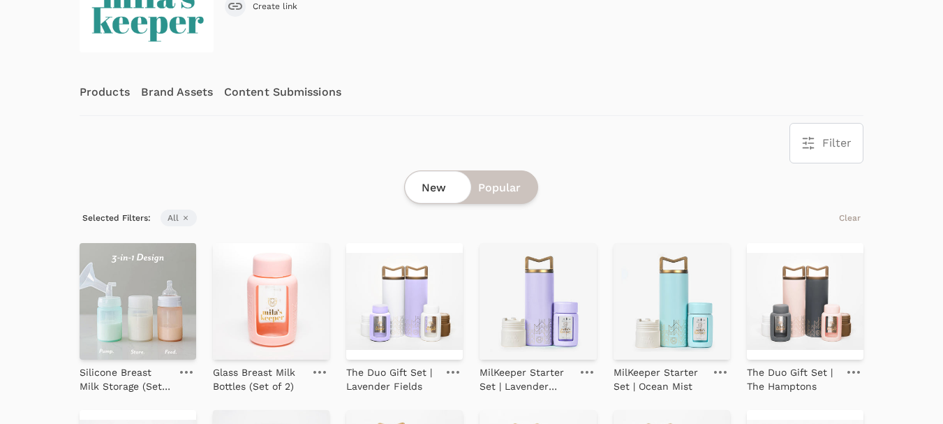
scroll to position [140, 0]
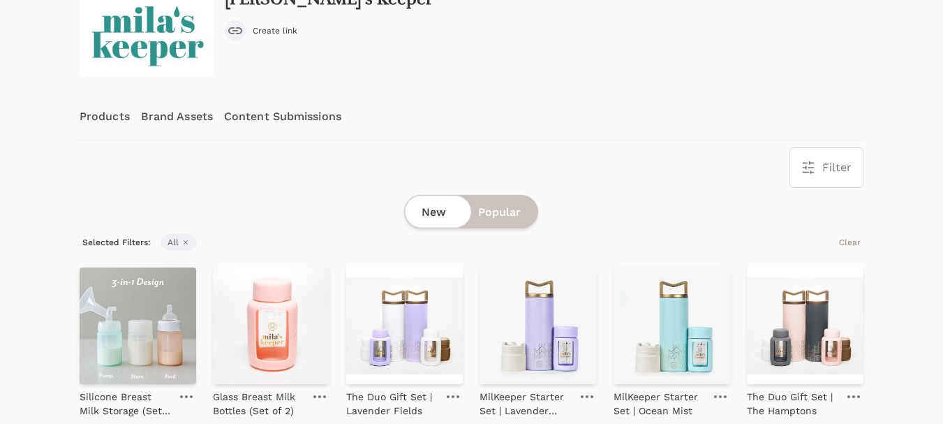
click at [260, 117] on link "Content Submissions" at bounding box center [282, 116] width 117 height 46
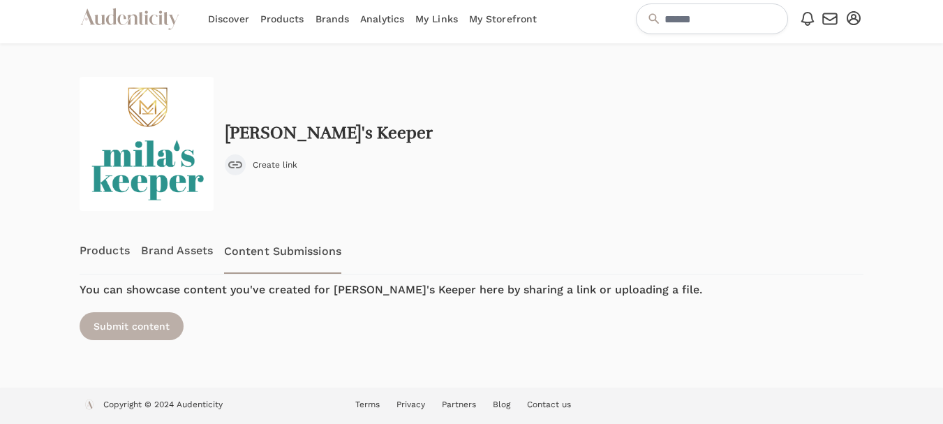
click at [139, 322] on div "Submit content" at bounding box center [132, 326] width 104 height 28
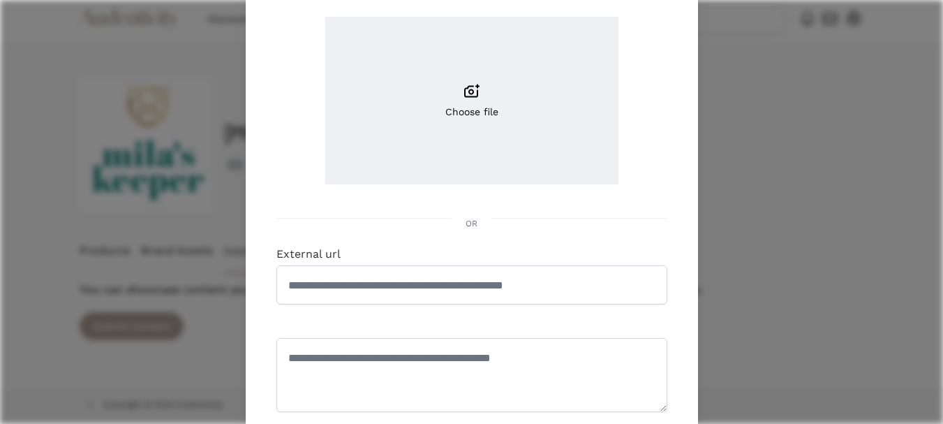
scroll to position [209, 0]
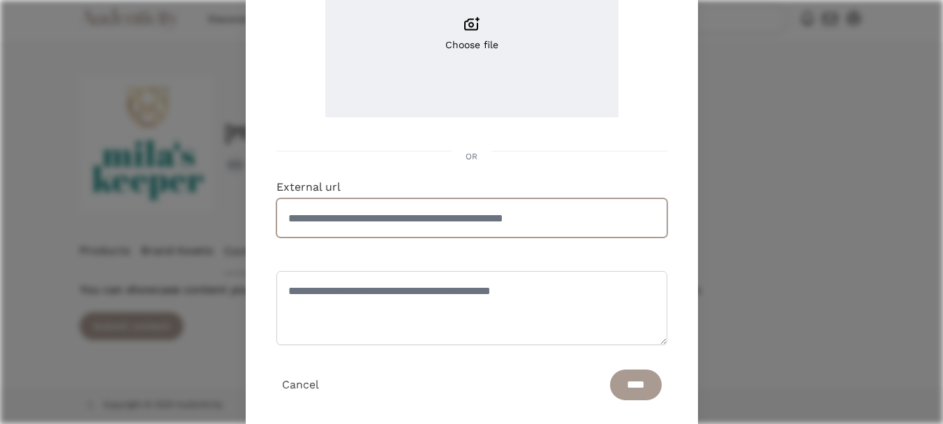
click at [406, 217] on input "External url" at bounding box center [471, 217] width 391 height 39
paste input "**********"
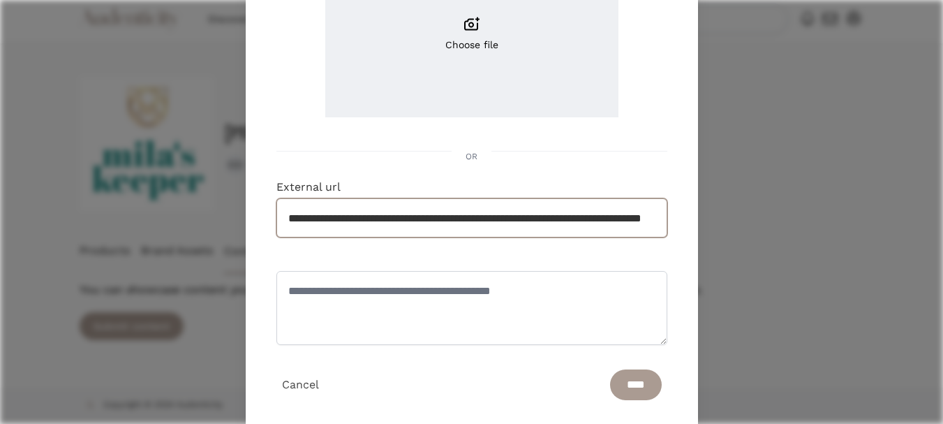
scroll to position [0, 112]
type input "**********"
click at [513, 298] on textarea at bounding box center [471, 308] width 391 height 74
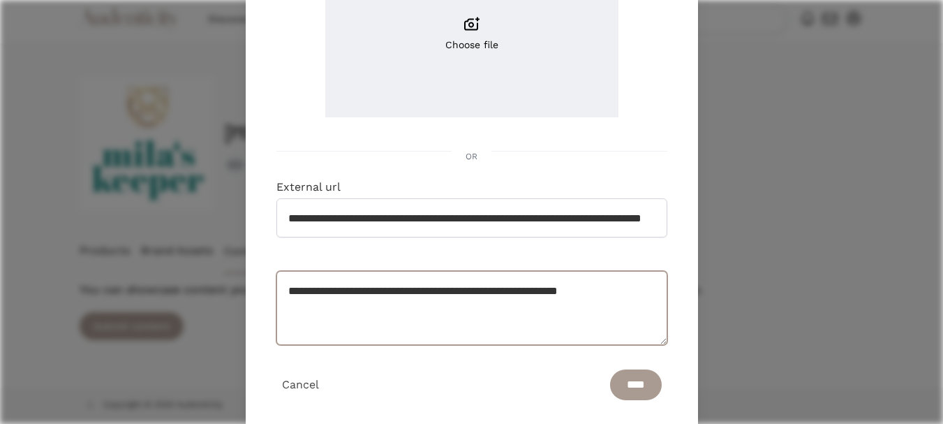
drag, startPoint x: 479, startPoint y: 290, endPoint x: 645, endPoint y: 298, distance: 167.0
click at [645, 298] on textarea "**********" at bounding box center [471, 308] width 391 height 74
type textarea "**********"
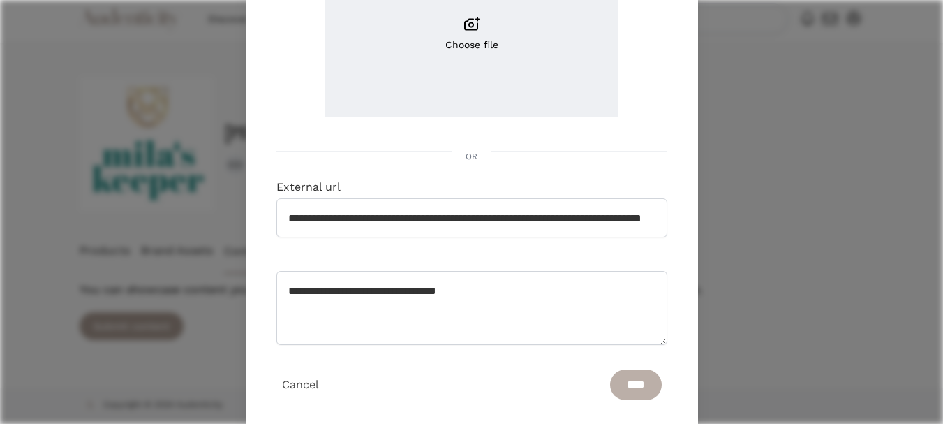
click at [615, 377] on input "****" at bounding box center [636, 384] width 52 height 31
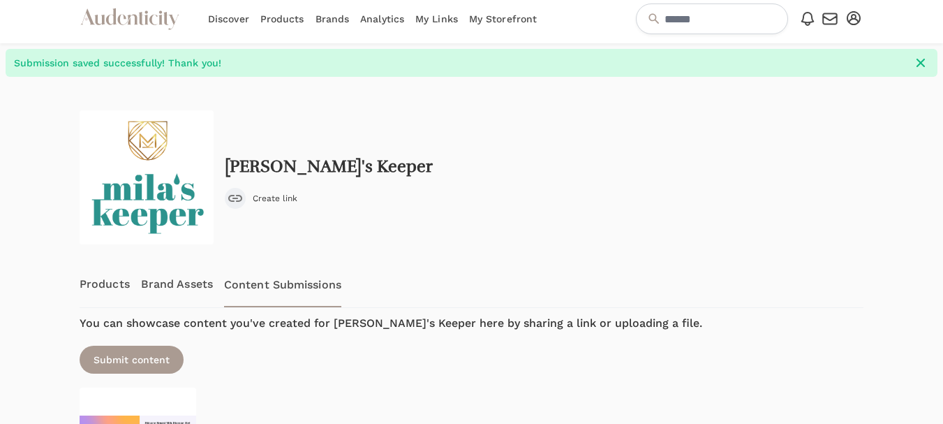
click at [43, 290] on div at bounding box center [34, 320] width 68 height 487
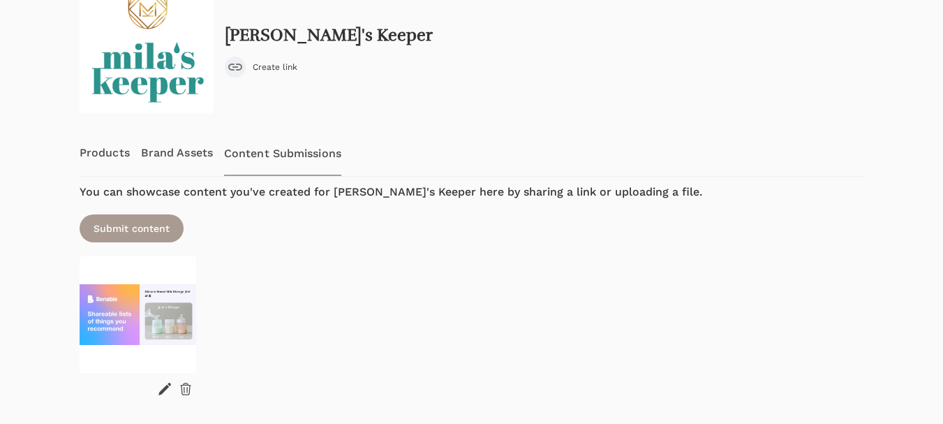
scroll to position [112, 0]
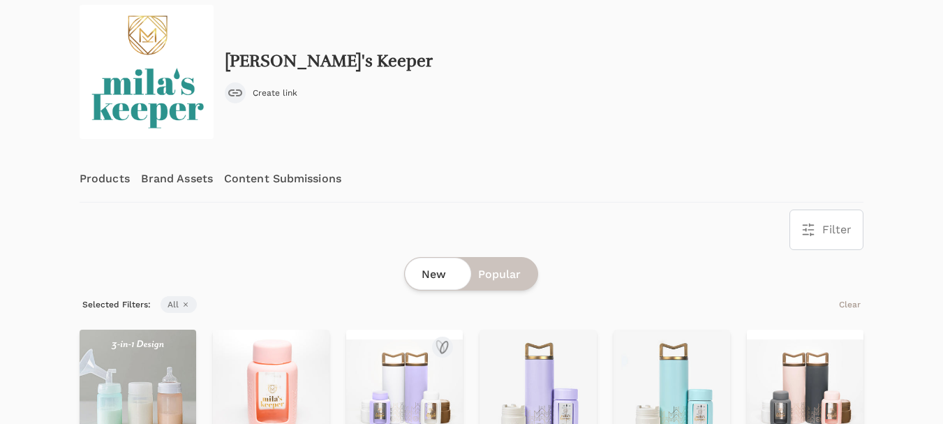
scroll to position [70, 0]
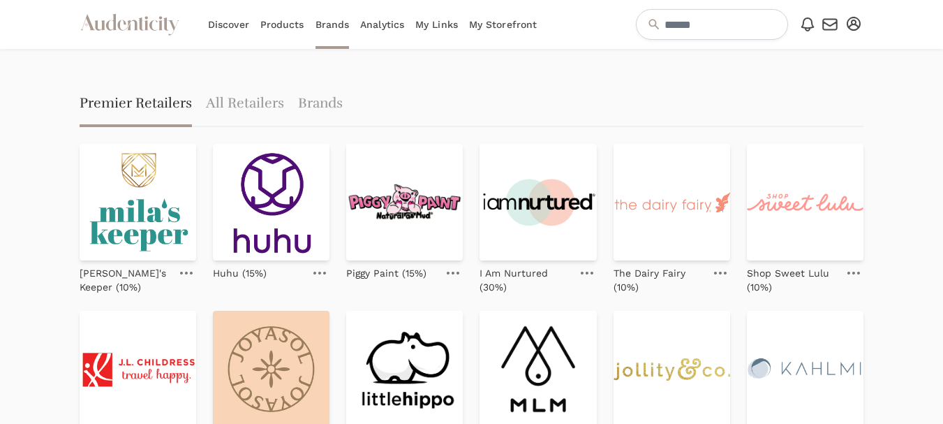
scroll to position [70, 0]
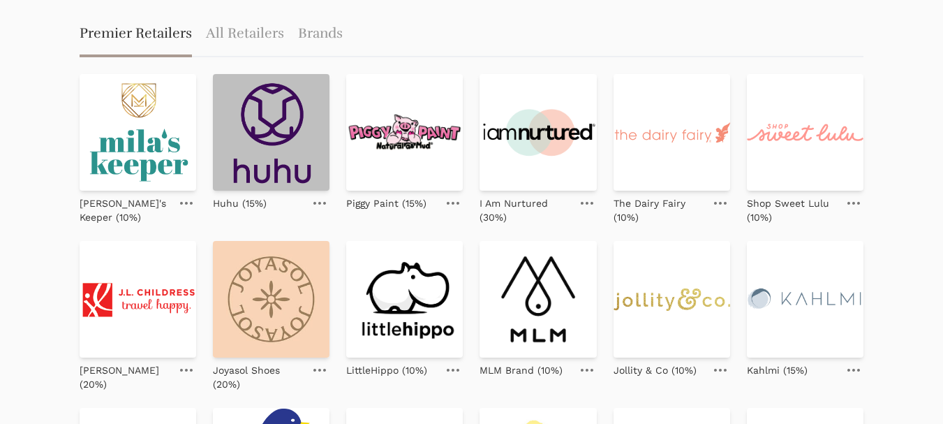
click at [273, 146] on img at bounding box center [271, 132] width 117 height 117
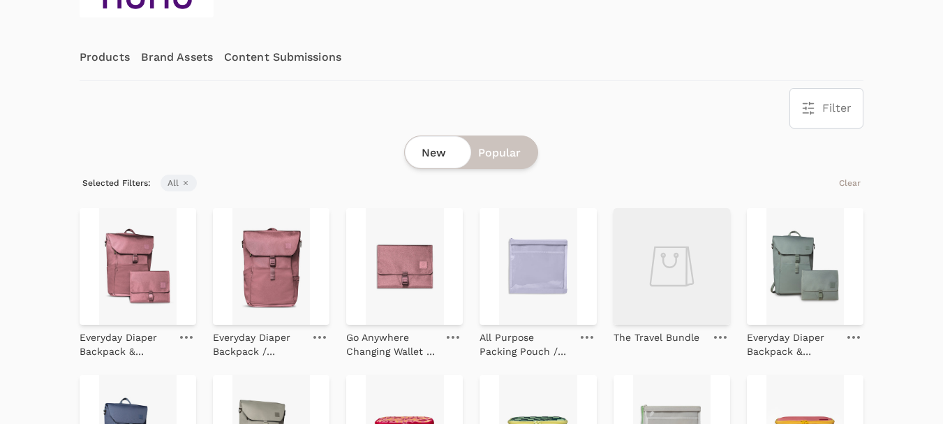
scroll to position [209, 0]
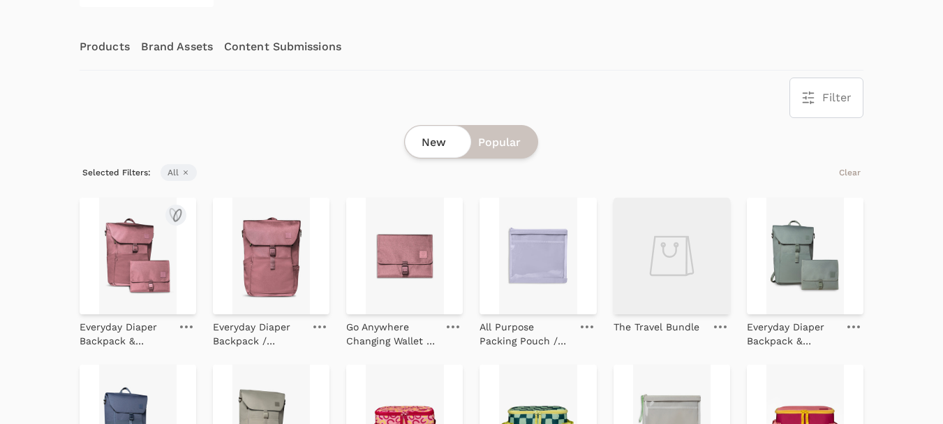
click at [130, 253] on img at bounding box center [138, 255] width 117 height 117
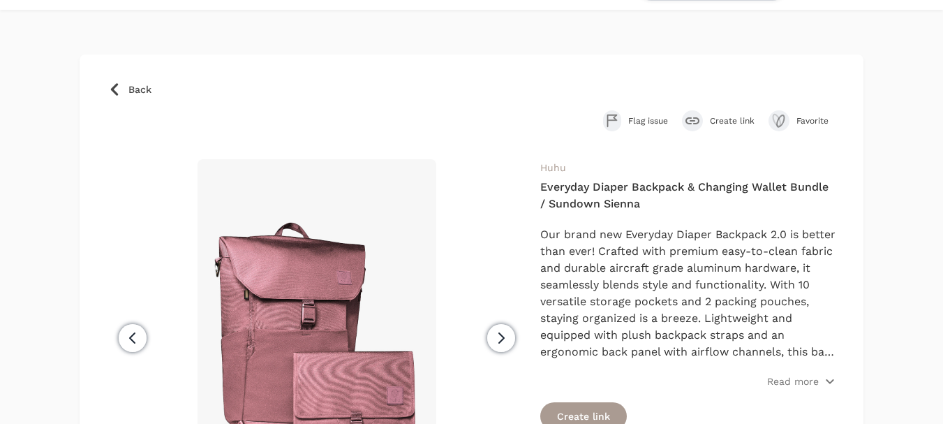
scroll to position [70, 0]
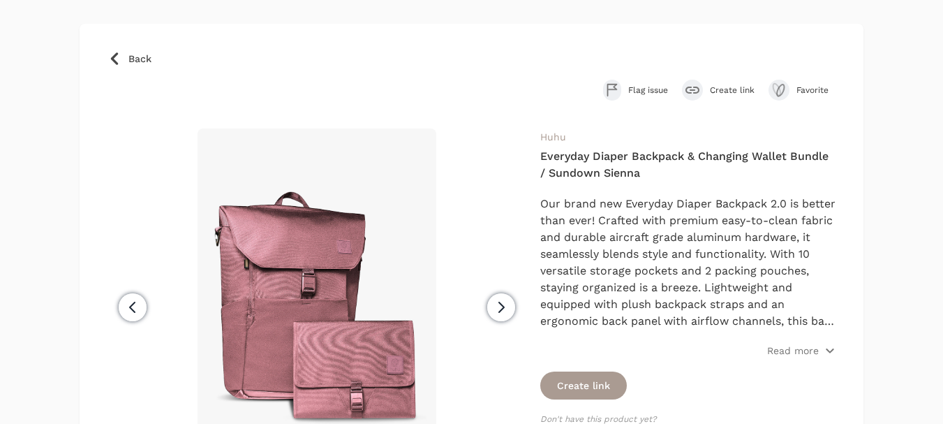
click at [731, 84] on button "Create link" at bounding box center [718, 90] width 73 height 21
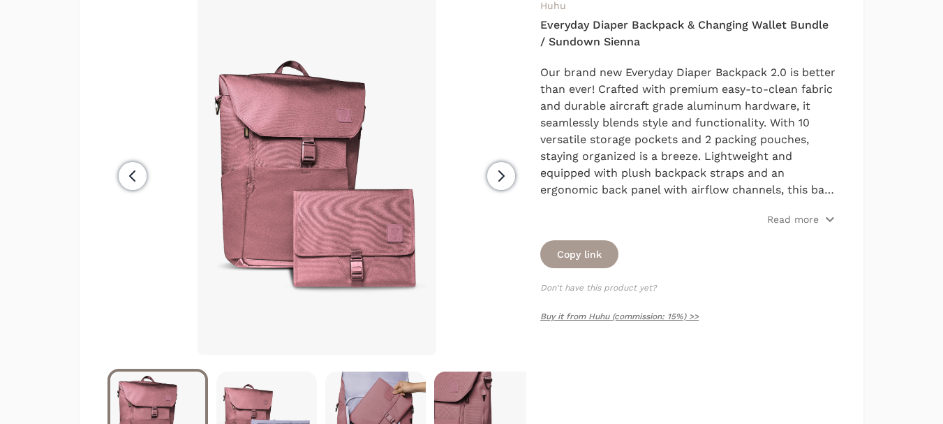
scroll to position [209, 0]
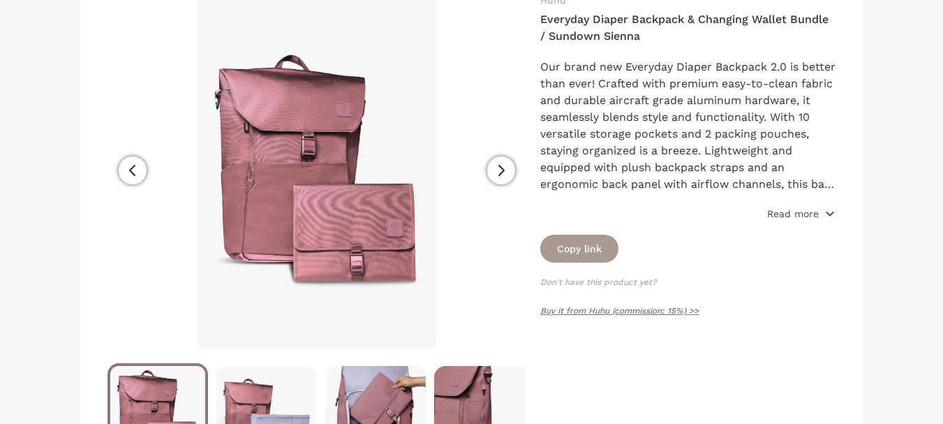
click at [803, 216] on p "Read more" at bounding box center [793, 214] width 52 height 14
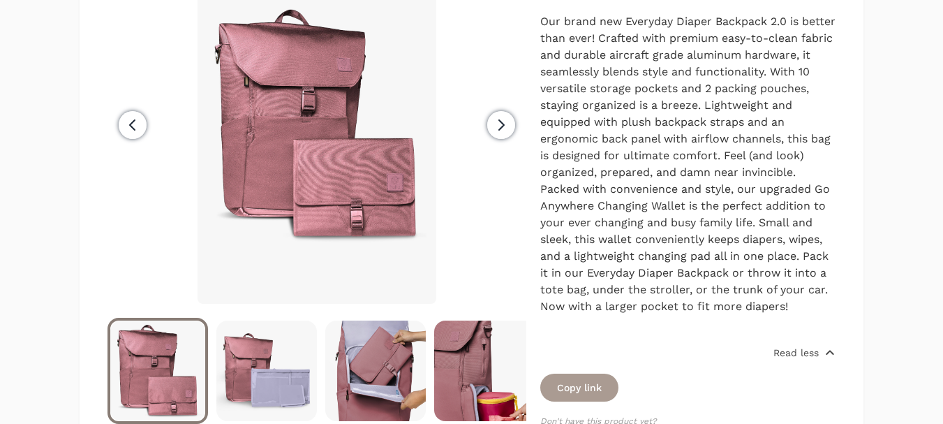
scroll to position [279, 0]
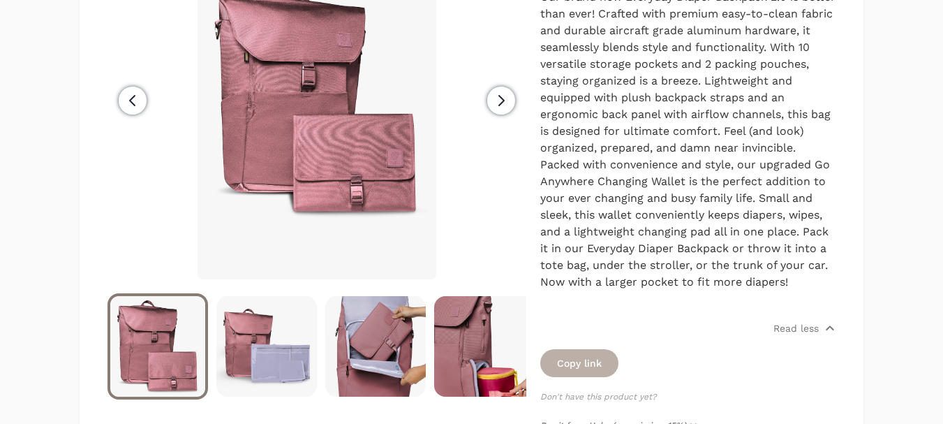
click at [585, 359] on button "Copy link" at bounding box center [579, 363] width 78 height 28
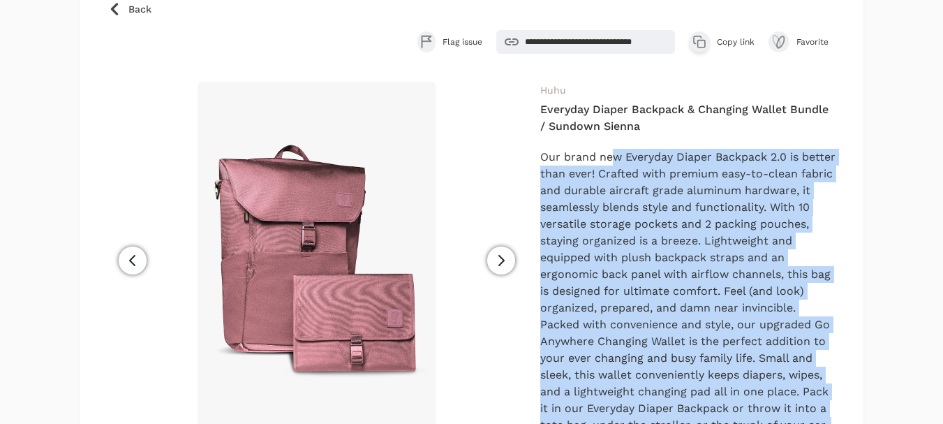
scroll to position [70, 0]
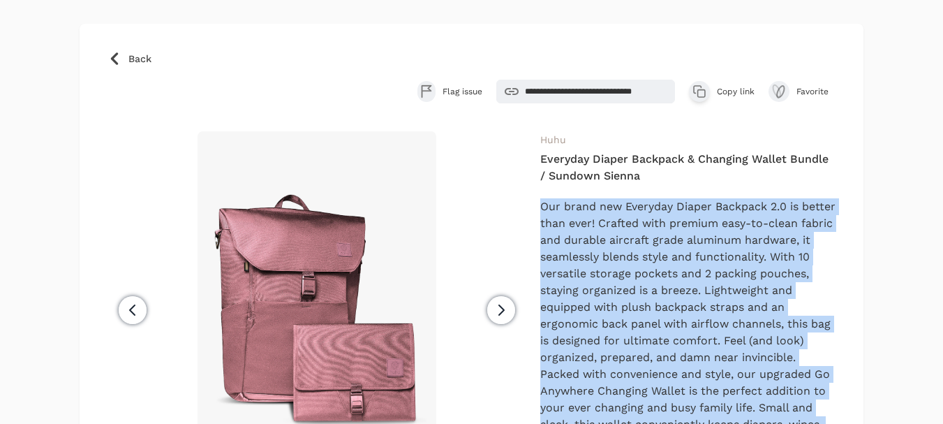
drag, startPoint x: 784, startPoint y: 279, endPoint x: 539, endPoint y: 205, distance: 255.2
click at [539, 205] on div "Previous" at bounding box center [471, 393] width 728 height 525
copy div "Our brand new Everyday Diaper Backpack 2.0 is better than ever! Crafted with pr…"
click at [140, 54] on span "Back" at bounding box center [139, 59] width 23 height 14
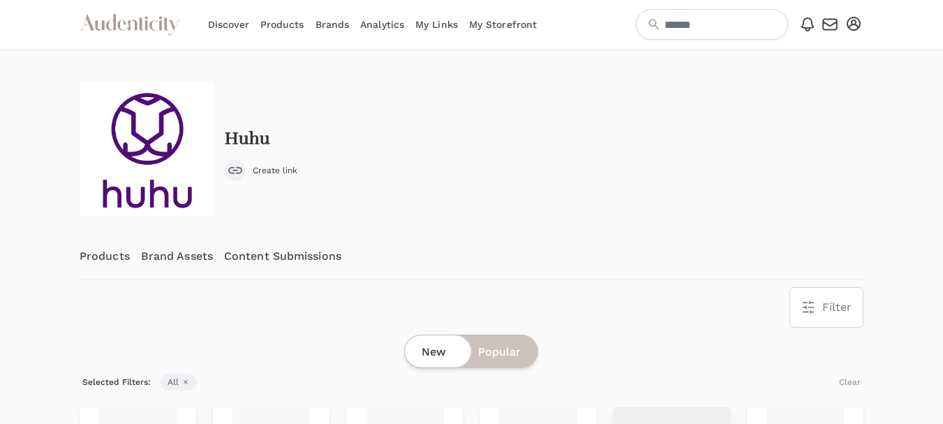
click at [267, 253] on link "Content Submissions" at bounding box center [282, 256] width 117 height 46
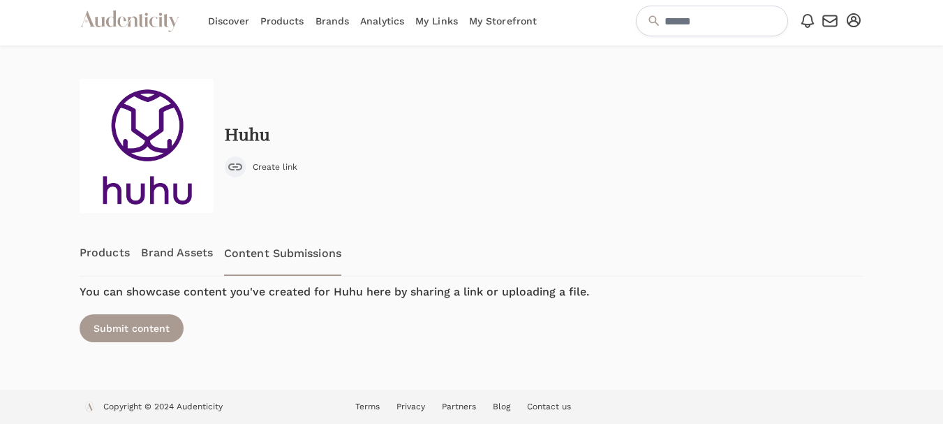
scroll to position [6, 0]
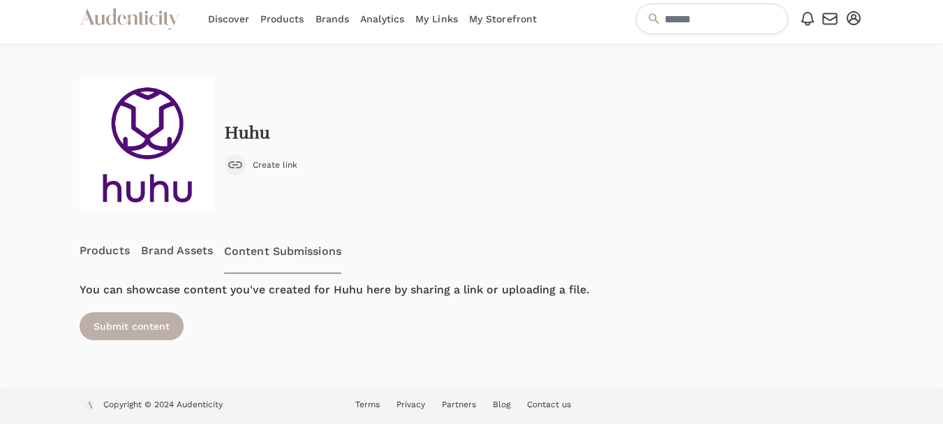
click at [130, 318] on div "Submit content" at bounding box center [132, 326] width 104 height 28
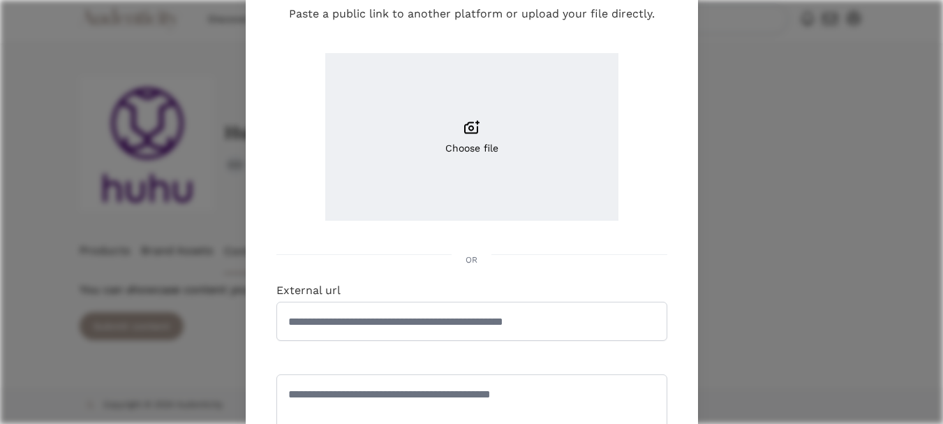
scroll to position [140, 0]
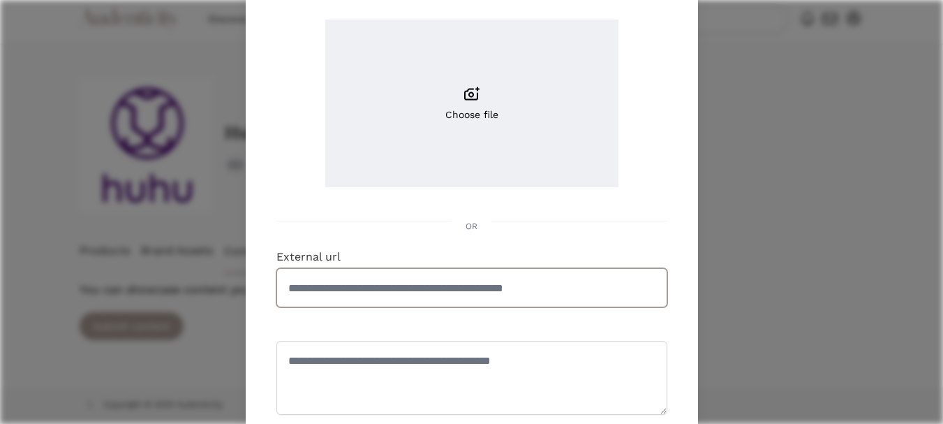
click at [389, 292] on input "External url" at bounding box center [471, 287] width 391 height 39
paste input "**********"
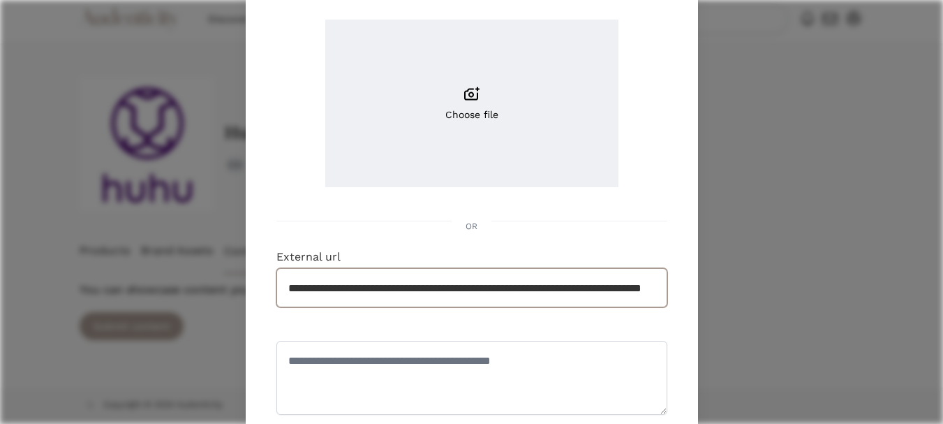
scroll to position [0, 112]
type input "**********"
click at [364, 368] on textarea at bounding box center [471, 377] width 391 height 74
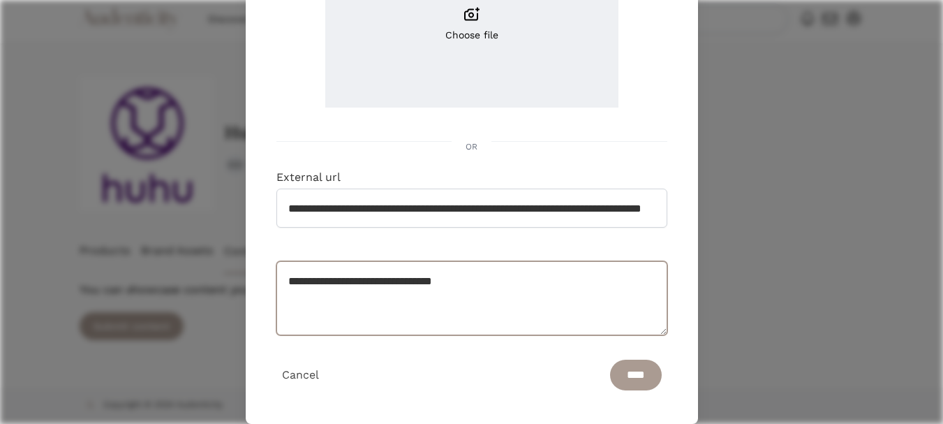
scroll to position [241, 0]
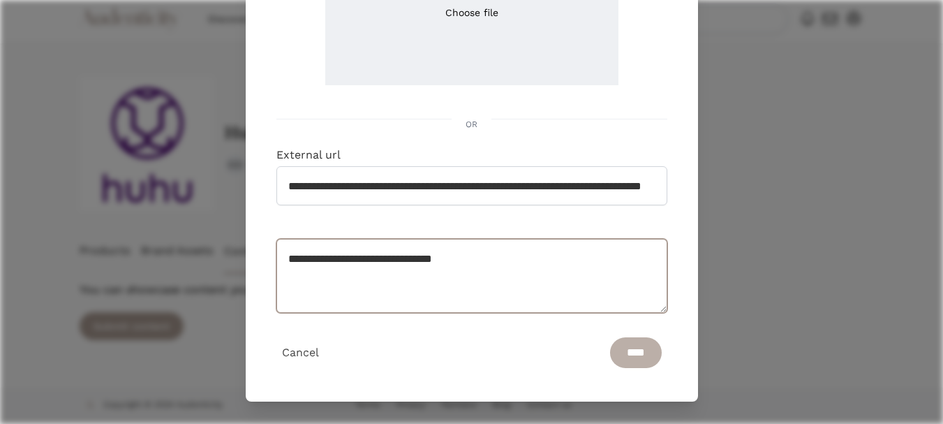
type textarea "**********"
click at [624, 343] on input "****" at bounding box center [636, 352] width 52 height 31
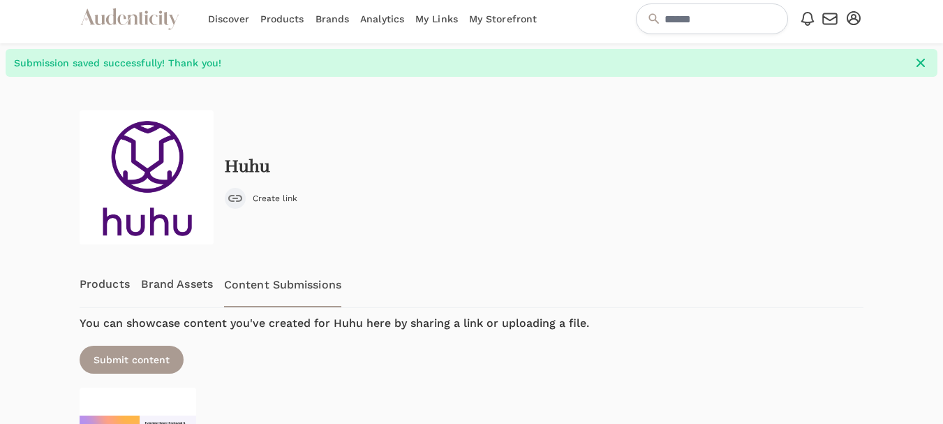
click at [36, 206] on div at bounding box center [34, 320] width 68 height 487
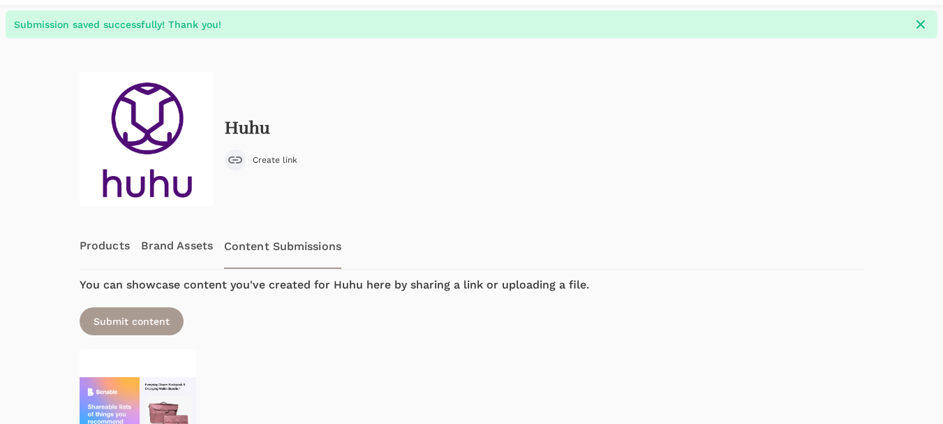
scroll to position [43, 0]
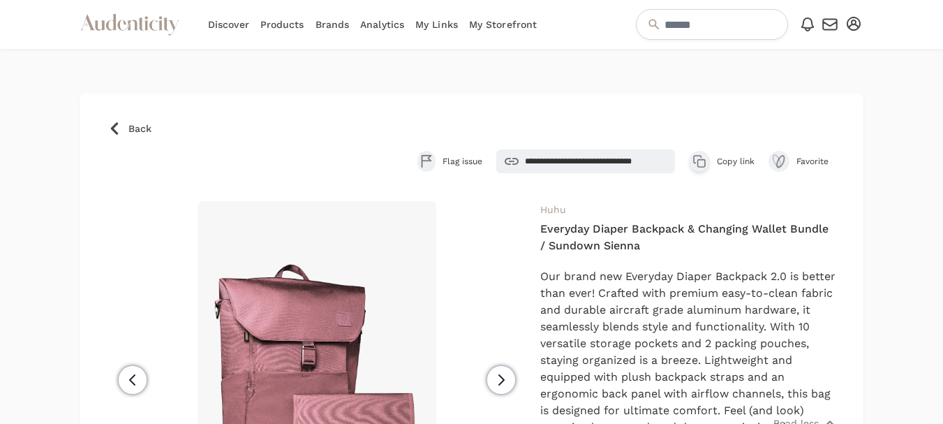
scroll to position [70, 0]
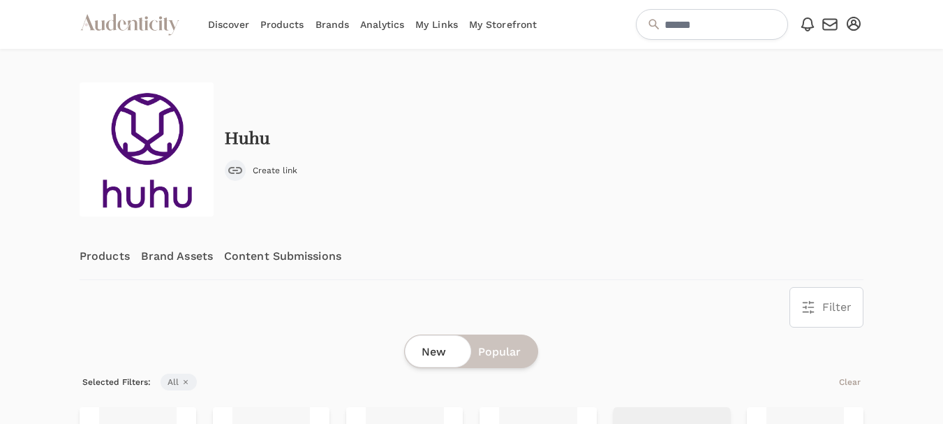
click at [326, 24] on link "Brands" at bounding box center [332, 24] width 34 height 49
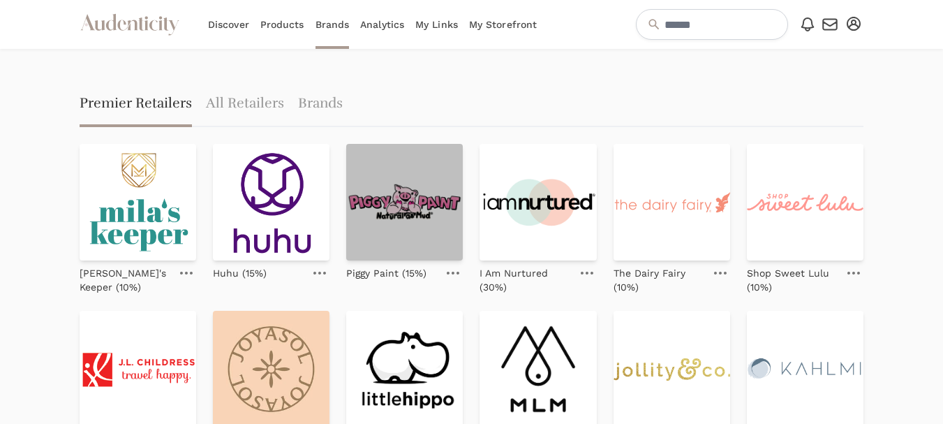
click at [424, 206] on img at bounding box center [404, 202] width 117 height 117
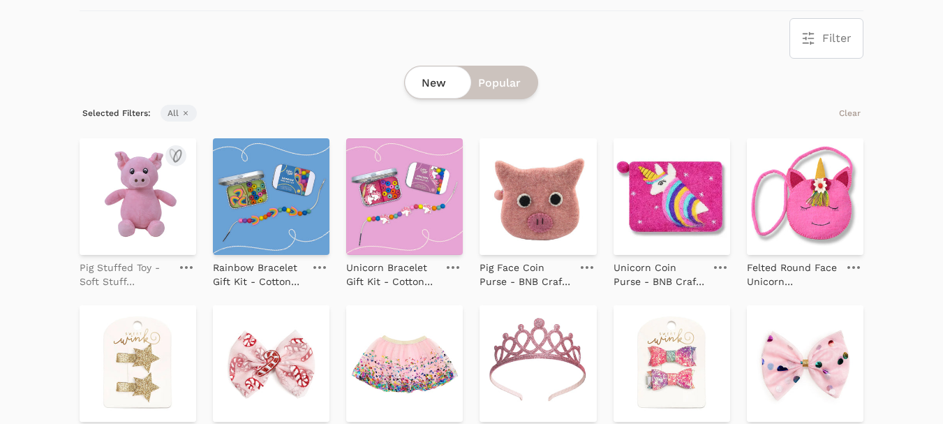
scroll to position [279, 0]
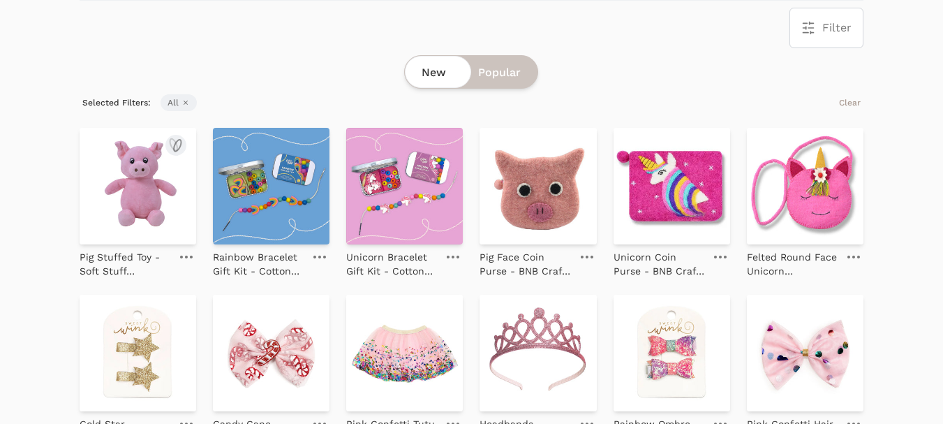
click at [159, 202] on img at bounding box center [138, 186] width 117 height 117
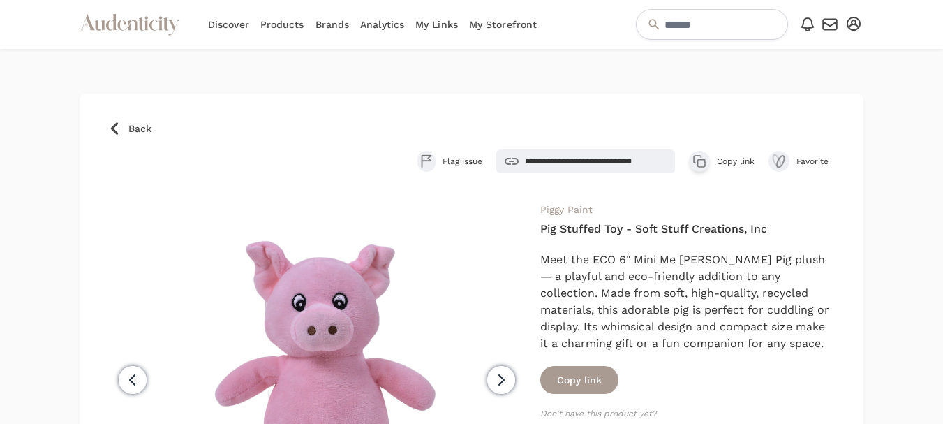
click at [735, 155] on button "Copy product link Copy link" at bounding box center [722, 161] width 66 height 21
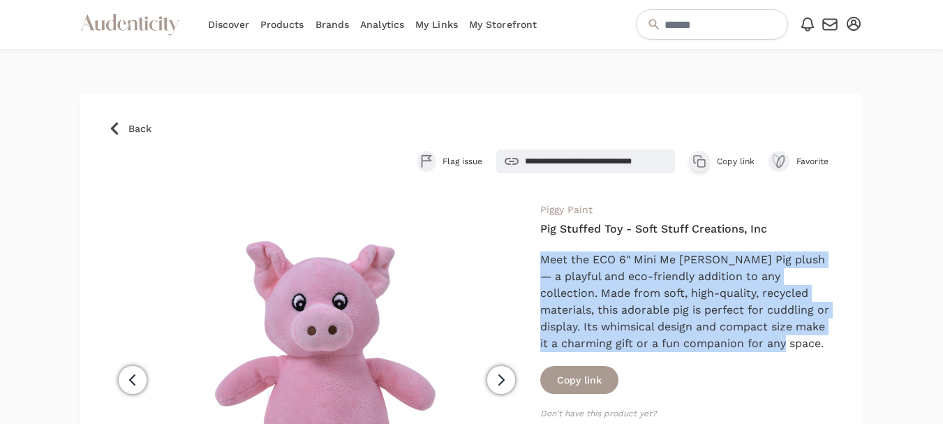
drag, startPoint x: 802, startPoint y: 341, endPoint x: 539, endPoint y: 253, distance: 277.3
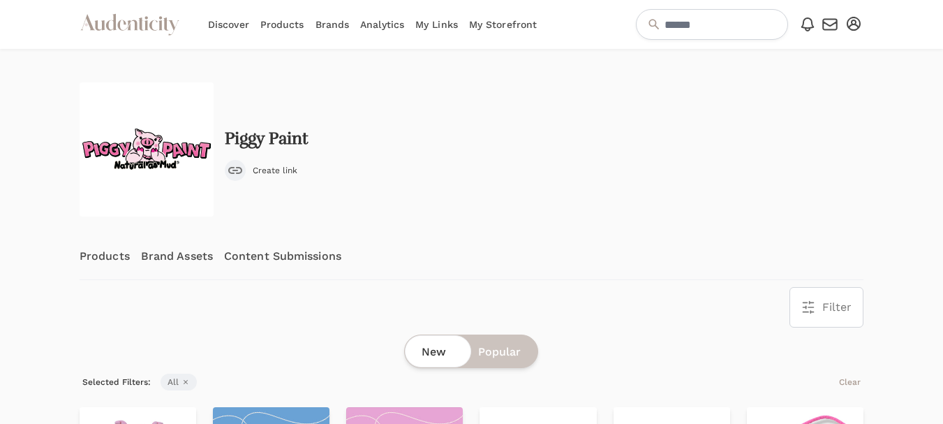
click at [286, 257] on link "Content Submissions" at bounding box center [282, 256] width 117 height 46
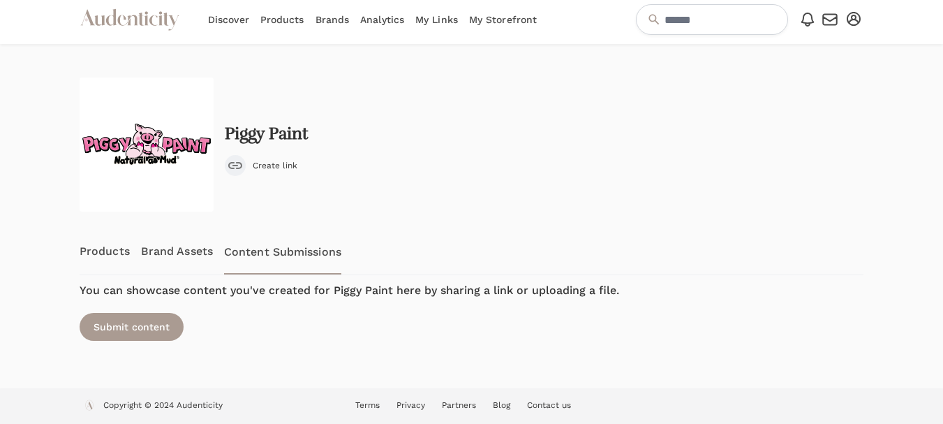
scroll to position [6, 0]
click at [129, 327] on div "Submit content" at bounding box center [132, 326] width 104 height 28
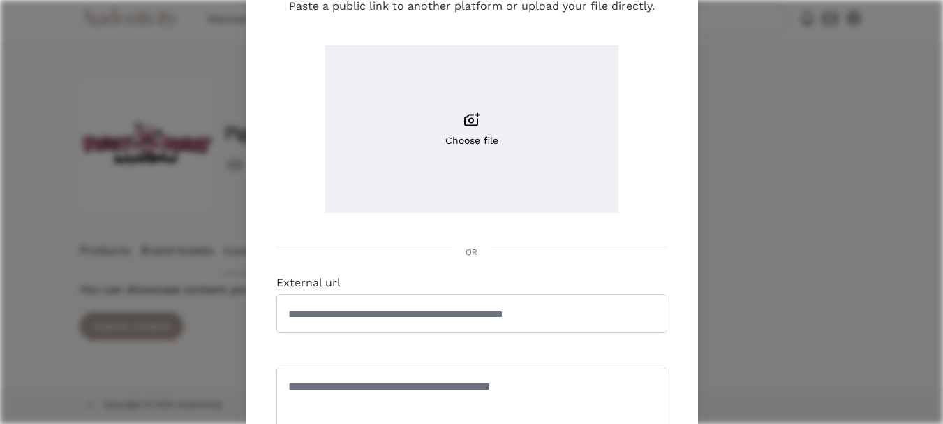
scroll to position [140, 0]
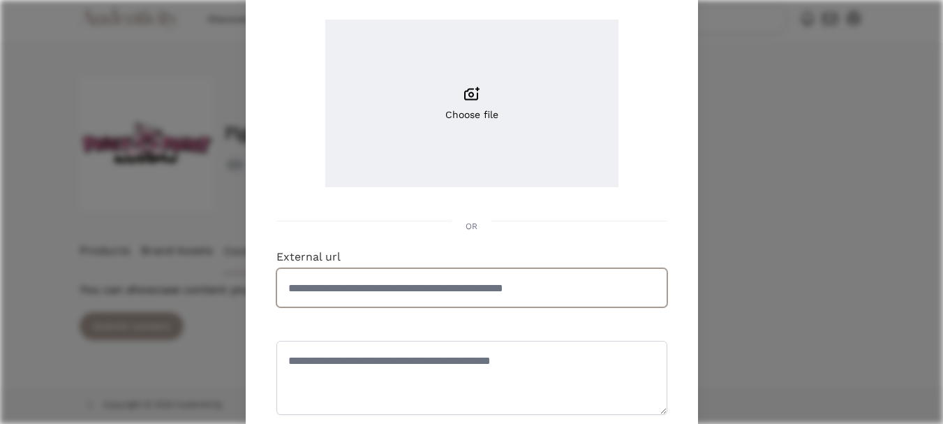
click at [382, 290] on input "External url" at bounding box center [471, 287] width 391 height 39
paste input "**********"
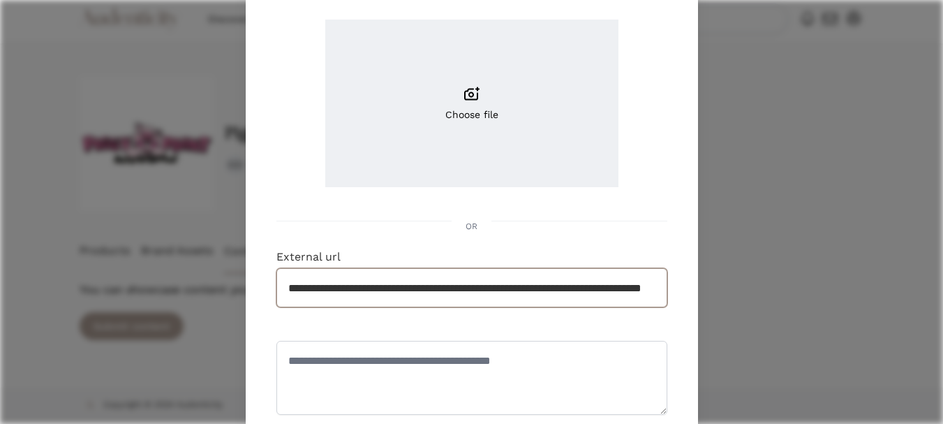
scroll to position [0, 113]
type input "**********"
click at [370, 364] on textarea at bounding box center [471, 377] width 391 height 74
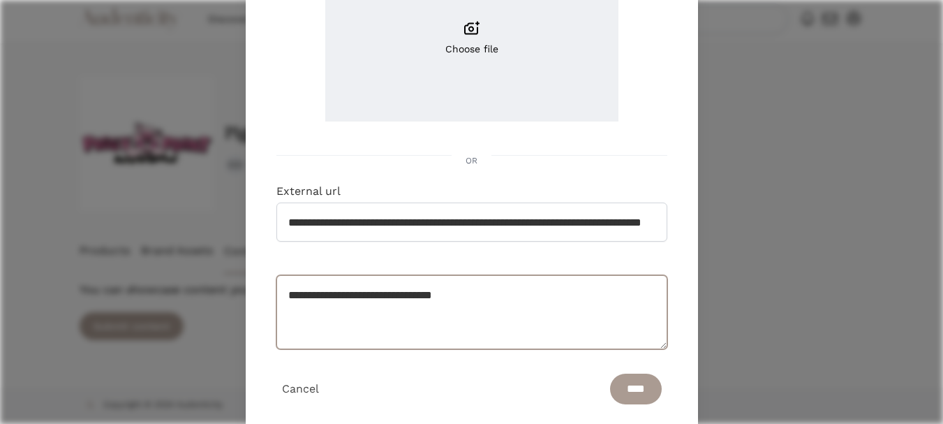
scroll to position [241, 0]
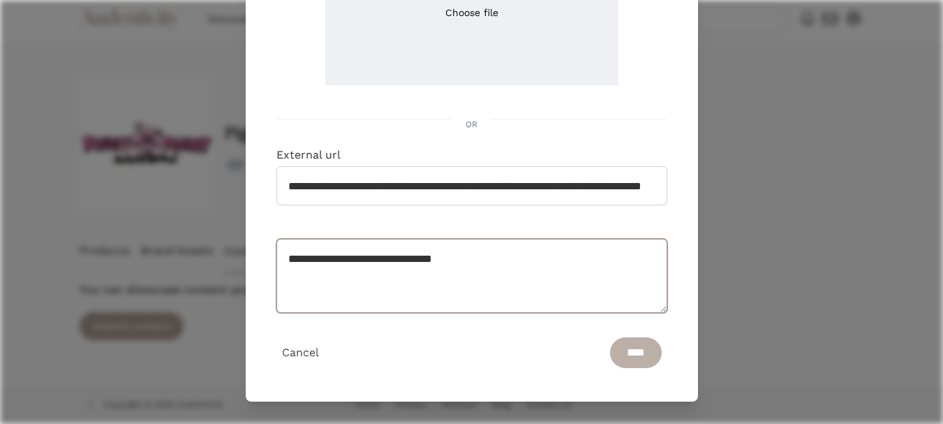
type textarea "**********"
click at [610, 366] on input "****" at bounding box center [636, 352] width 52 height 31
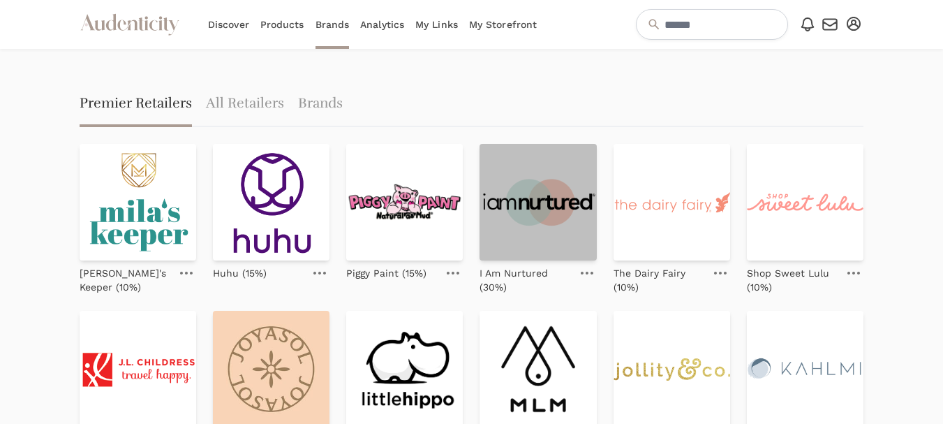
click at [538, 212] on img at bounding box center [537, 202] width 117 height 117
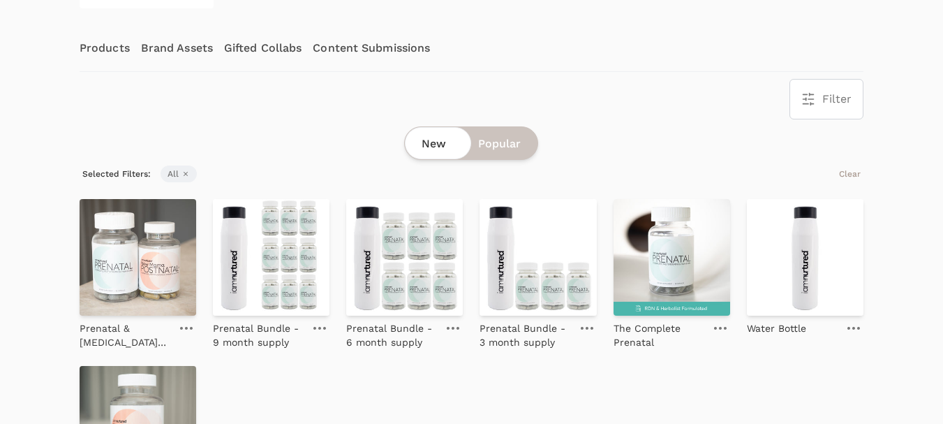
scroll to position [209, 0]
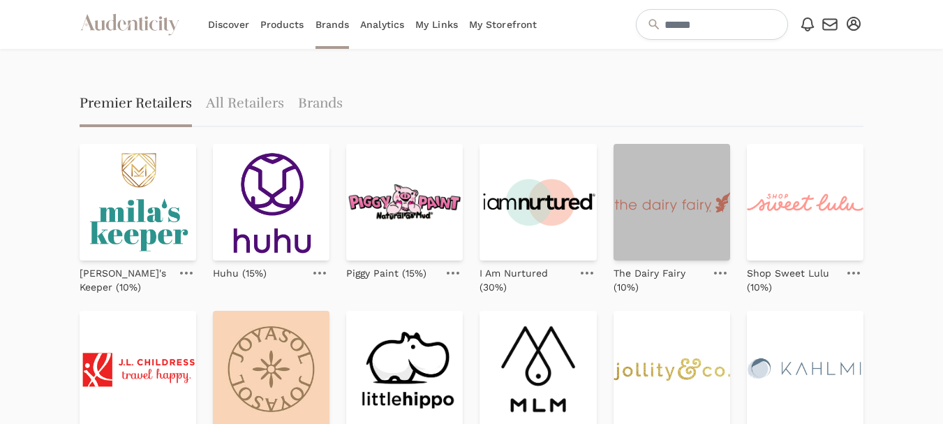
click at [659, 193] on img at bounding box center [671, 202] width 117 height 117
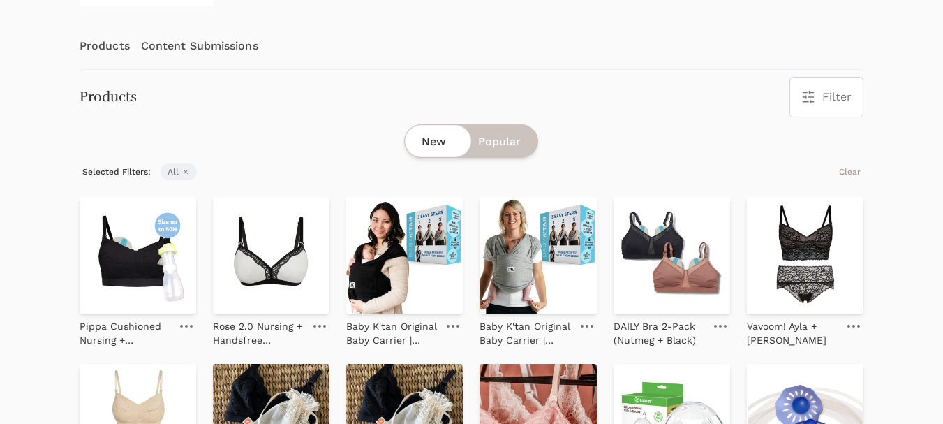
scroll to position [209, 0]
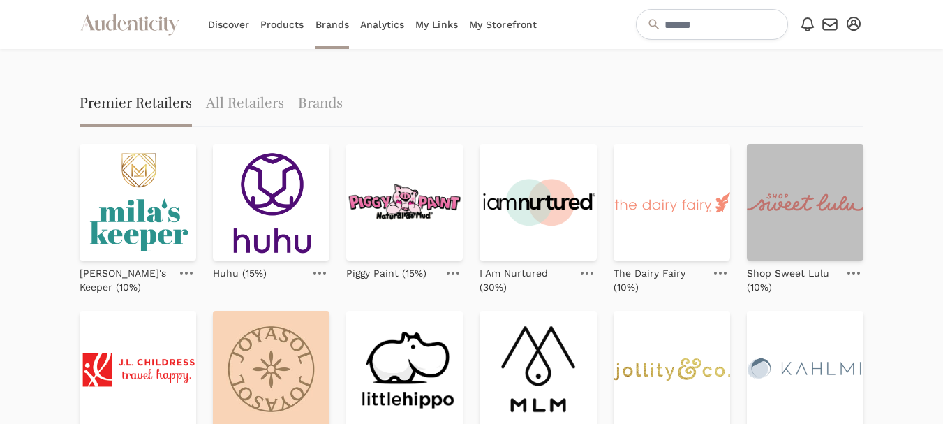
click at [802, 192] on img at bounding box center [805, 202] width 117 height 117
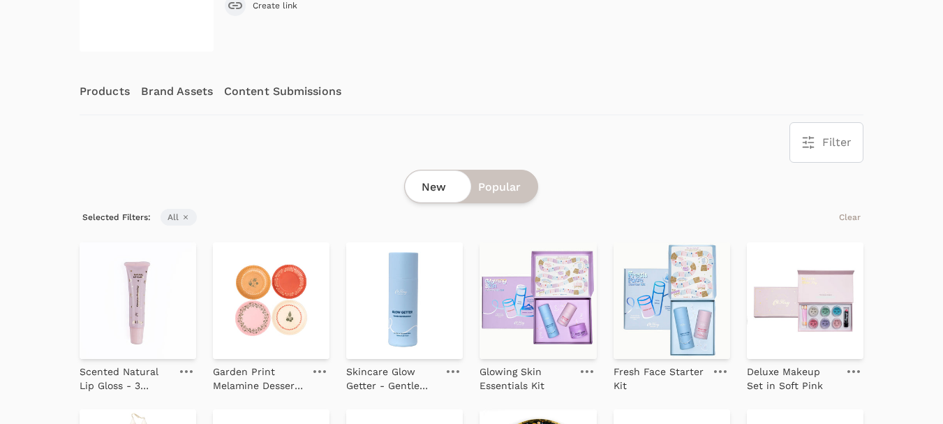
scroll to position [209, 0]
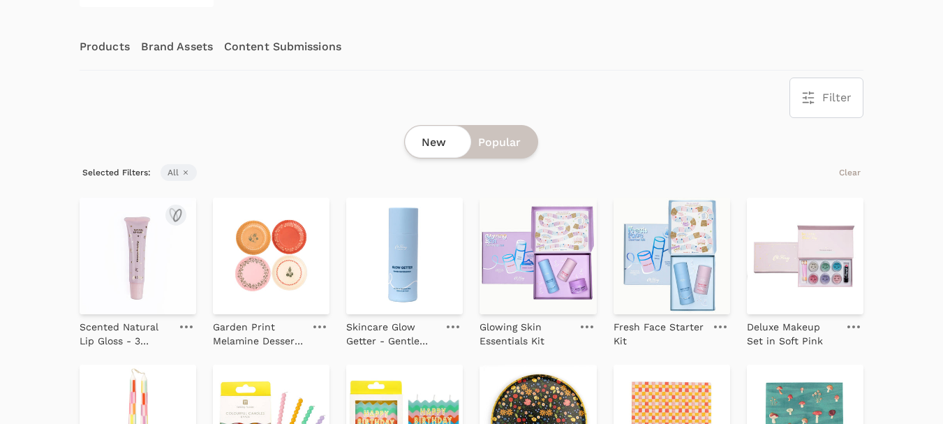
click at [140, 232] on img at bounding box center [138, 255] width 117 height 117
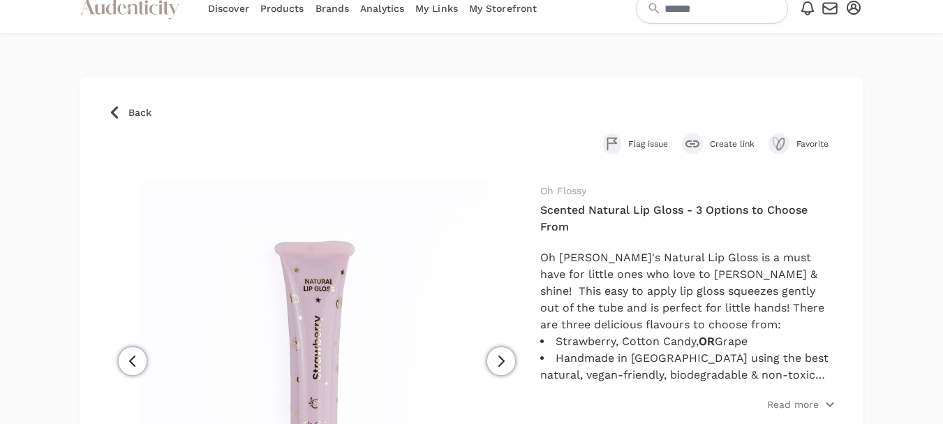
scroll to position [70, 0]
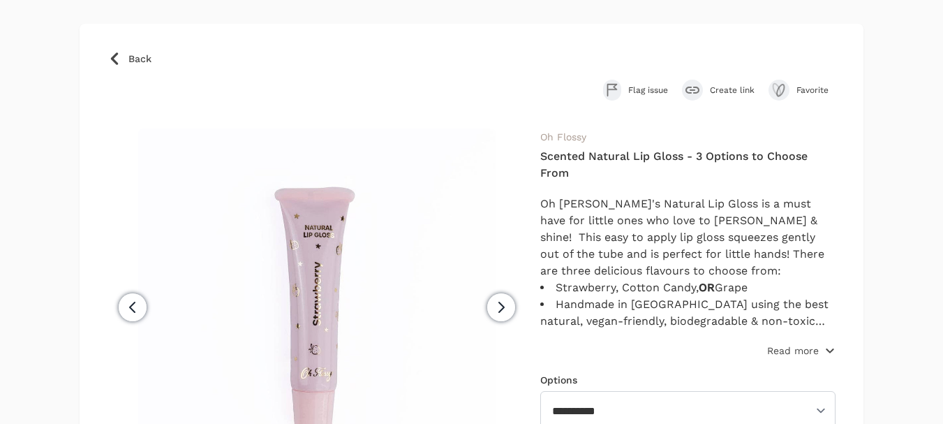
click at [795, 347] on p "Read more" at bounding box center [793, 350] width 52 height 14
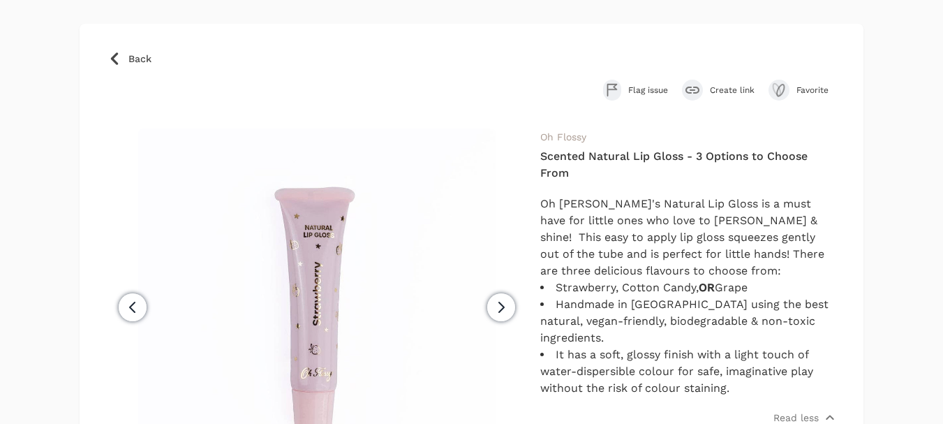
click at [731, 89] on span "Create link" at bounding box center [732, 89] width 45 height 11
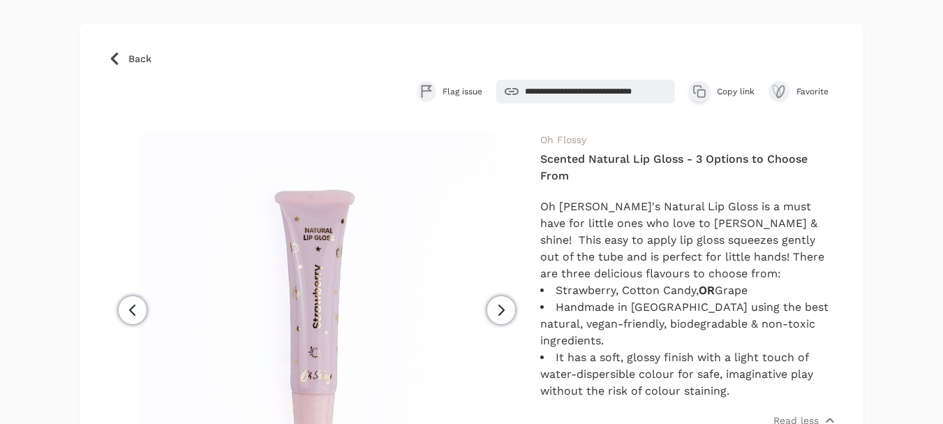
click at [740, 87] on span "Copy link" at bounding box center [736, 91] width 38 height 11
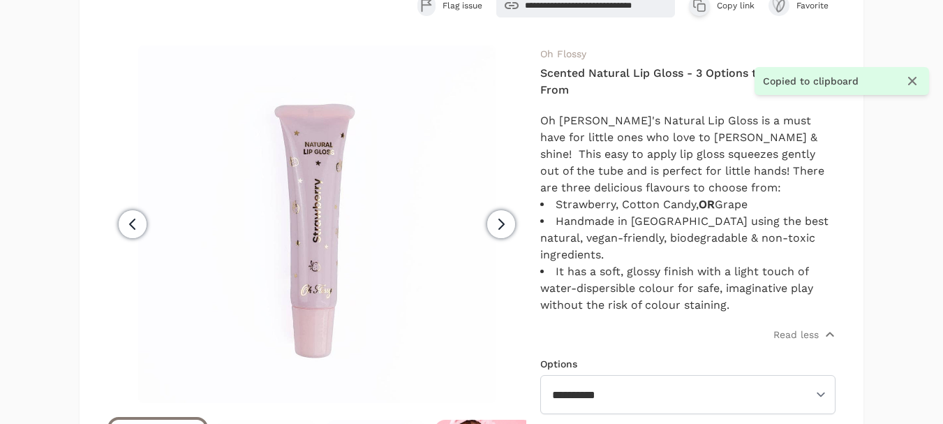
scroll to position [140, 0]
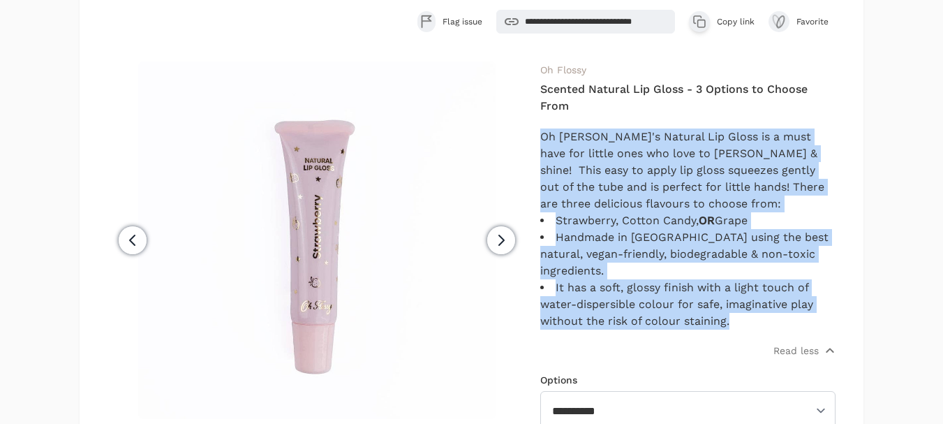
drag, startPoint x: 731, startPoint y: 323, endPoint x: 537, endPoint y: 130, distance: 273.3
click at [537, 130] on div "Previous Next Oh Flossy Scented Natural Lip Gloss - 3 Options to Choose From OR…" at bounding box center [471, 304] width 728 height 486
copy div "Oh Flossy's Natural Lip Gloss is a must have for little ones who love to shimme…"
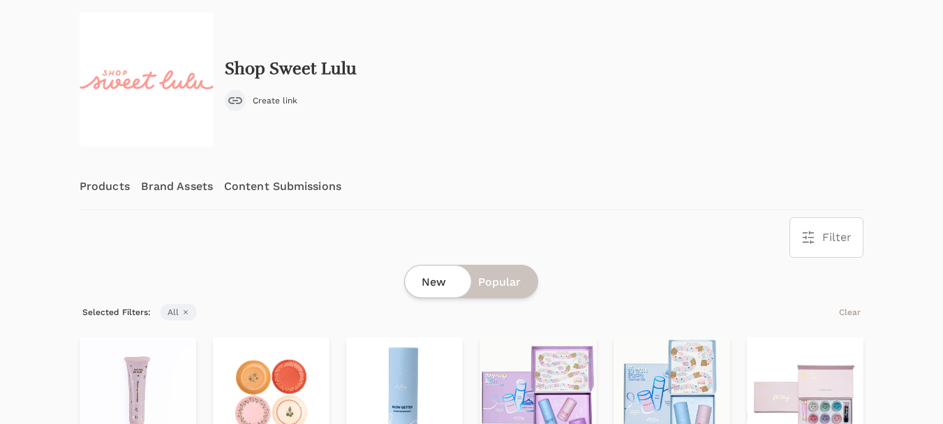
click at [281, 193] on link "Content Submissions" at bounding box center [282, 186] width 117 height 46
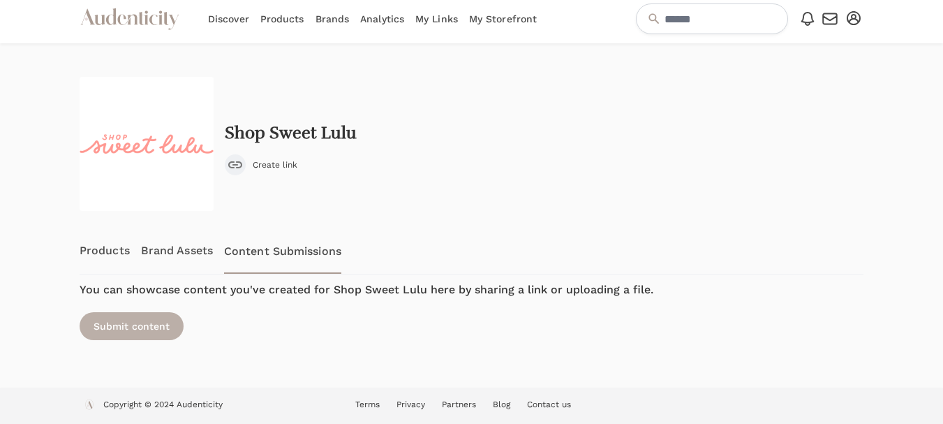
click at [133, 335] on div "Submit content" at bounding box center [132, 326] width 104 height 28
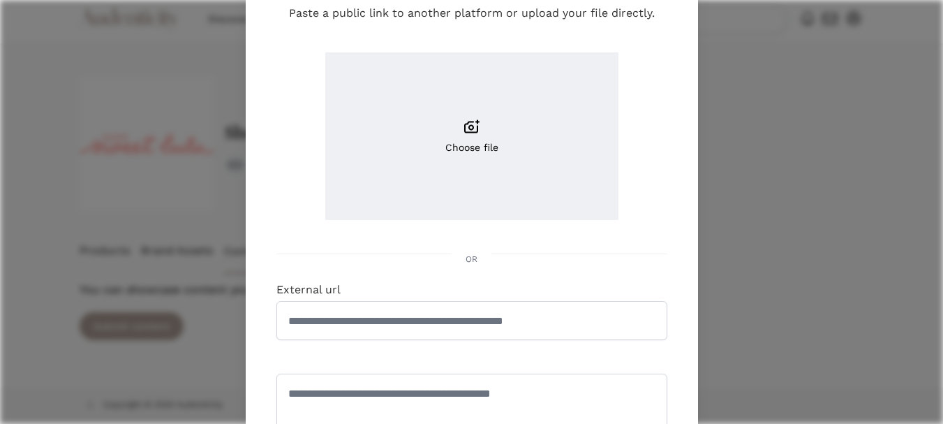
scroll to position [209, 0]
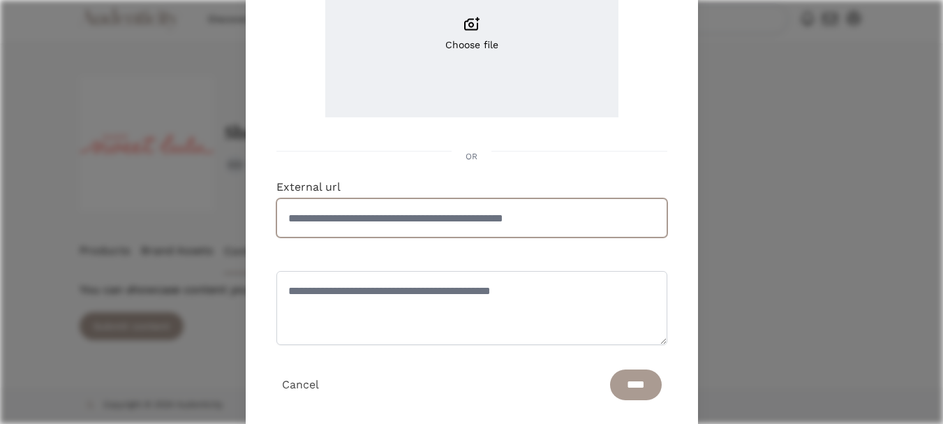
click at [363, 223] on input "External url" at bounding box center [471, 217] width 391 height 39
paste input "**********"
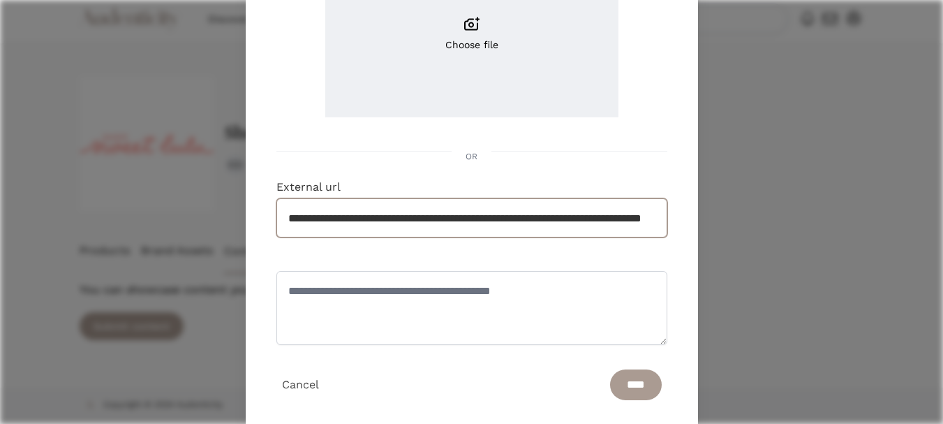
scroll to position [0, 113]
type input "**********"
click at [377, 292] on textarea at bounding box center [471, 308] width 391 height 74
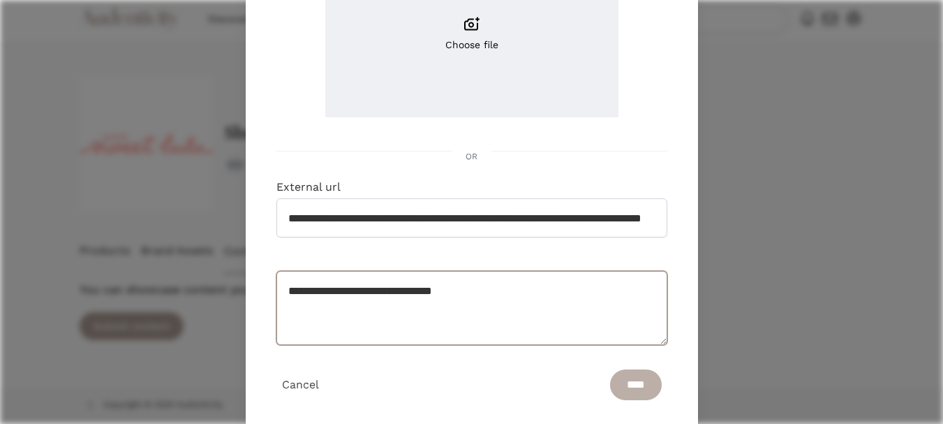
type textarea "**********"
click at [637, 388] on input "****" at bounding box center [636, 384] width 52 height 31
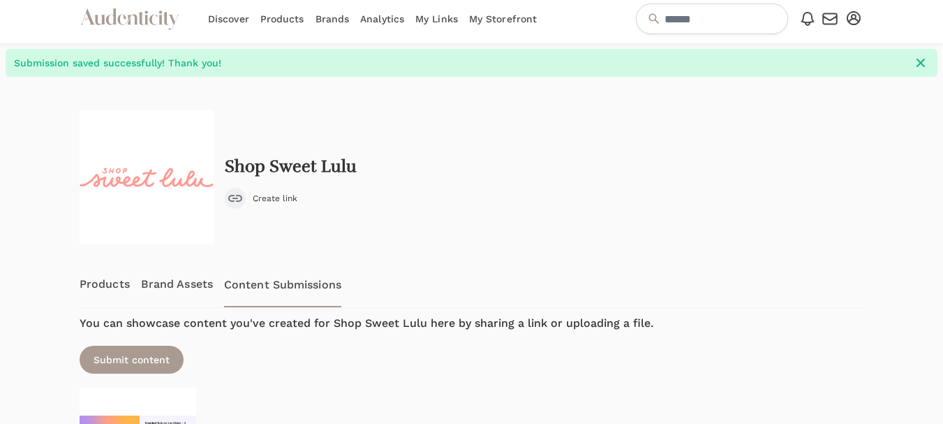
click at [24, 267] on div at bounding box center [34, 320] width 68 height 487
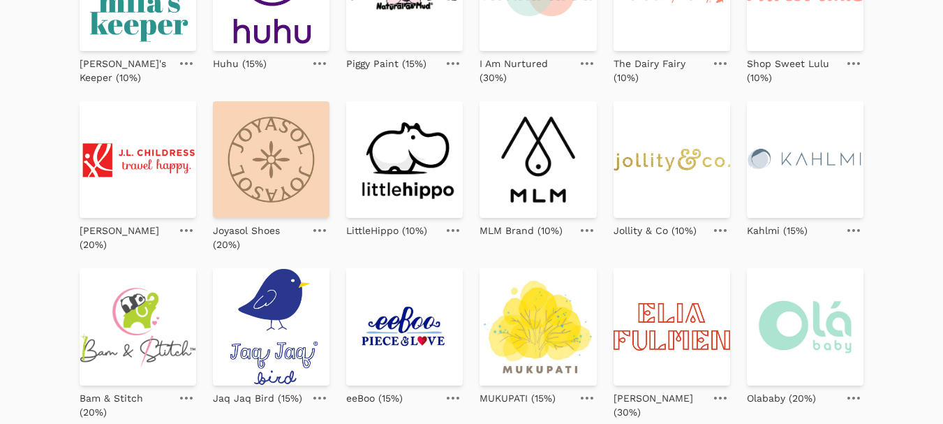
scroll to position [279, 0]
